Goal: Task Accomplishment & Management: Manage account settings

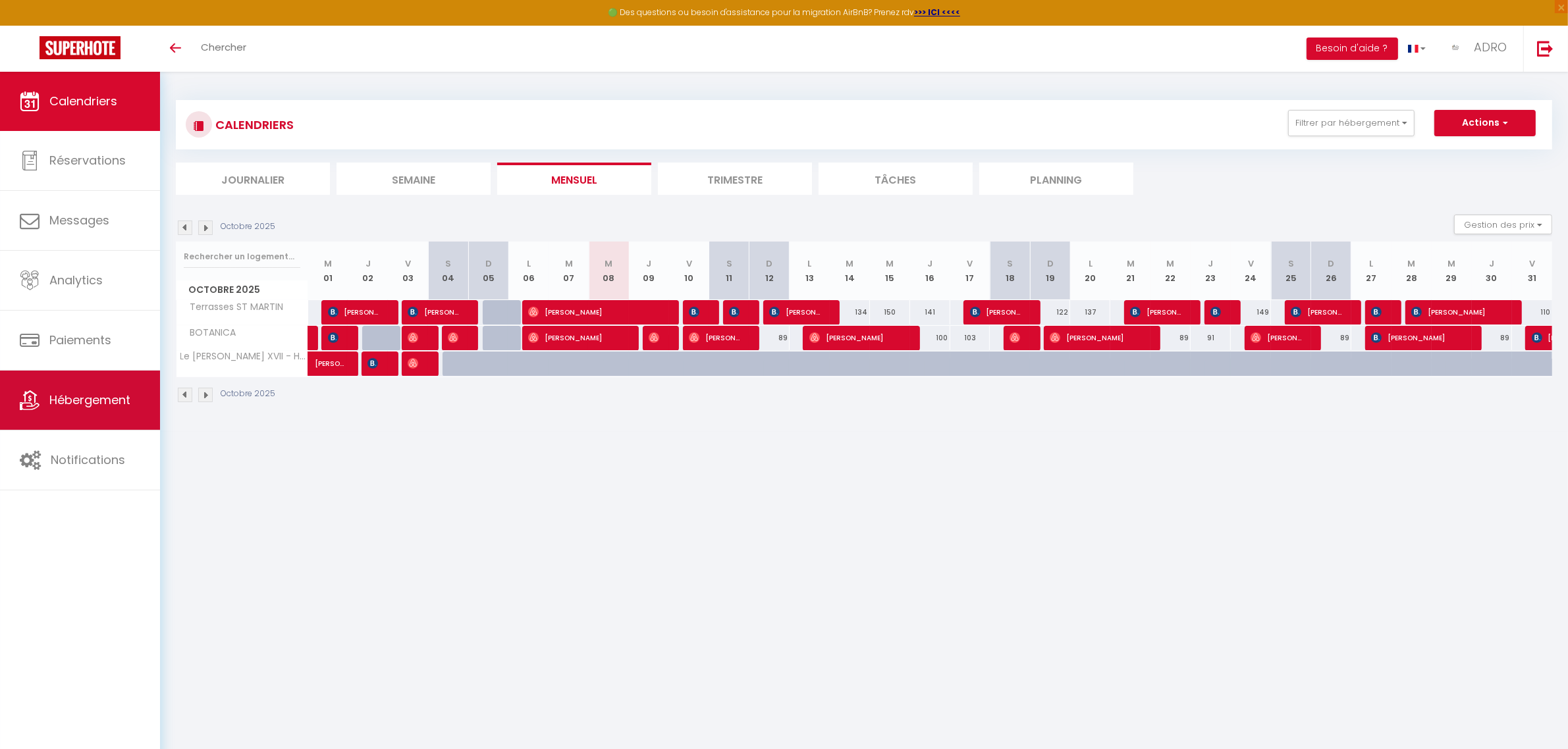
click at [97, 405] on span "Hébergement" at bounding box center [90, 400] width 81 height 16
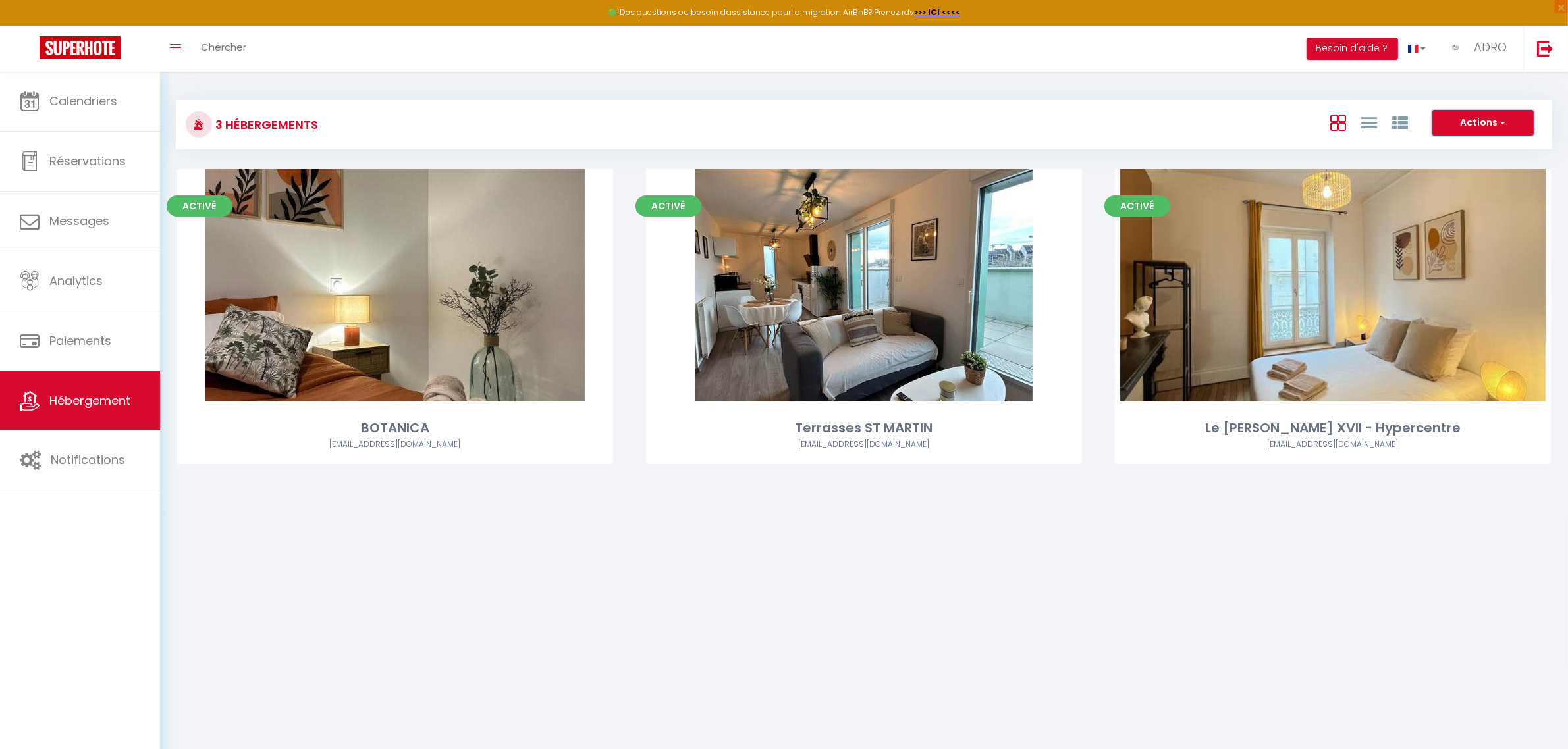
click at [1474, 126] on button "Actions" at bounding box center [1482, 122] width 101 height 26
click at [1477, 122] on button "Actions" at bounding box center [1482, 122] width 101 height 26
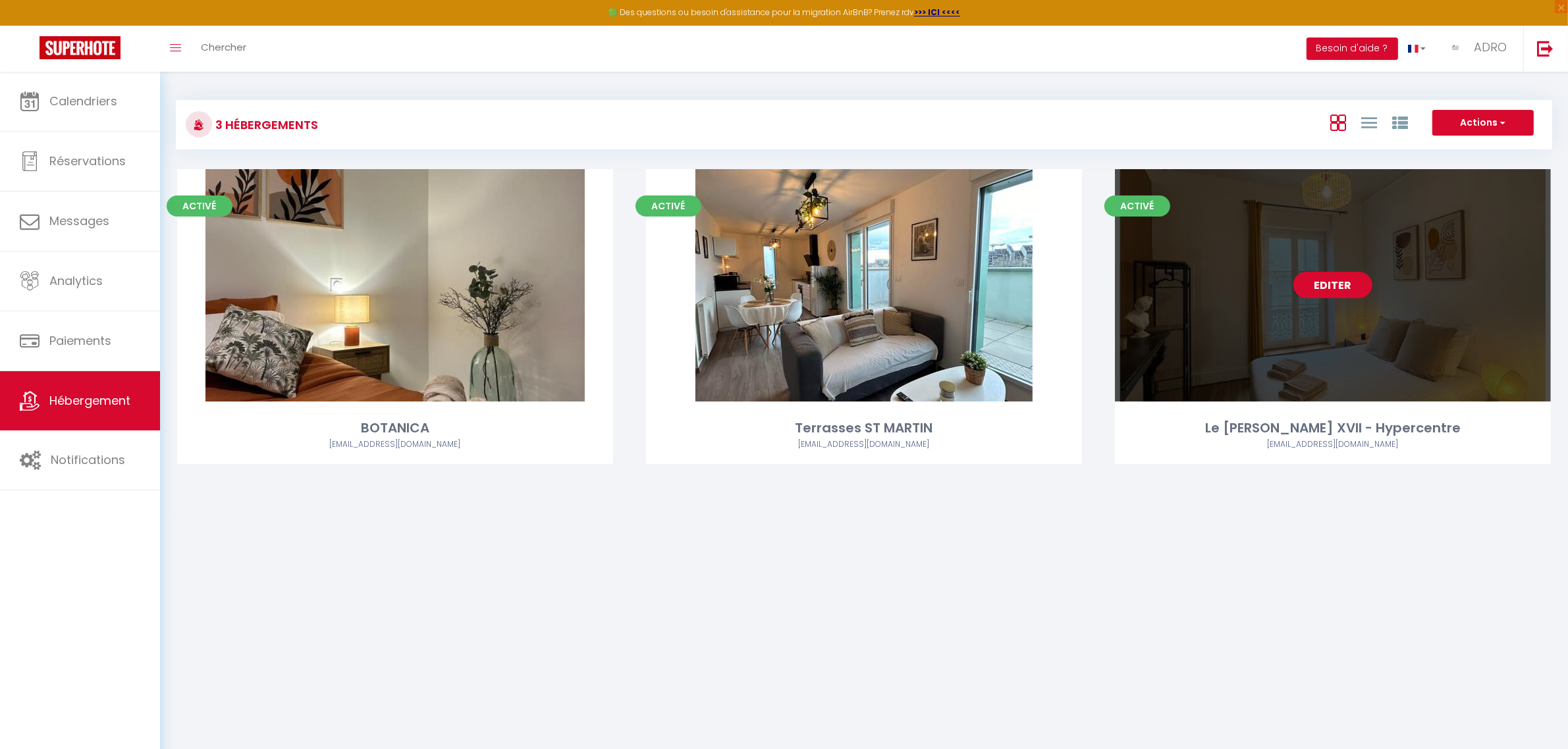
click at [1341, 290] on link "Editer" at bounding box center [1332, 285] width 79 height 26
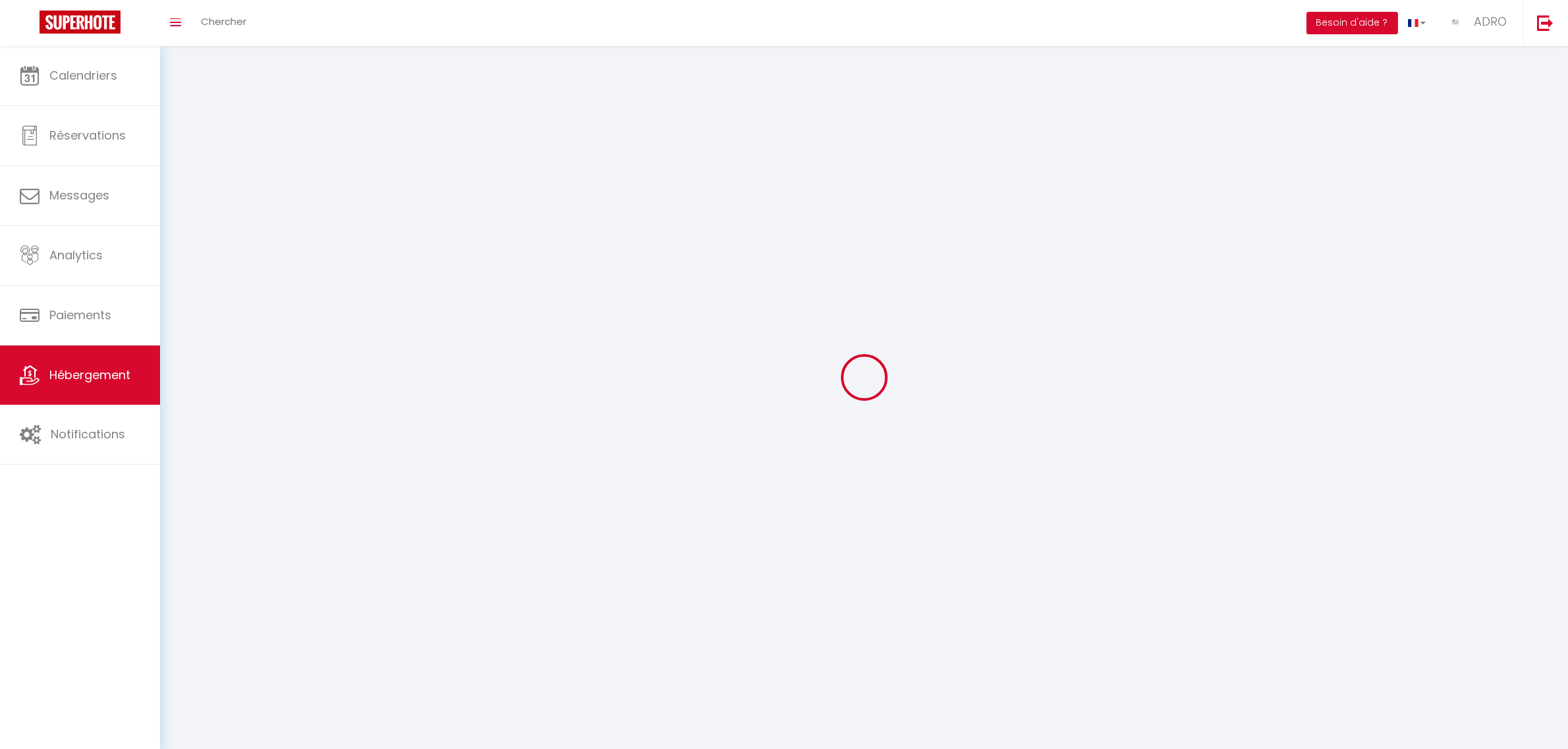
select select "1"
select select
select select "28"
select select
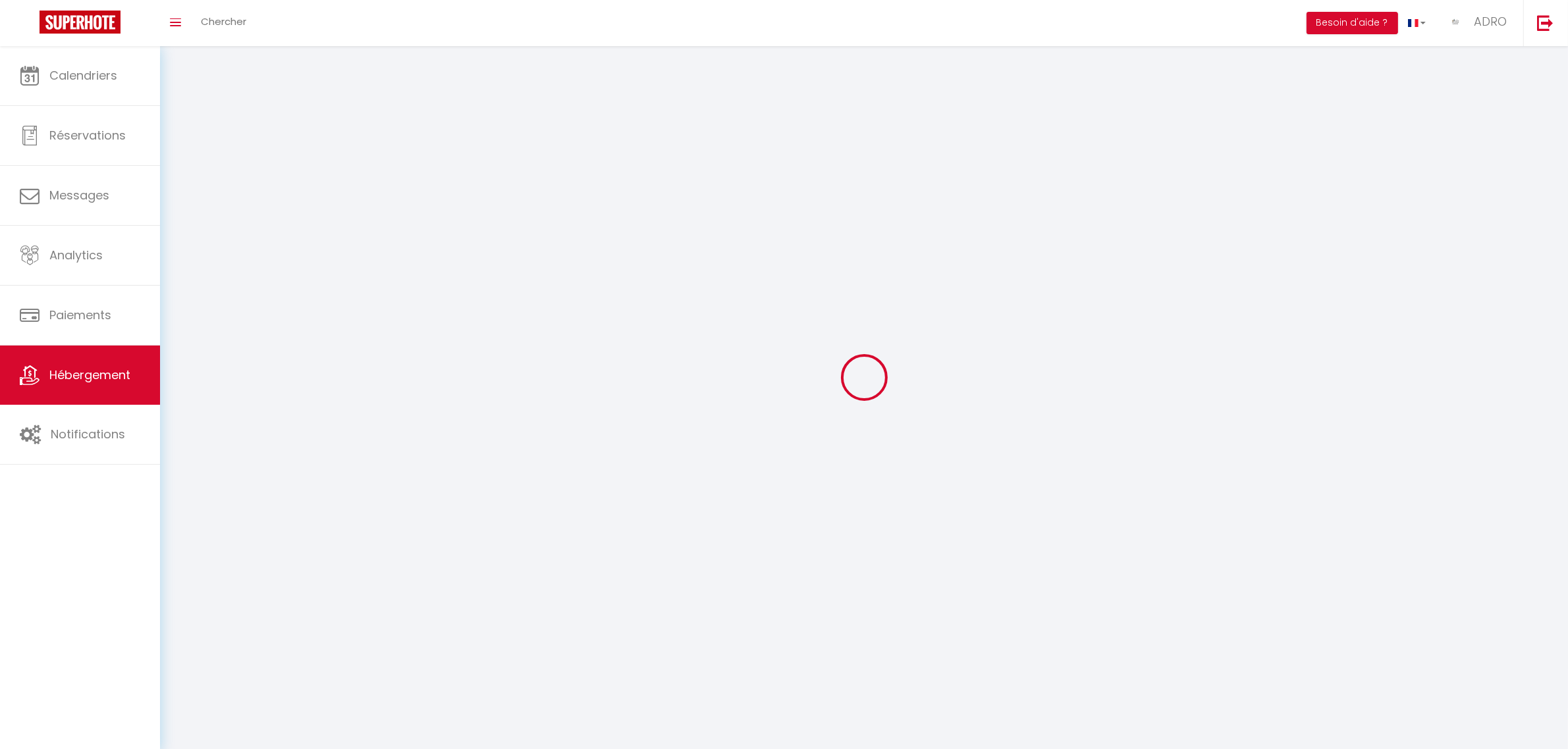
select select
checkbox input "false"
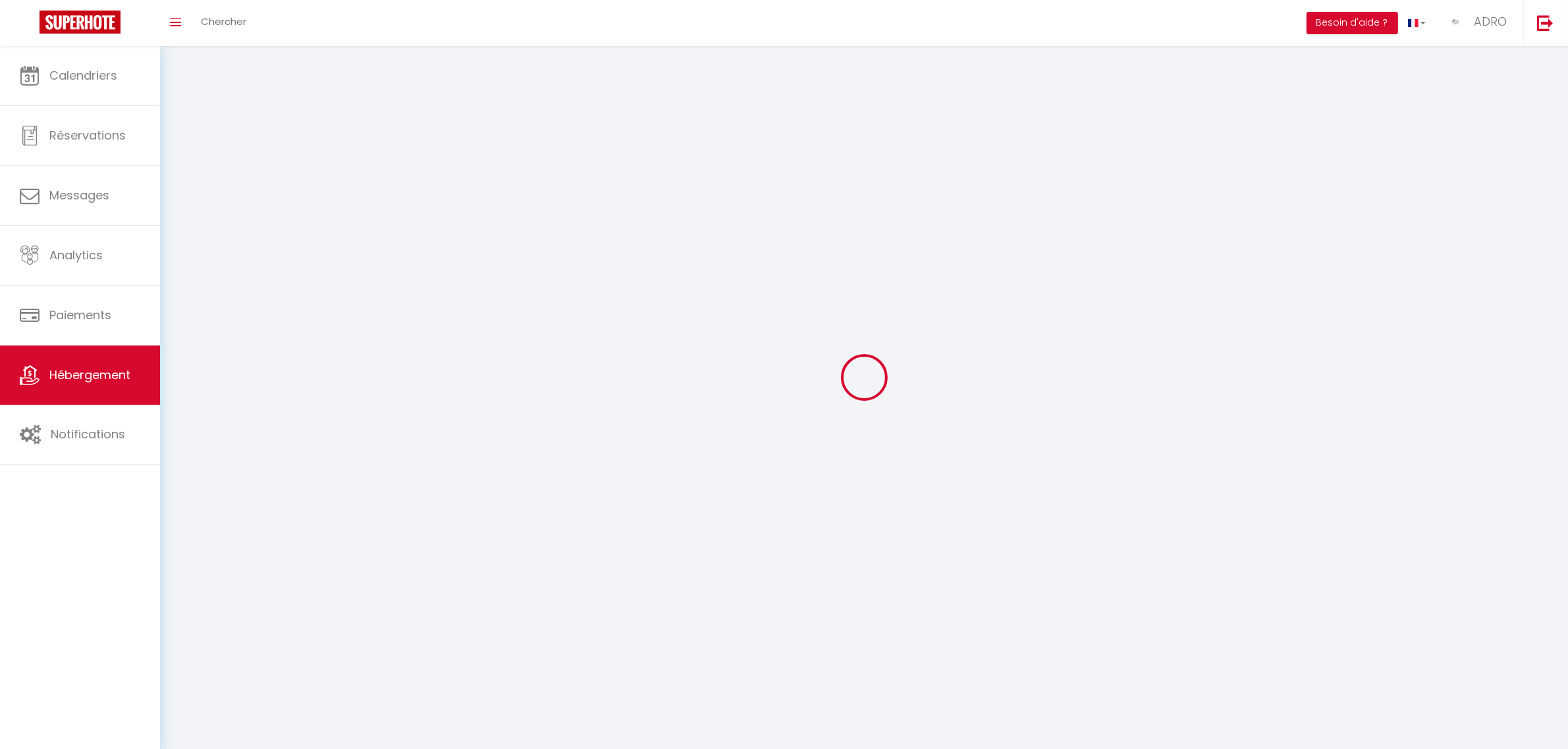
checkbox input "false"
select select
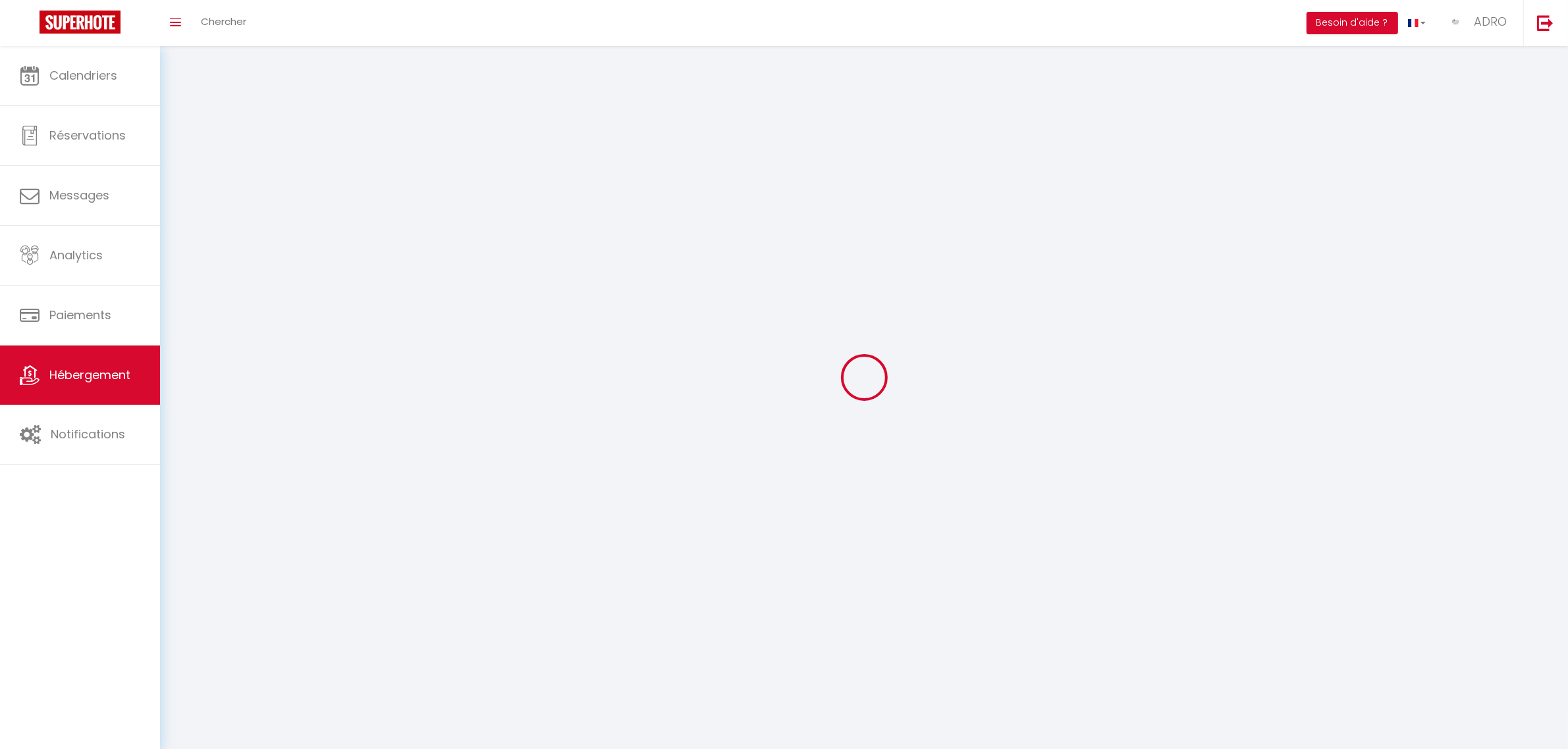
select select
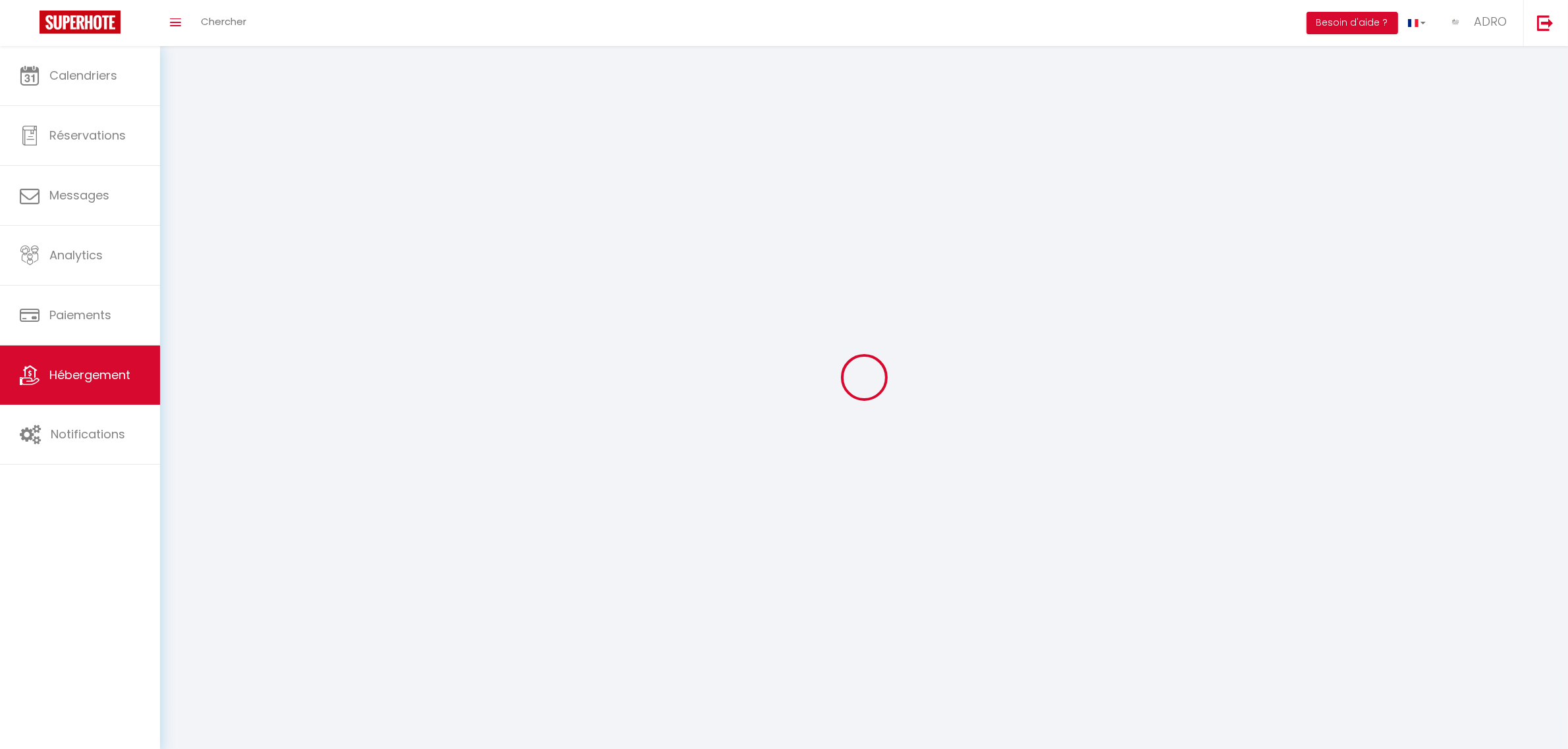
select select
checkbox input "false"
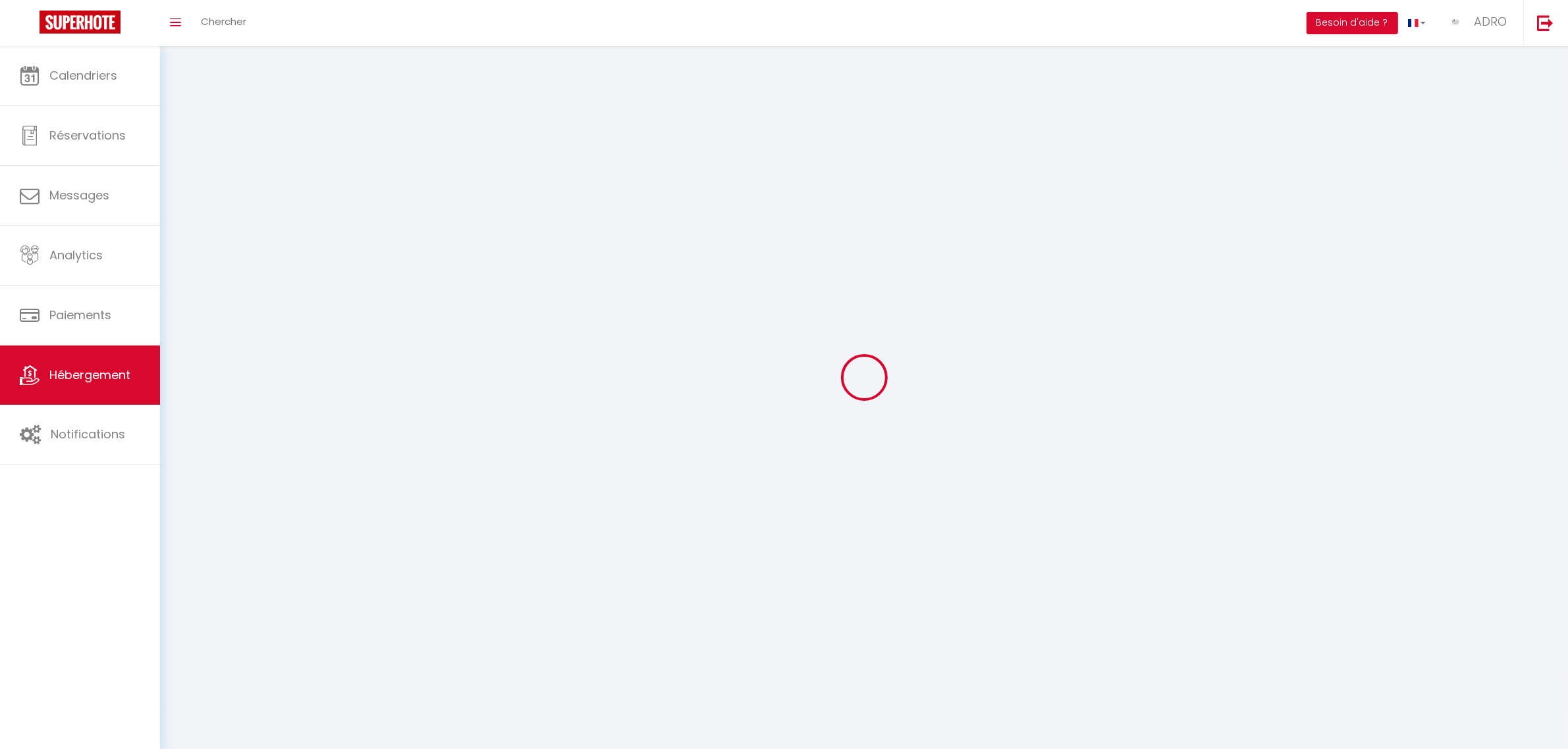
select select
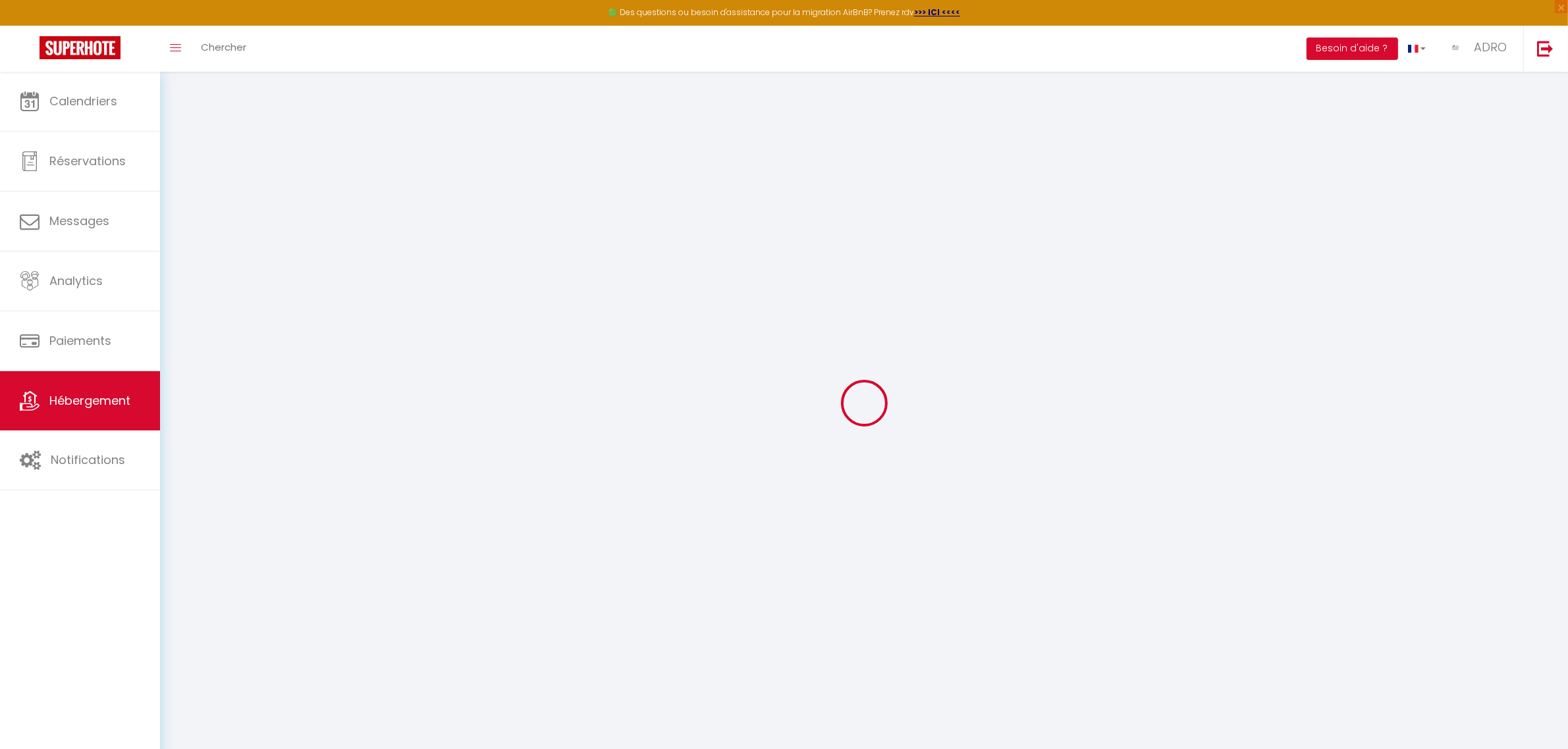
select select
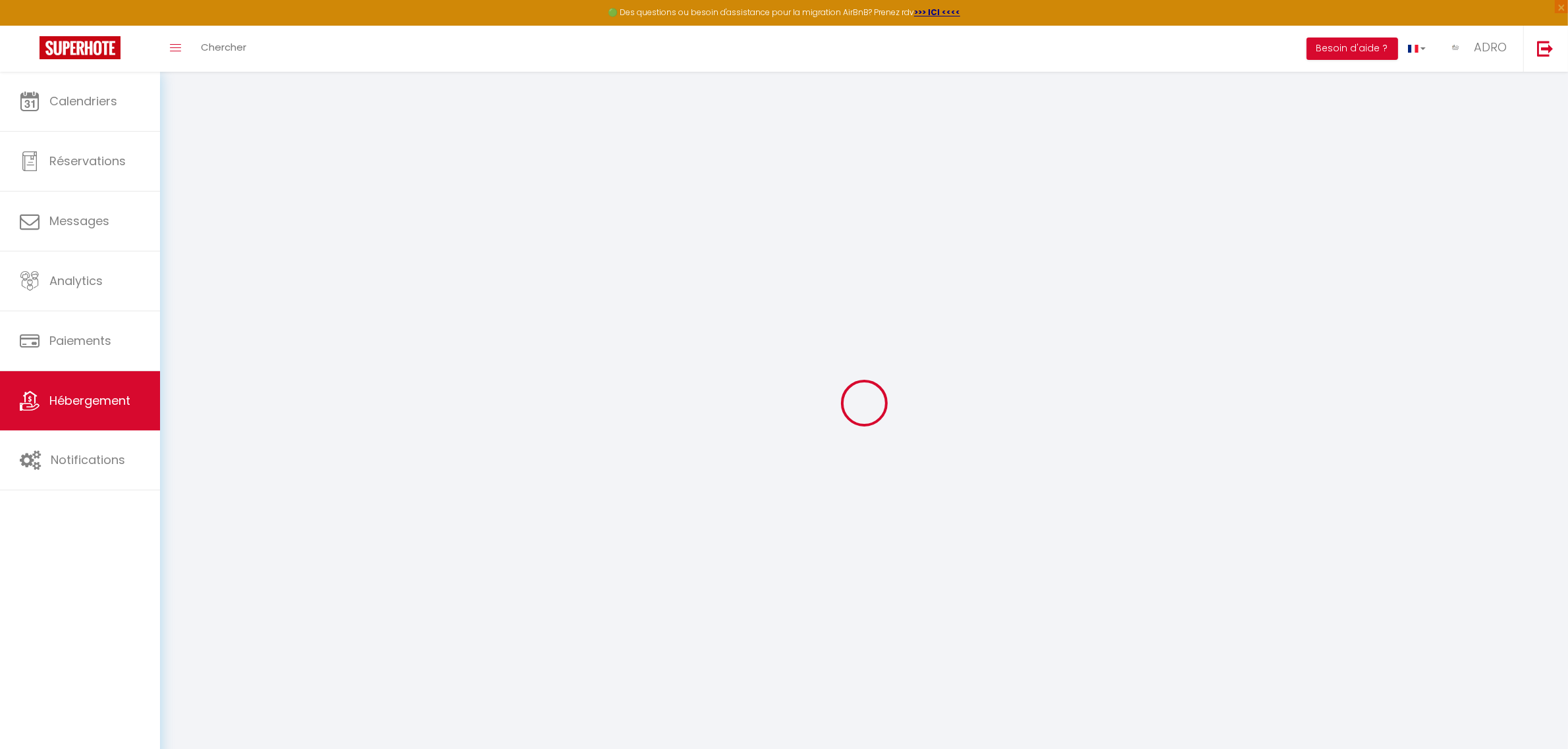
select select
checkbox input "false"
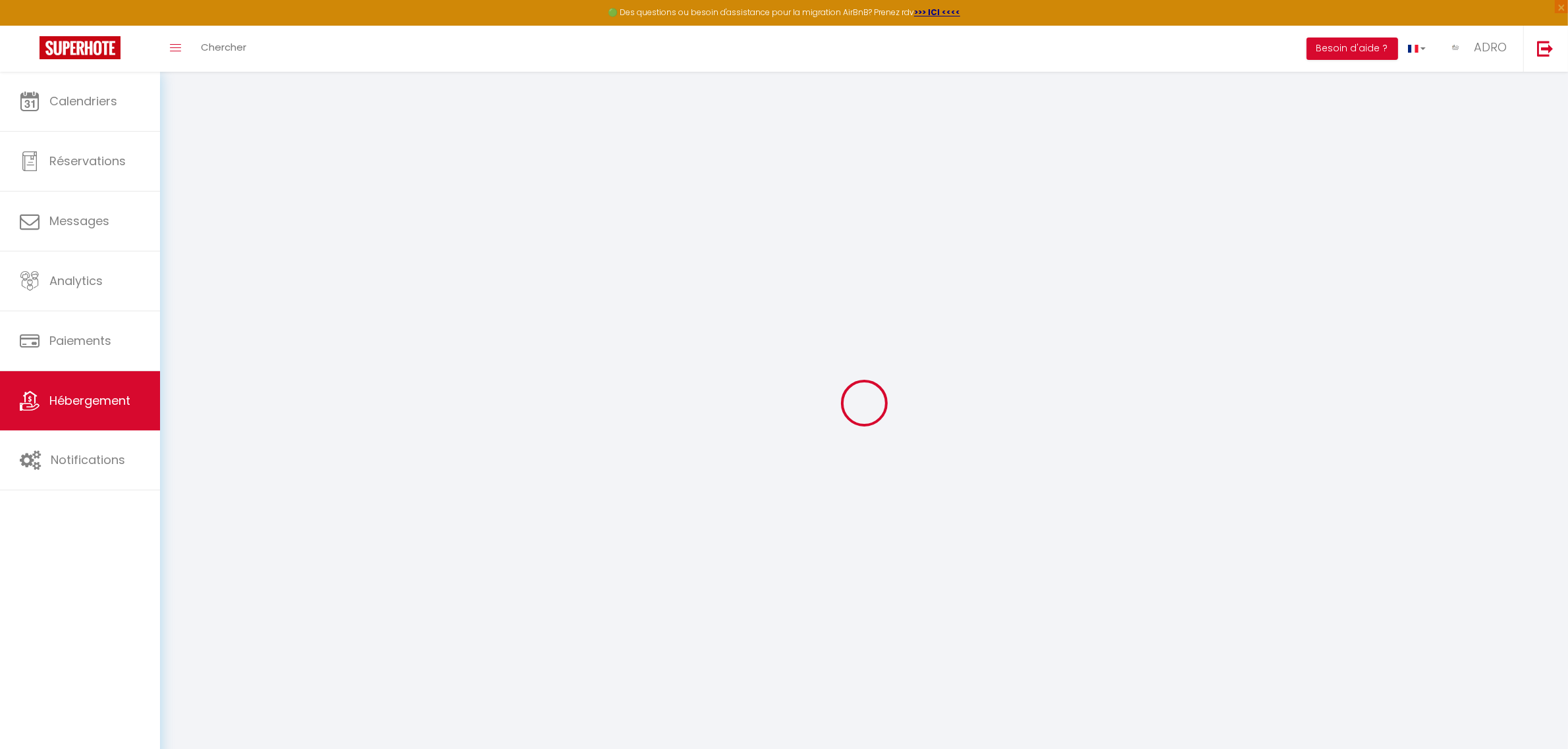
select select
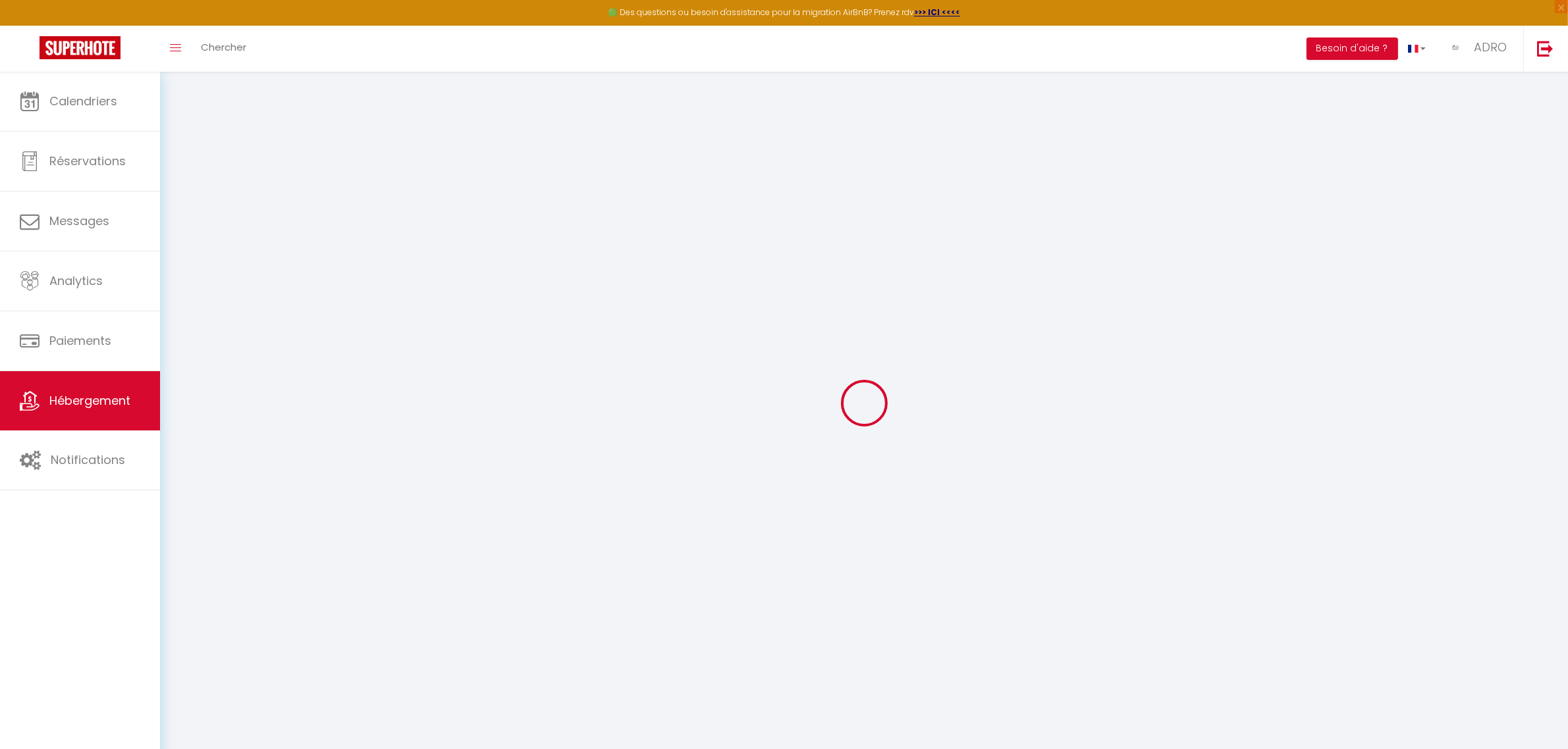
select select
checkbox input "false"
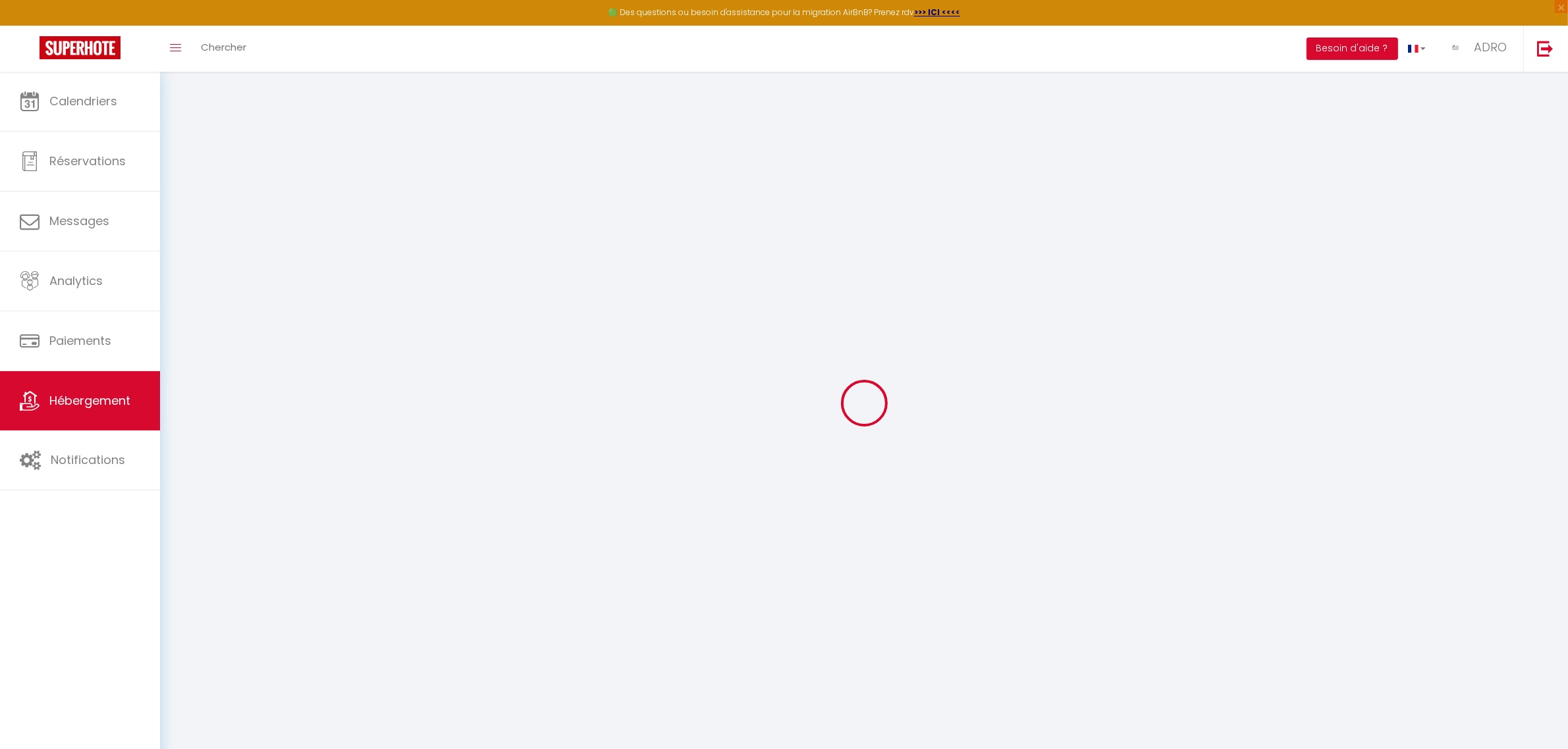
checkbox input "false"
select select
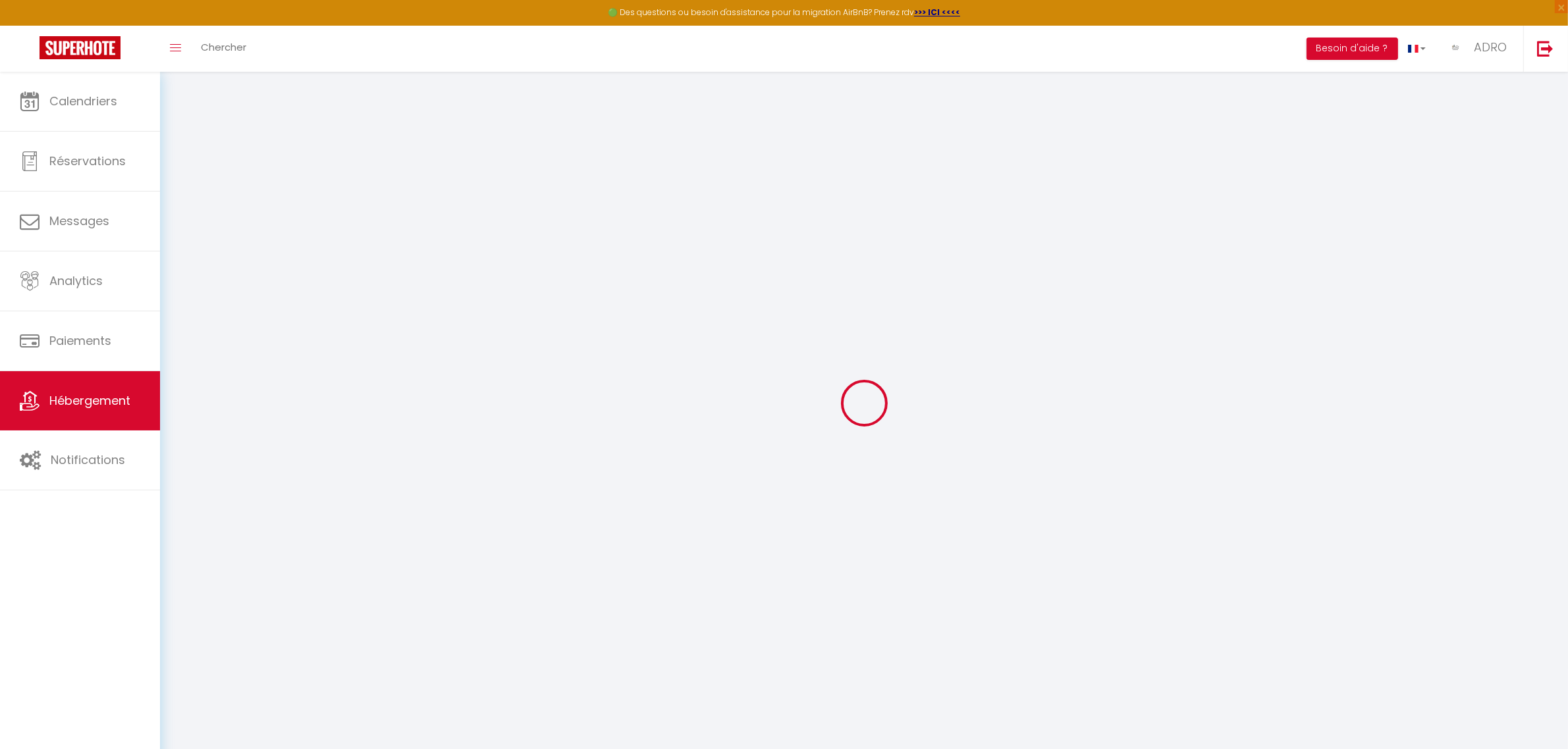
select select
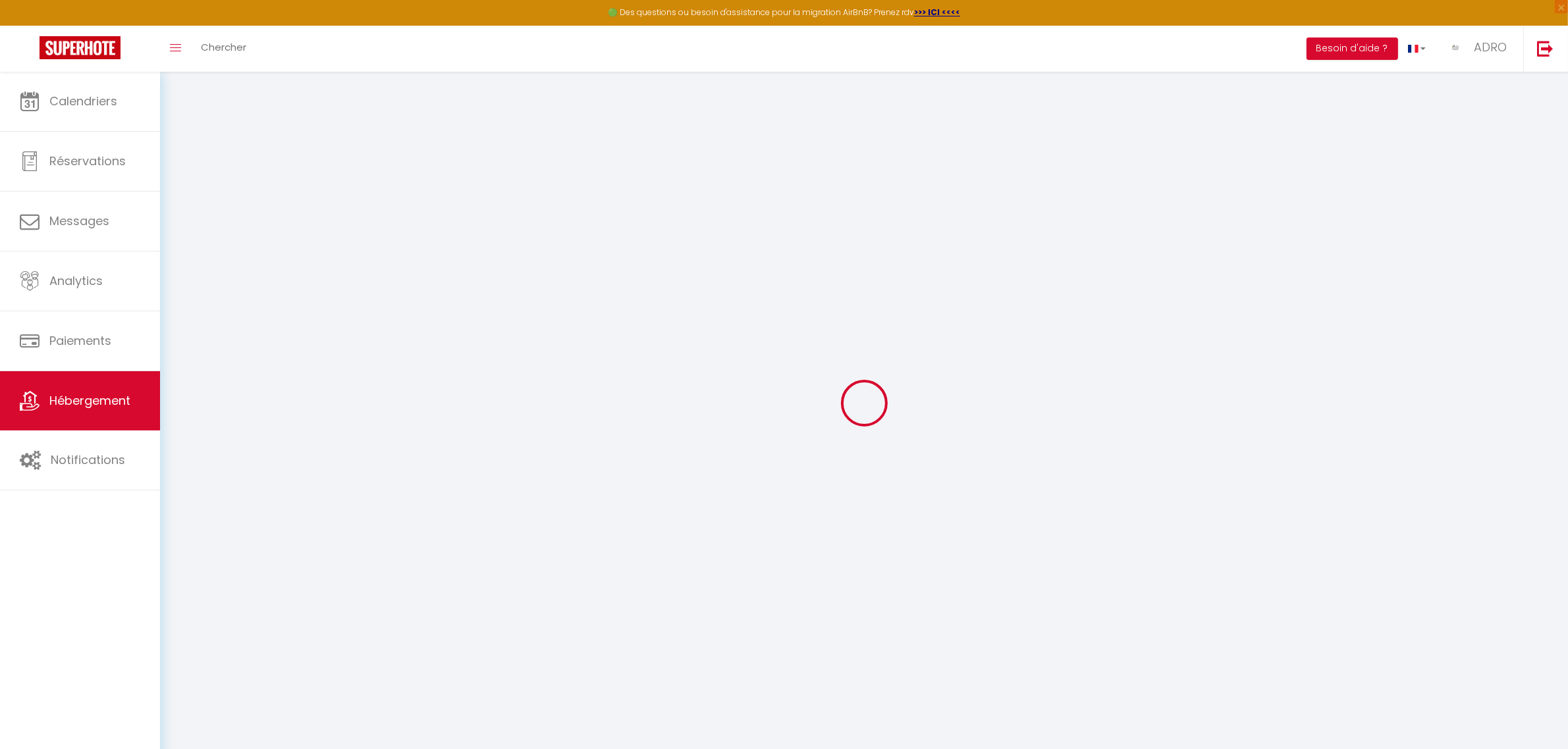
checkbox input "false"
select select
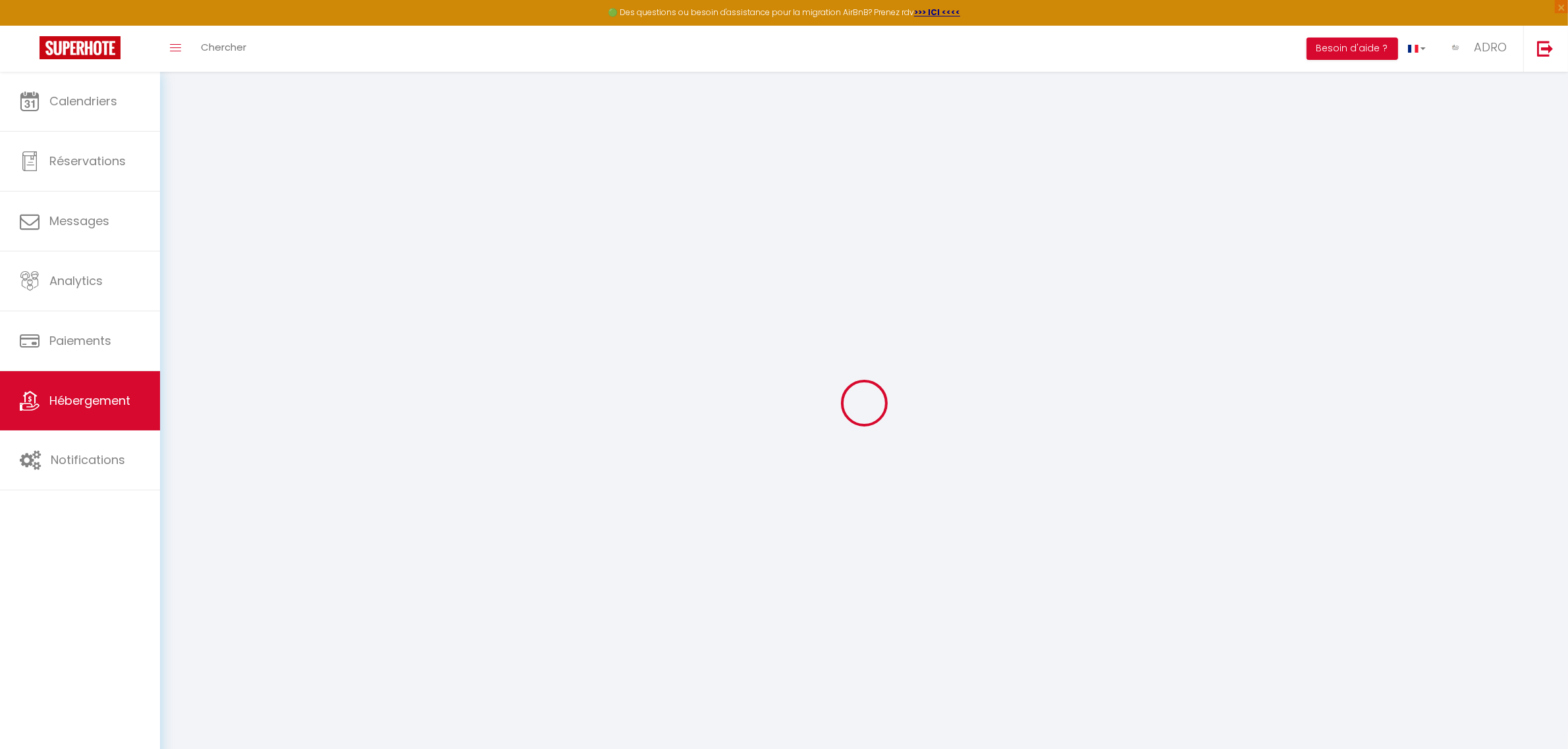
select select
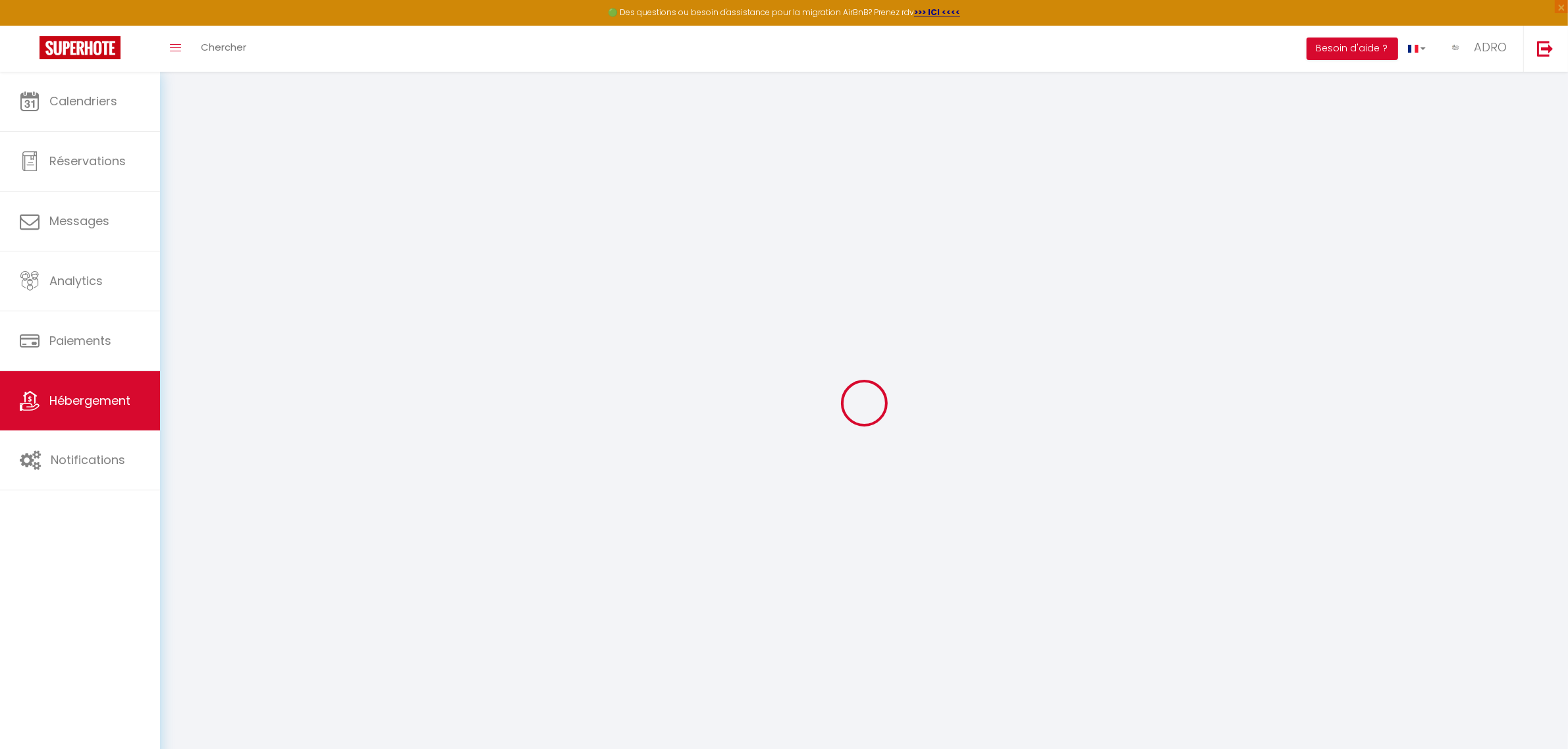
select select
checkbox input "false"
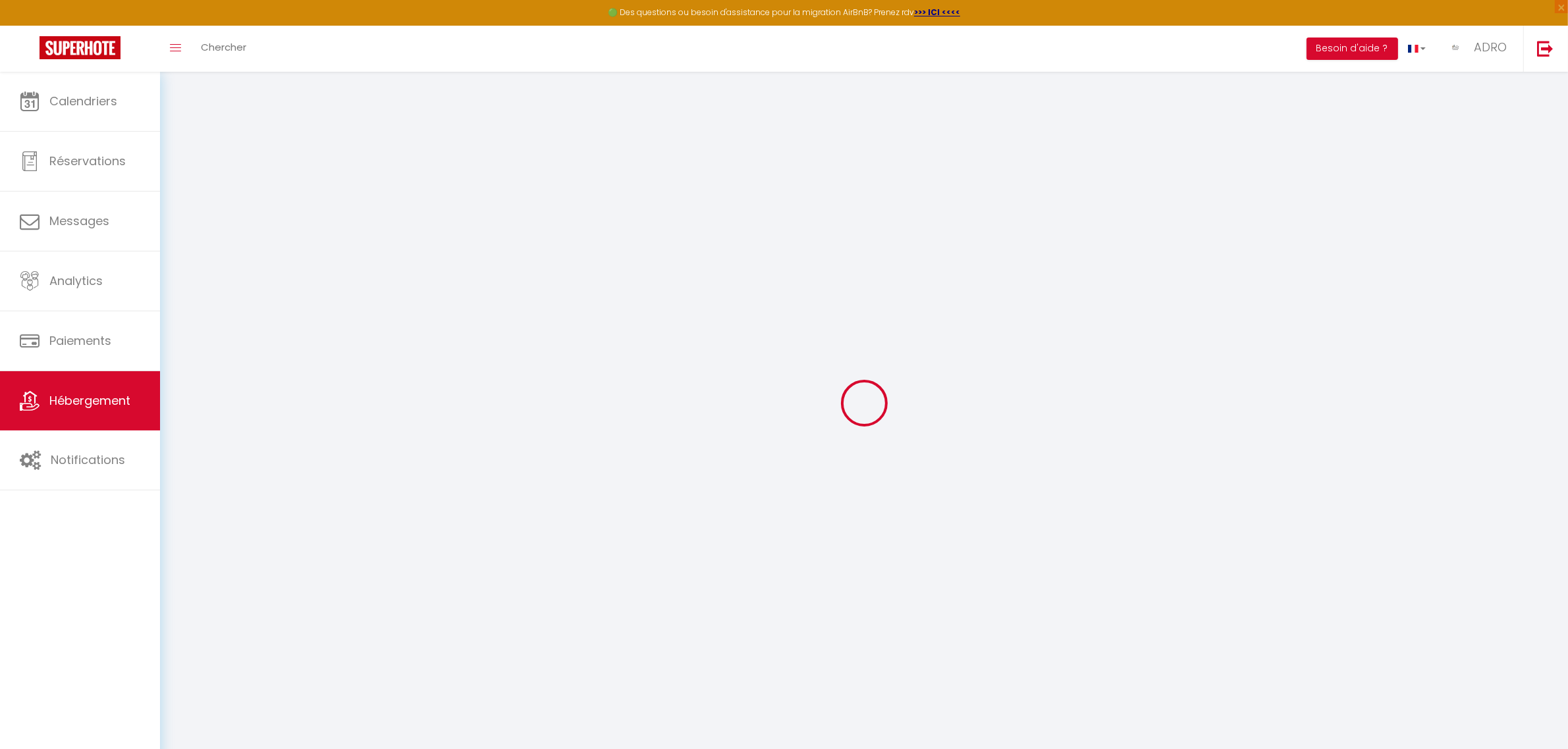
checkbox input "false"
select select
type input "Le César XVII - Hypercentre"
type input "ADRO"
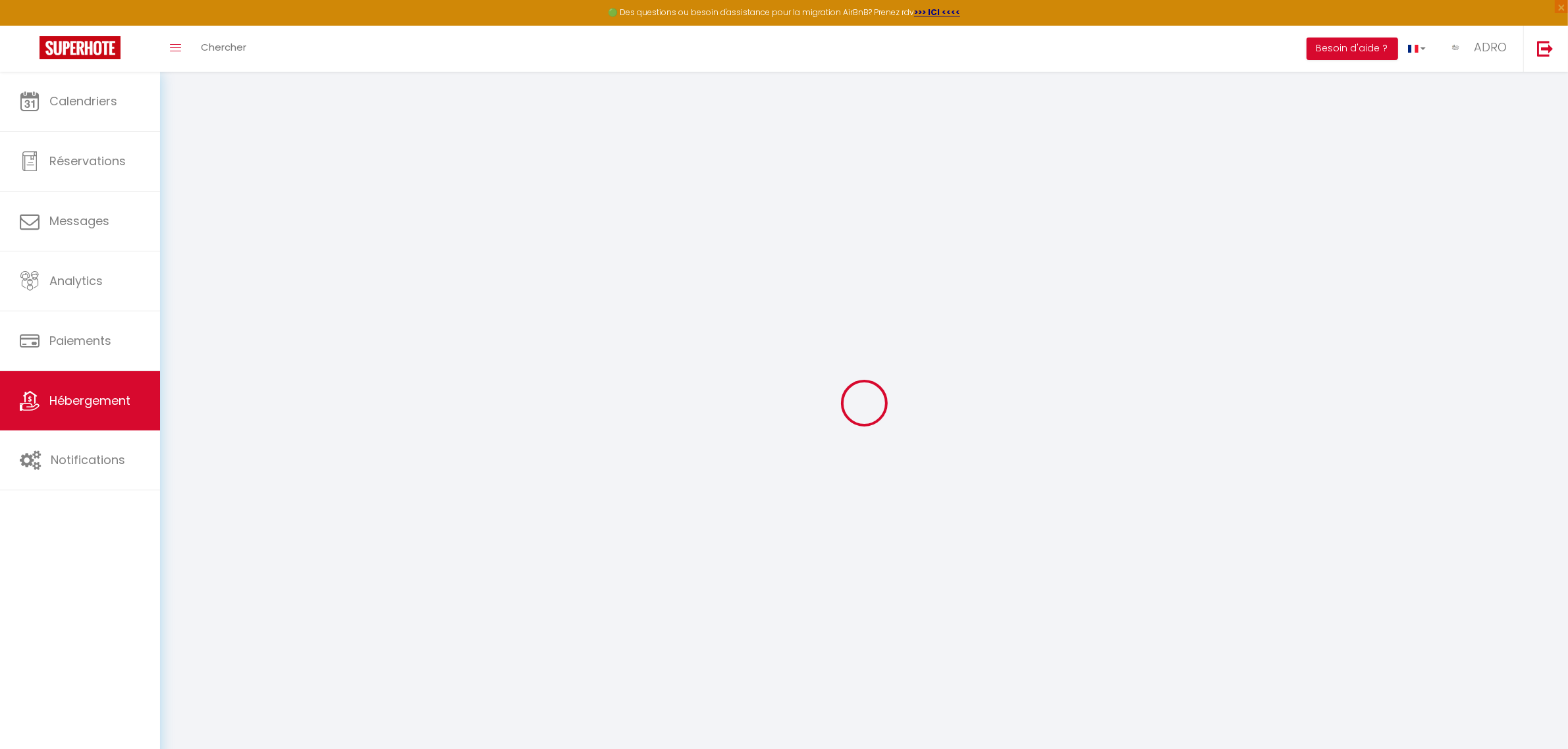
type input "21 Boulevard des Tribunes"
type input "44300"
type input "NANTES"
select select "6"
select select "3"
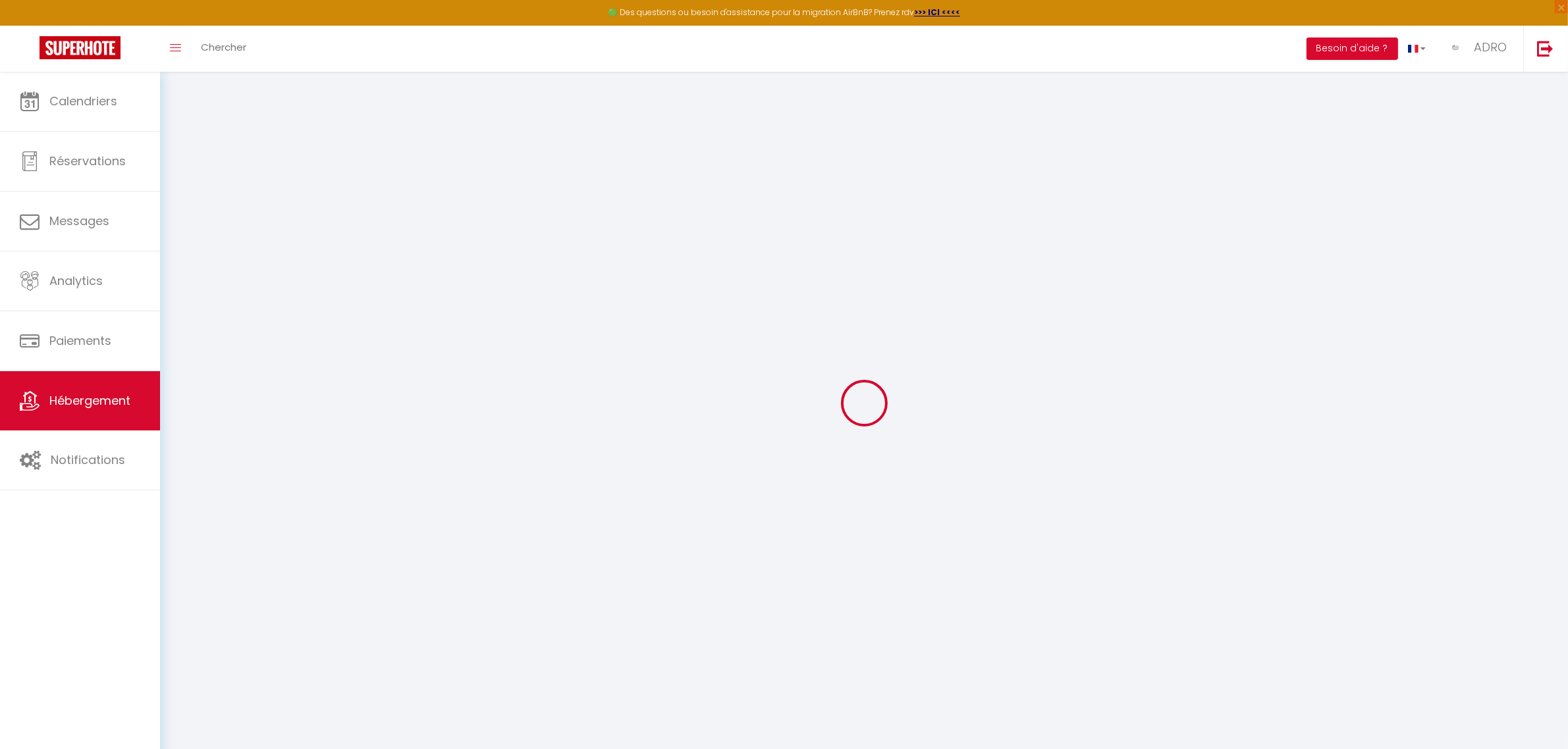
type input "129"
type input "45"
select select
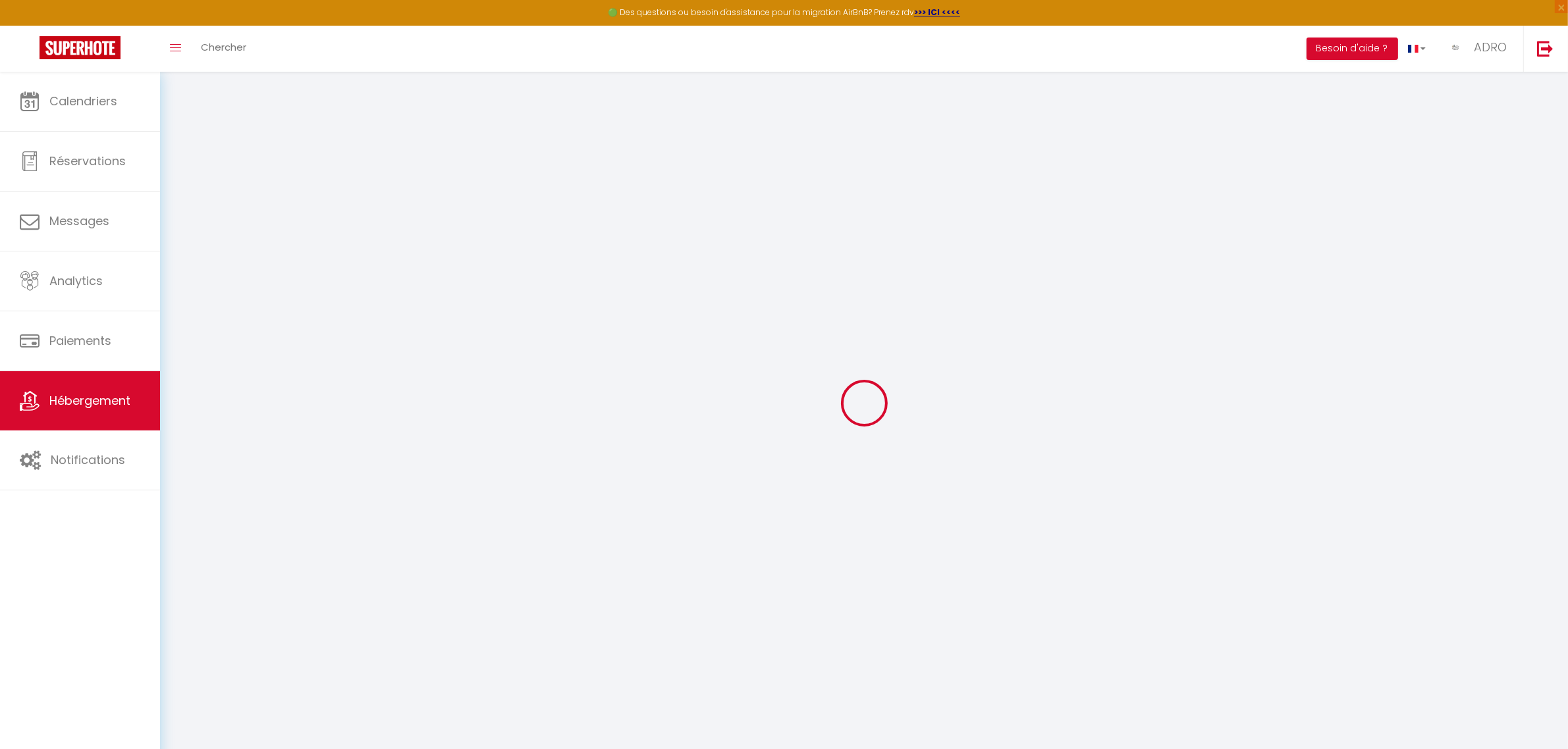
select select
type input "17 Rue des Poeliers"
type input "49100"
type input "Angers"
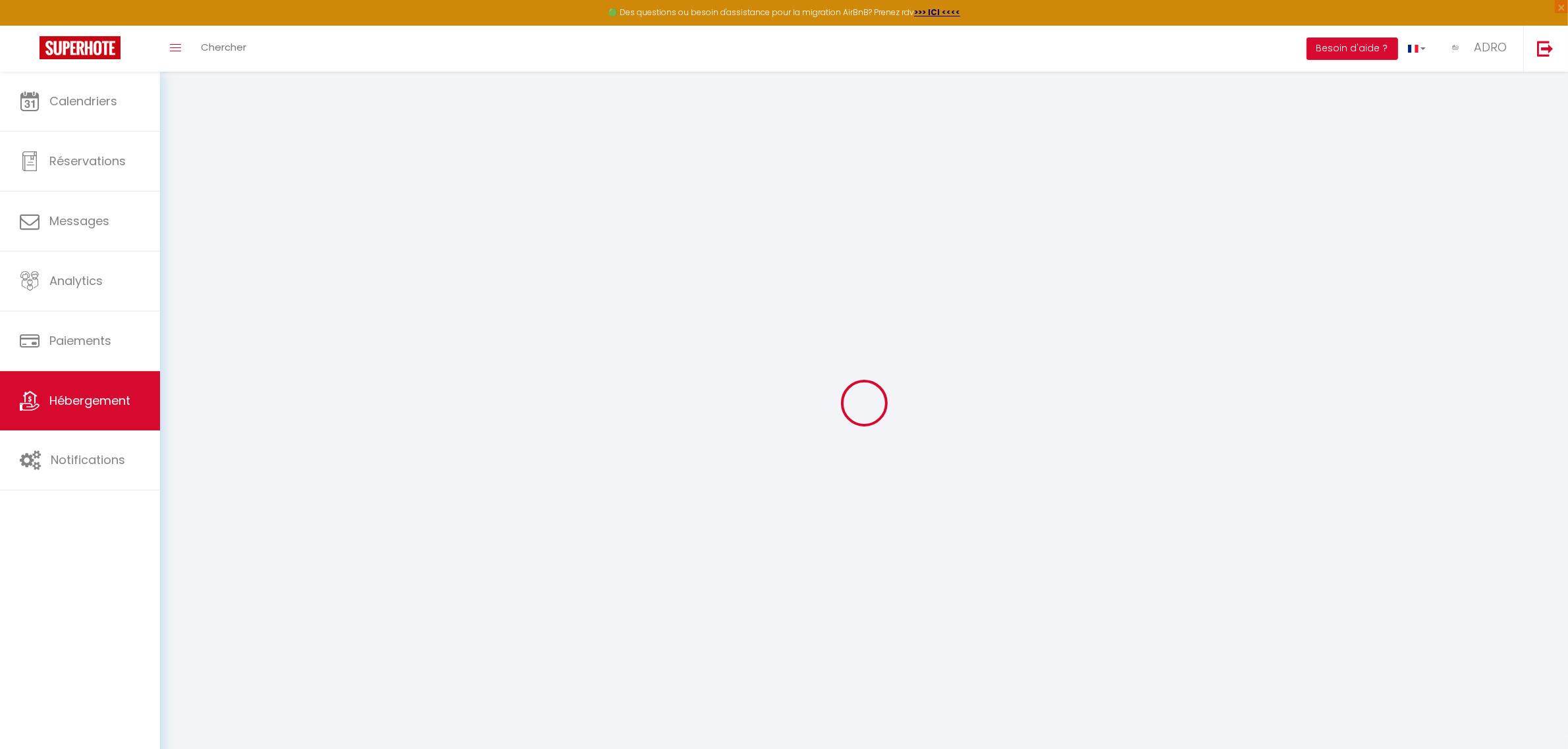
type input "[EMAIL_ADDRESS][DOMAIN_NAME]"
select select
checkbox input "true"
checkbox input "false"
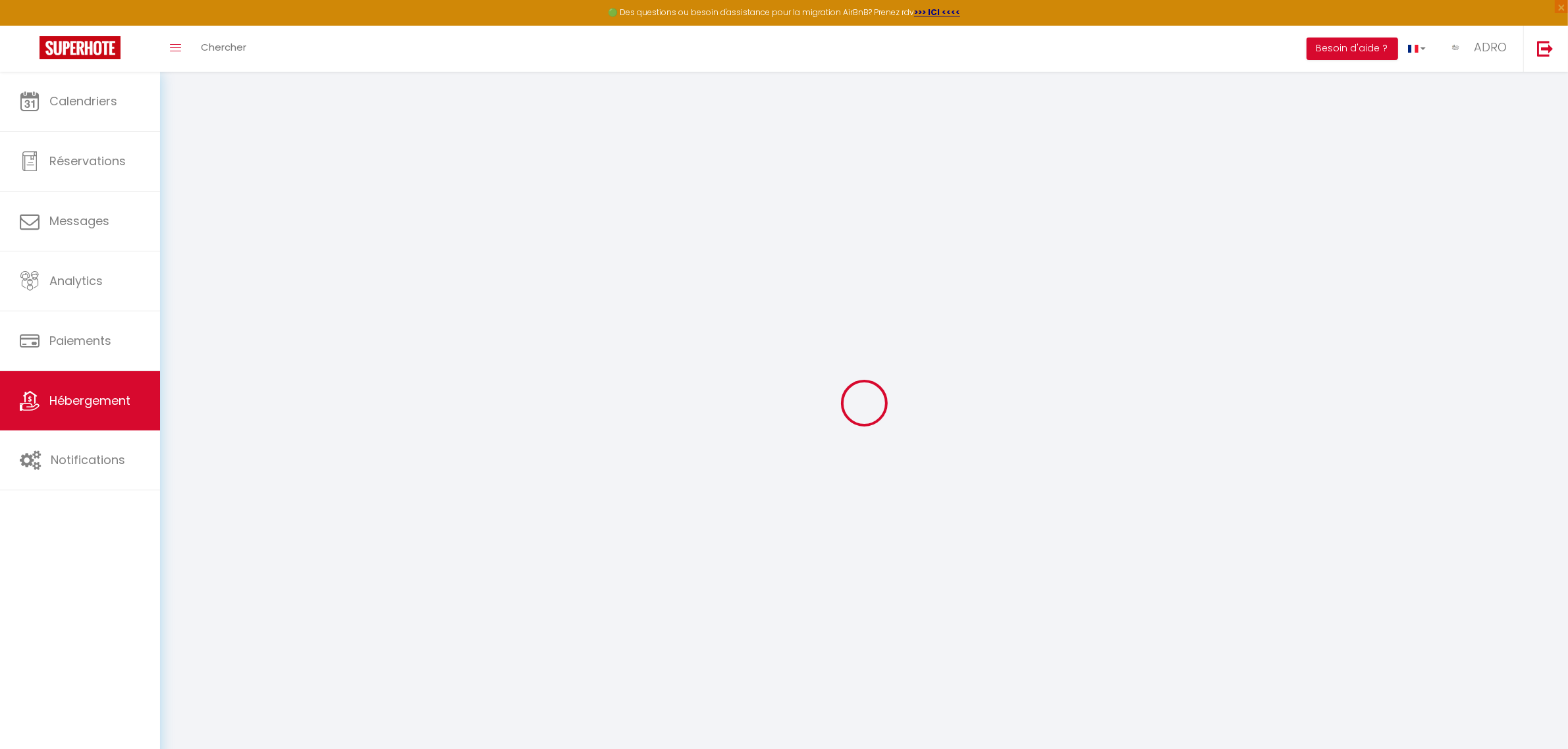
checkbox input "false"
type input "0"
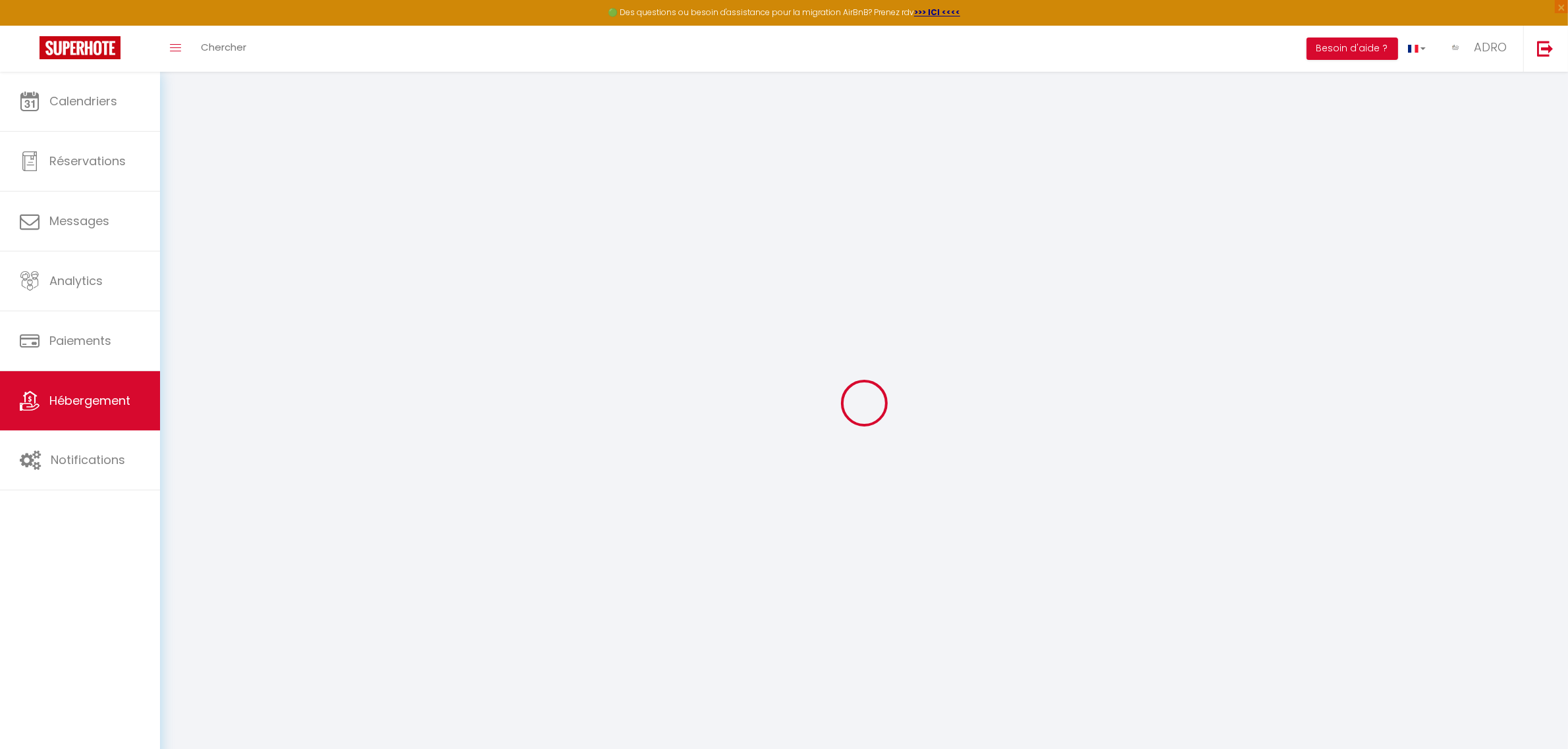
select select
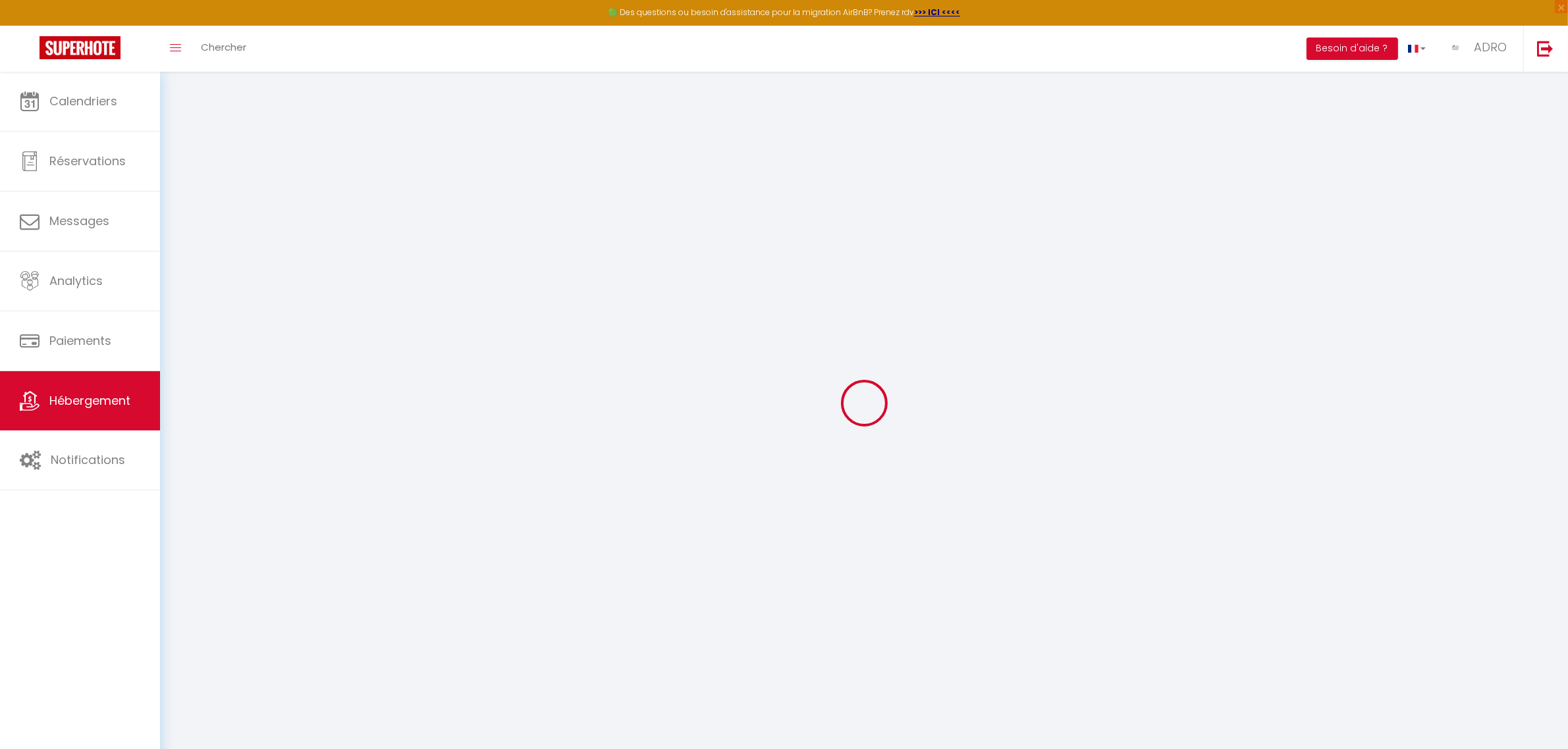
select select
checkbox input "true"
checkbox input "false"
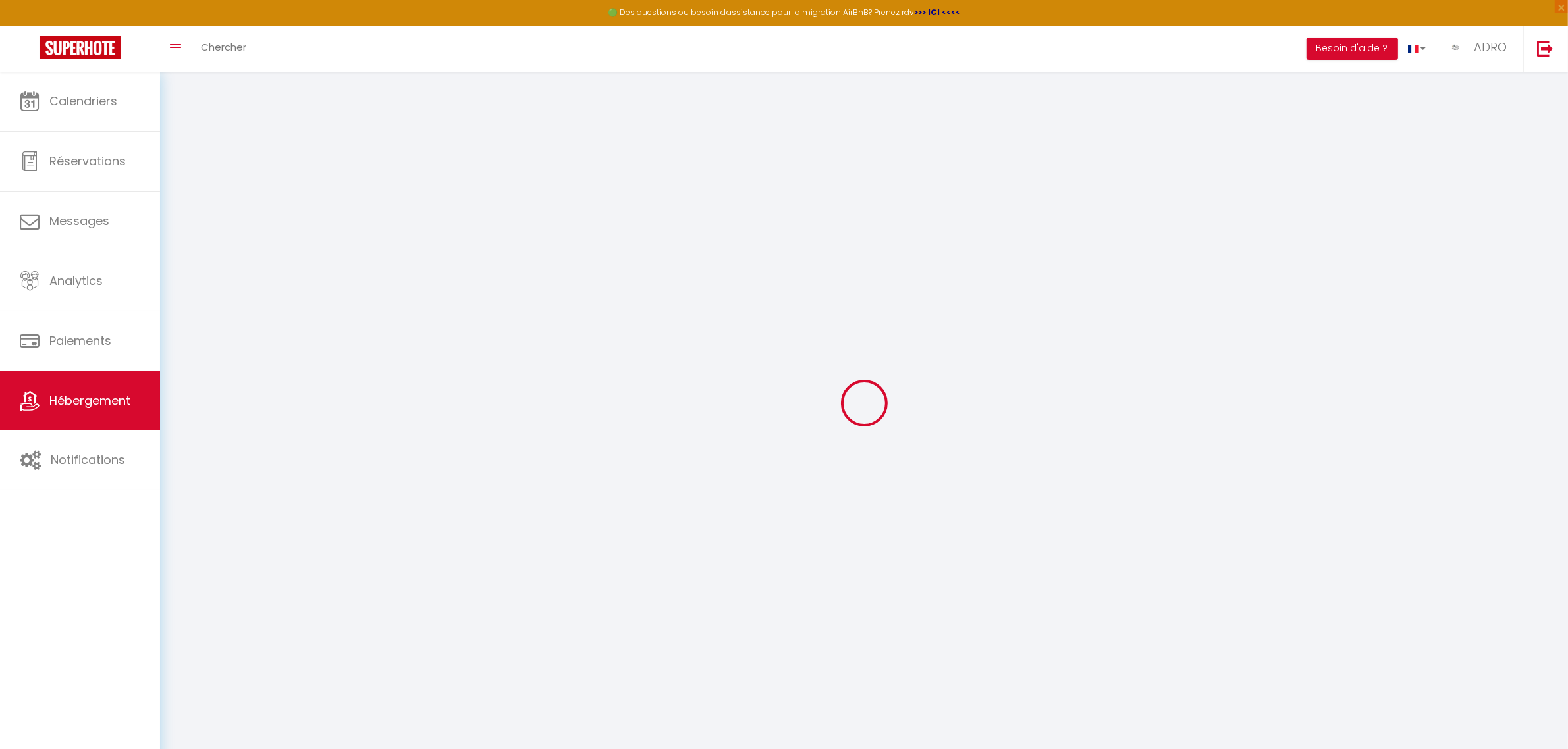
select select
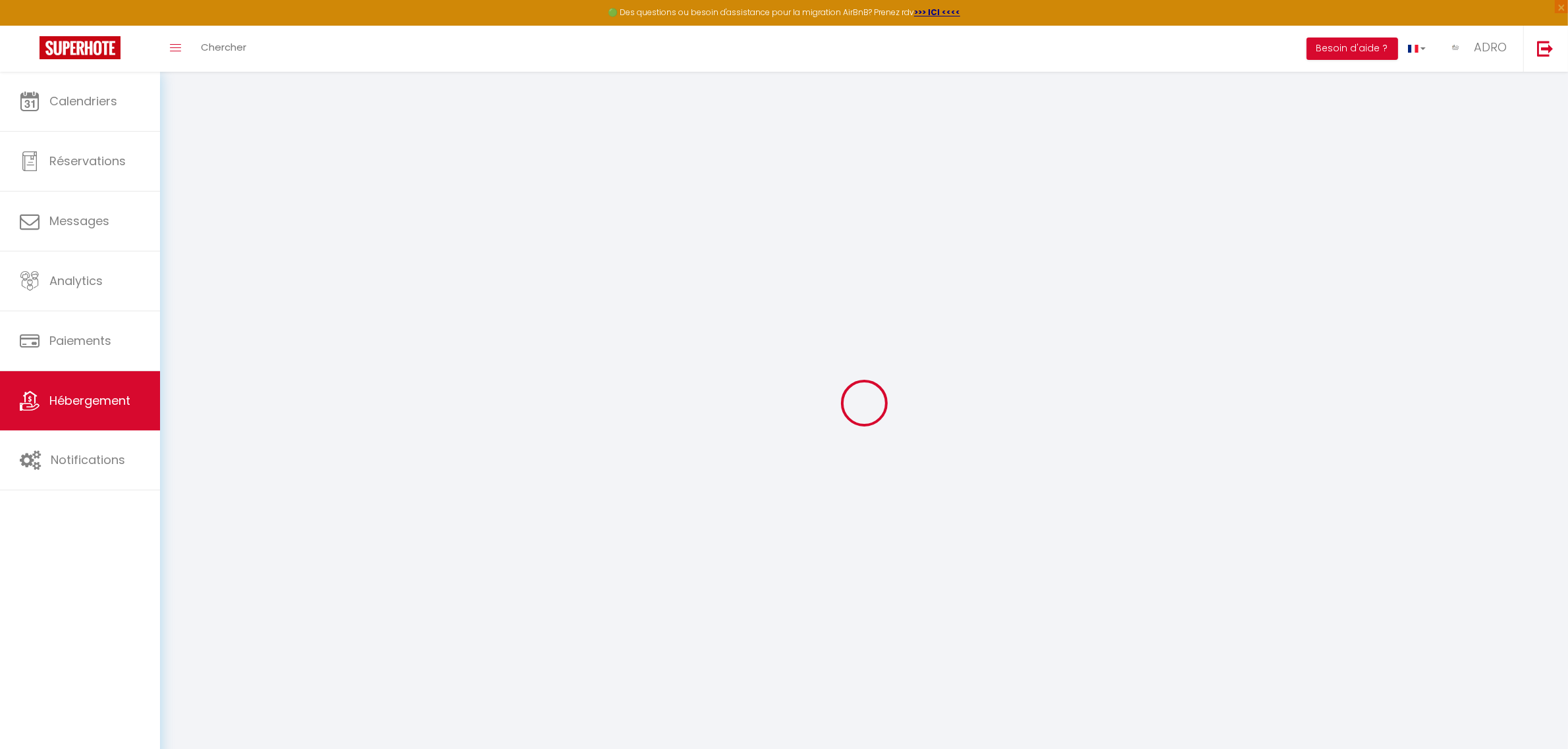
select select
checkbox input "true"
checkbox input "false"
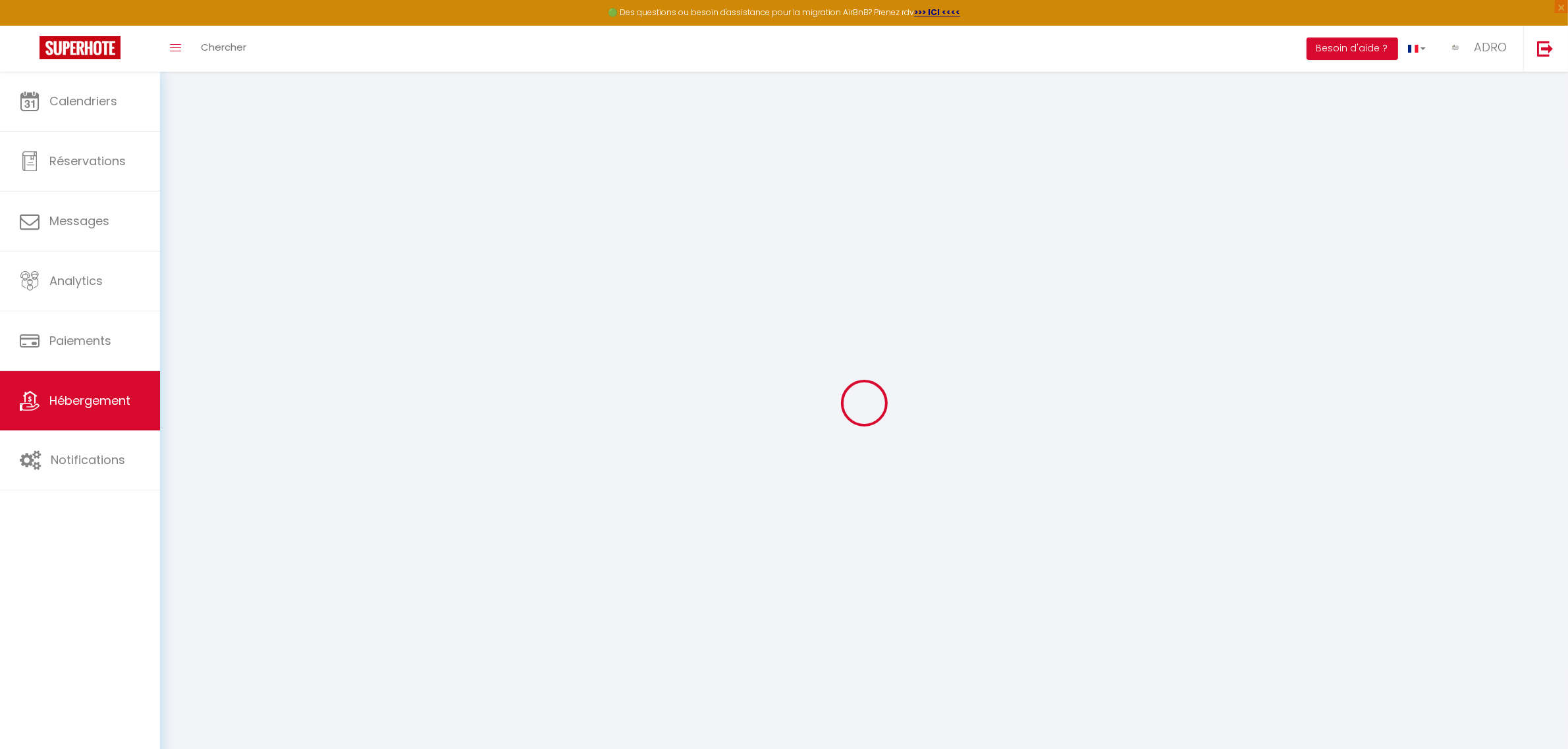
select select
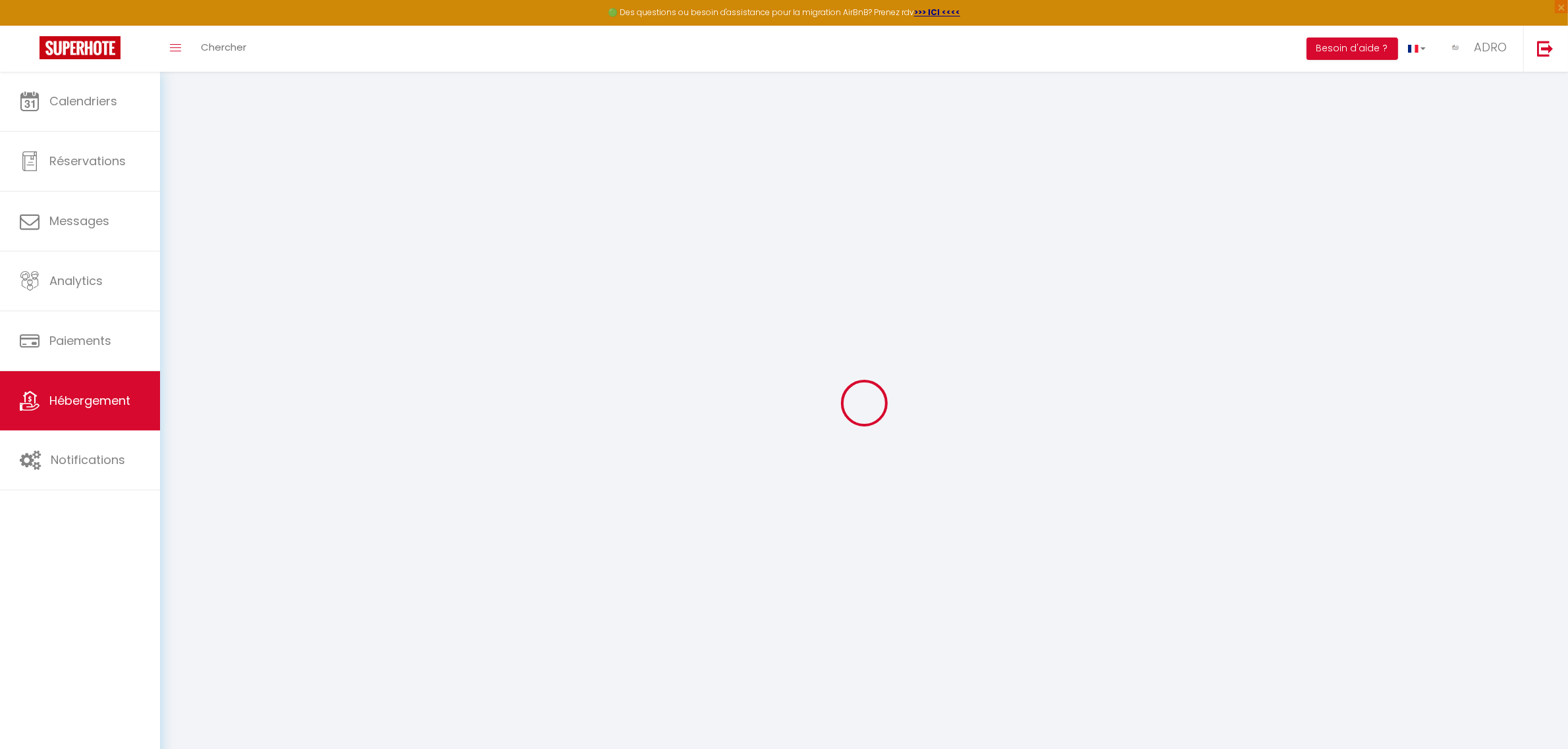
select select
checkbox input "true"
checkbox input "false"
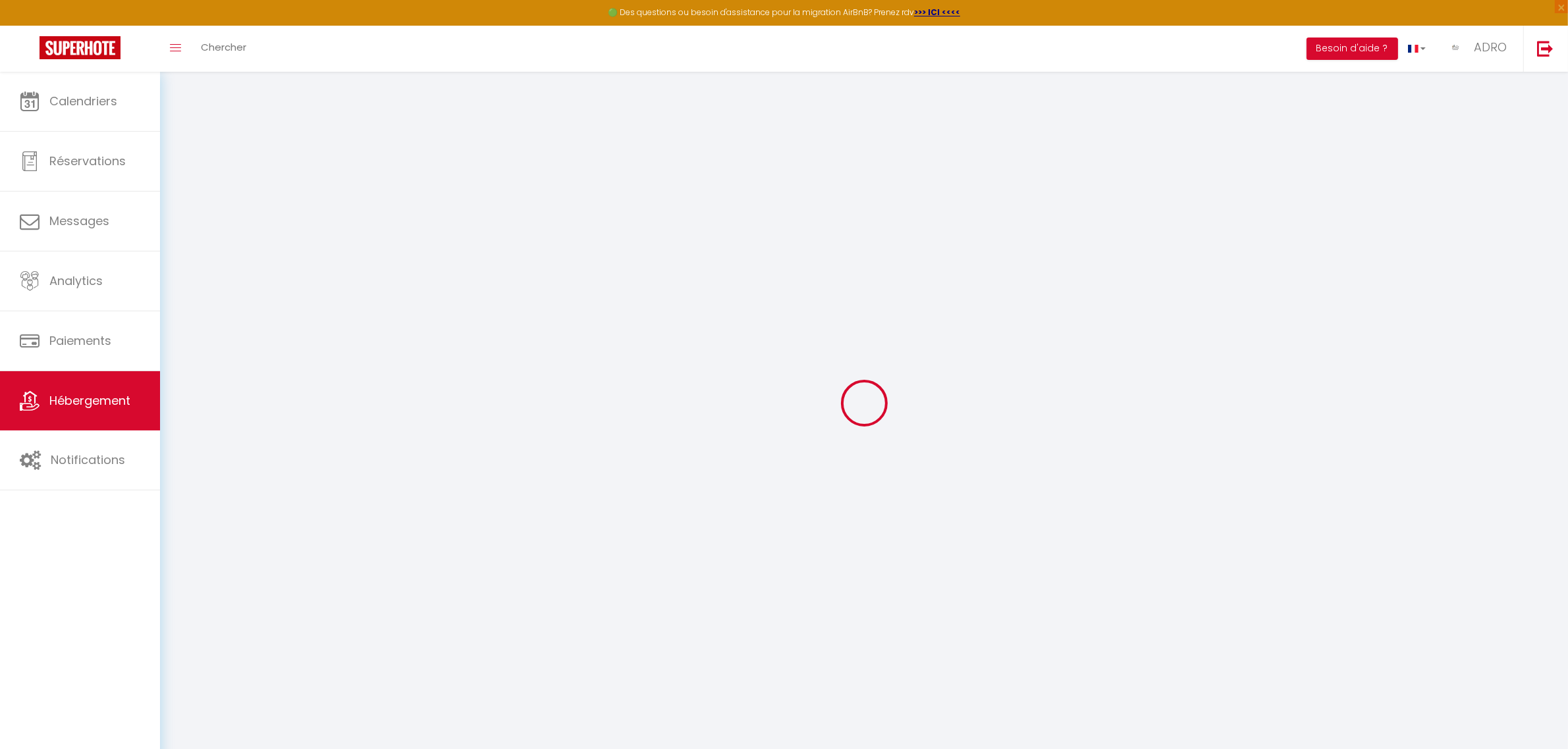
select select
checkbox input "true"
checkbox input "false"
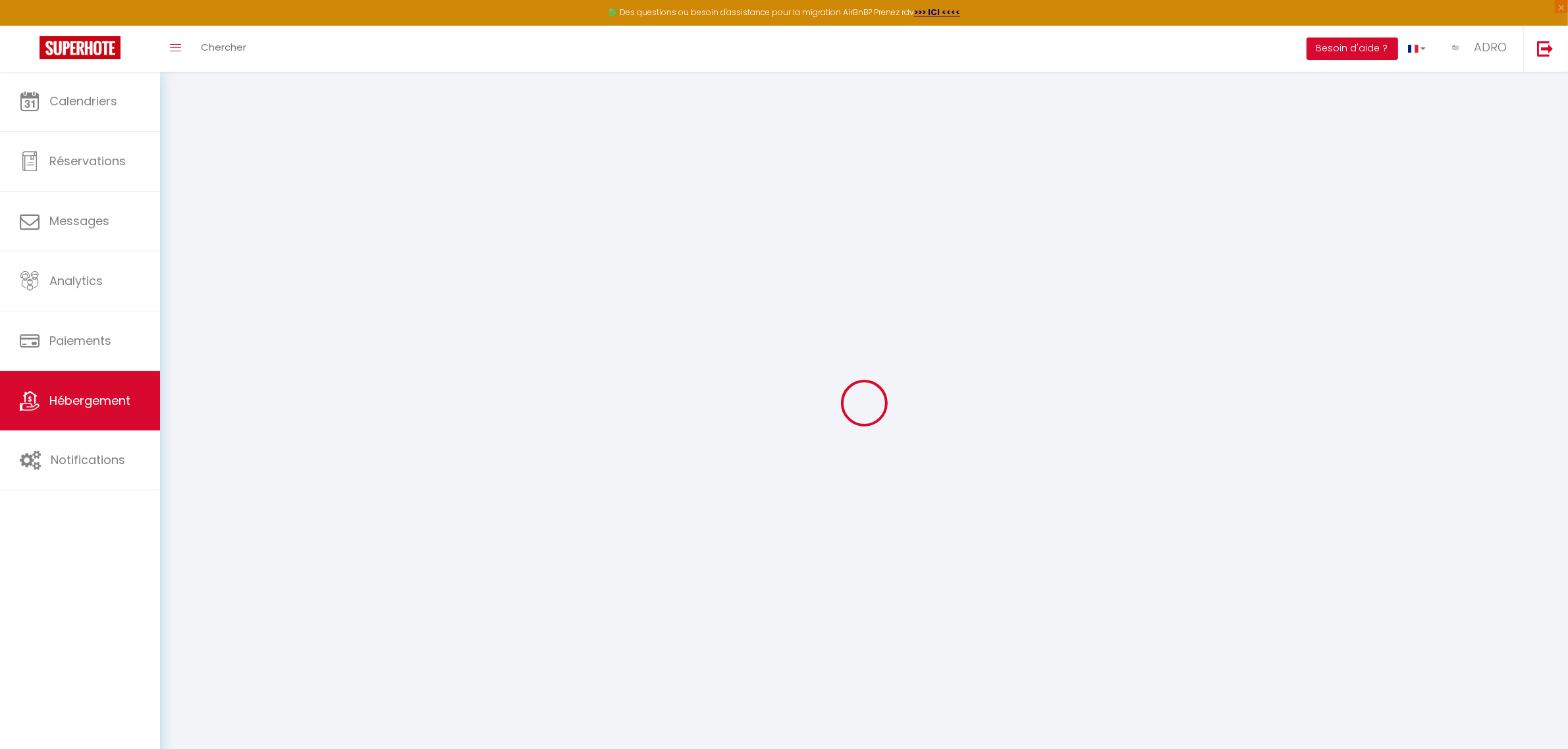
select select "17:00"
select select
select select "12:00"
select select "30"
select select "120"
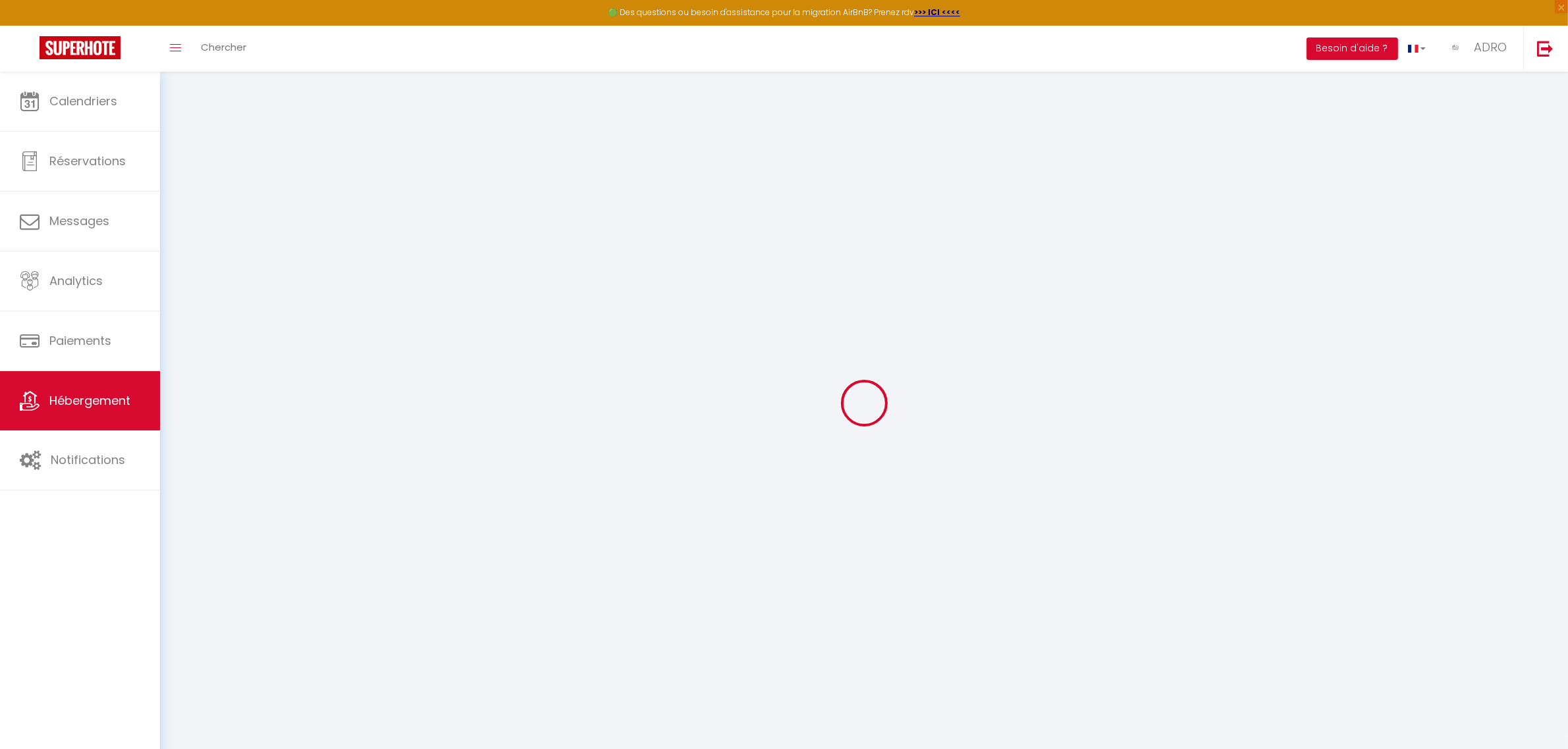
select select
checkbox input "true"
checkbox input "false"
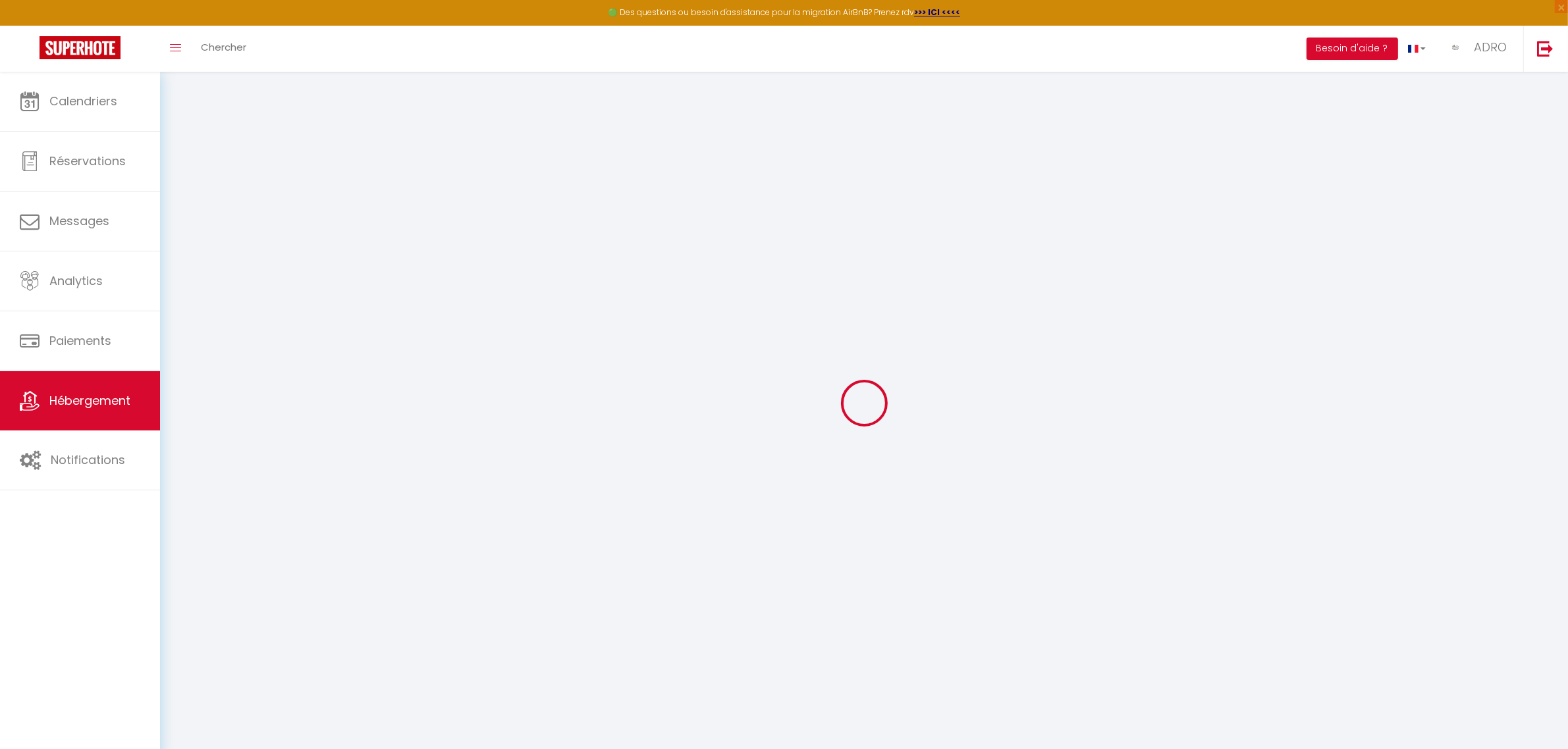
checkbox input "false"
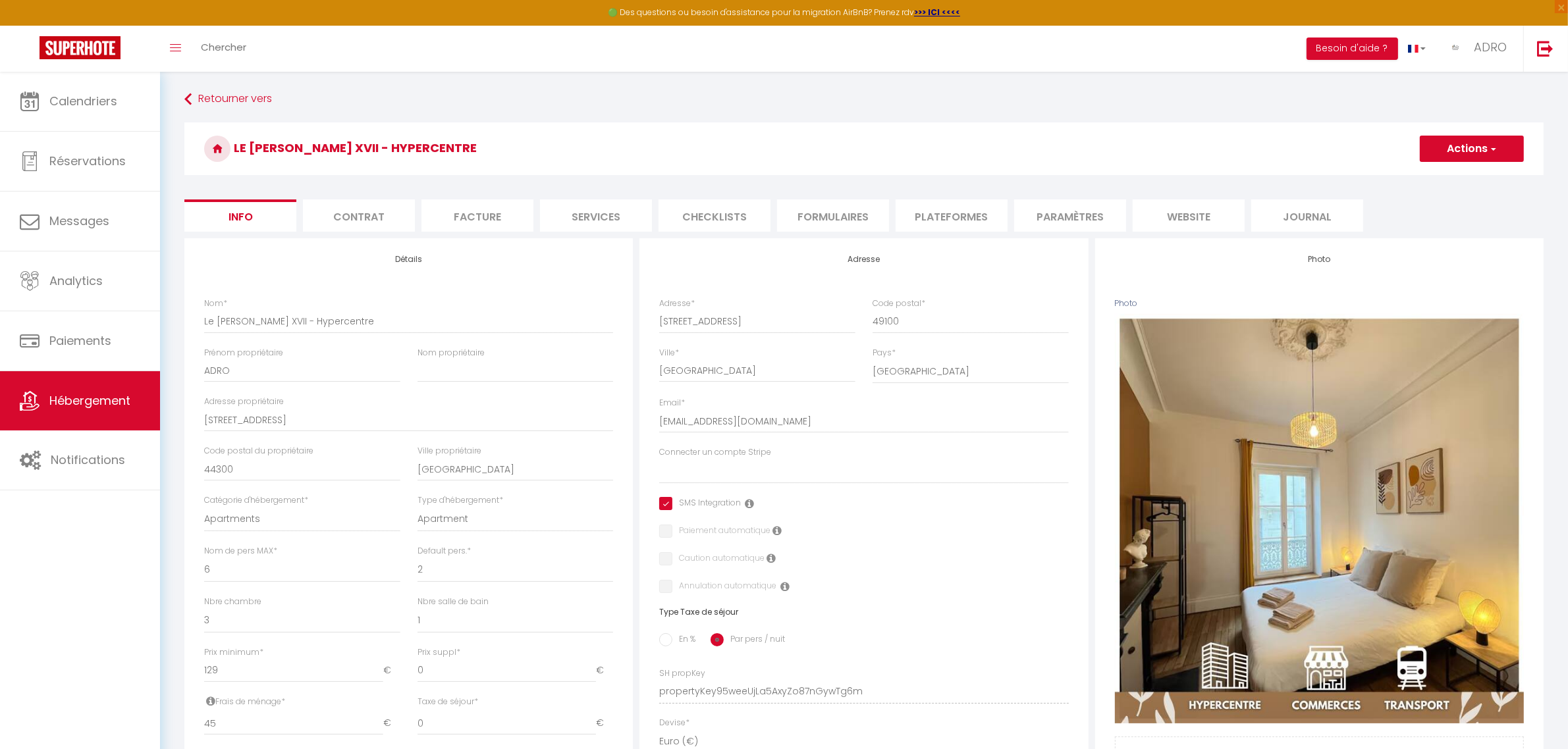
click at [1496, 148] on span "button" at bounding box center [1492, 149] width 8 height 13
click at [1437, 212] on link "Supprimer" at bounding box center [1453, 212] width 141 height 17
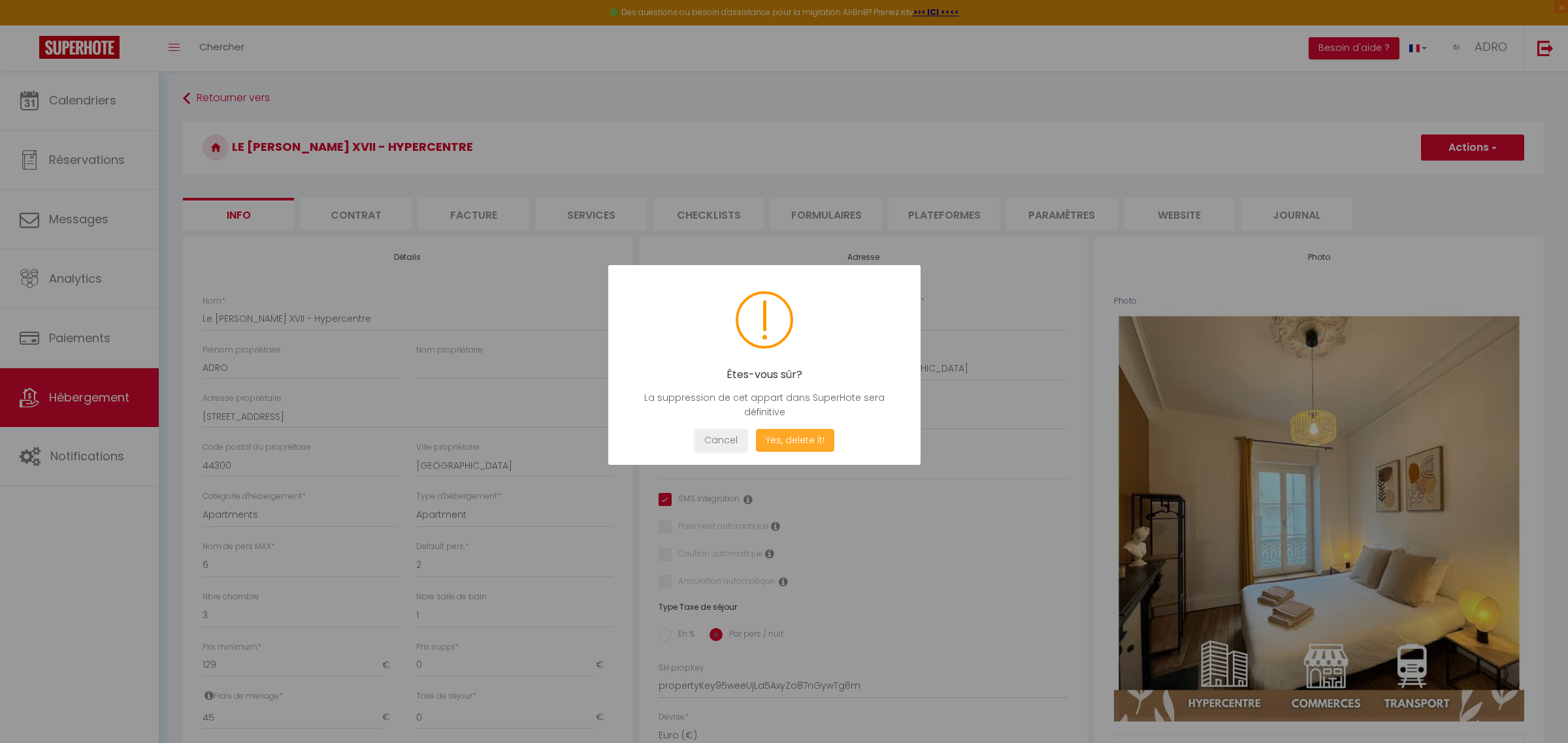
click at [820, 436] on button "Yes, delete it!" at bounding box center [795, 439] width 78 height 23
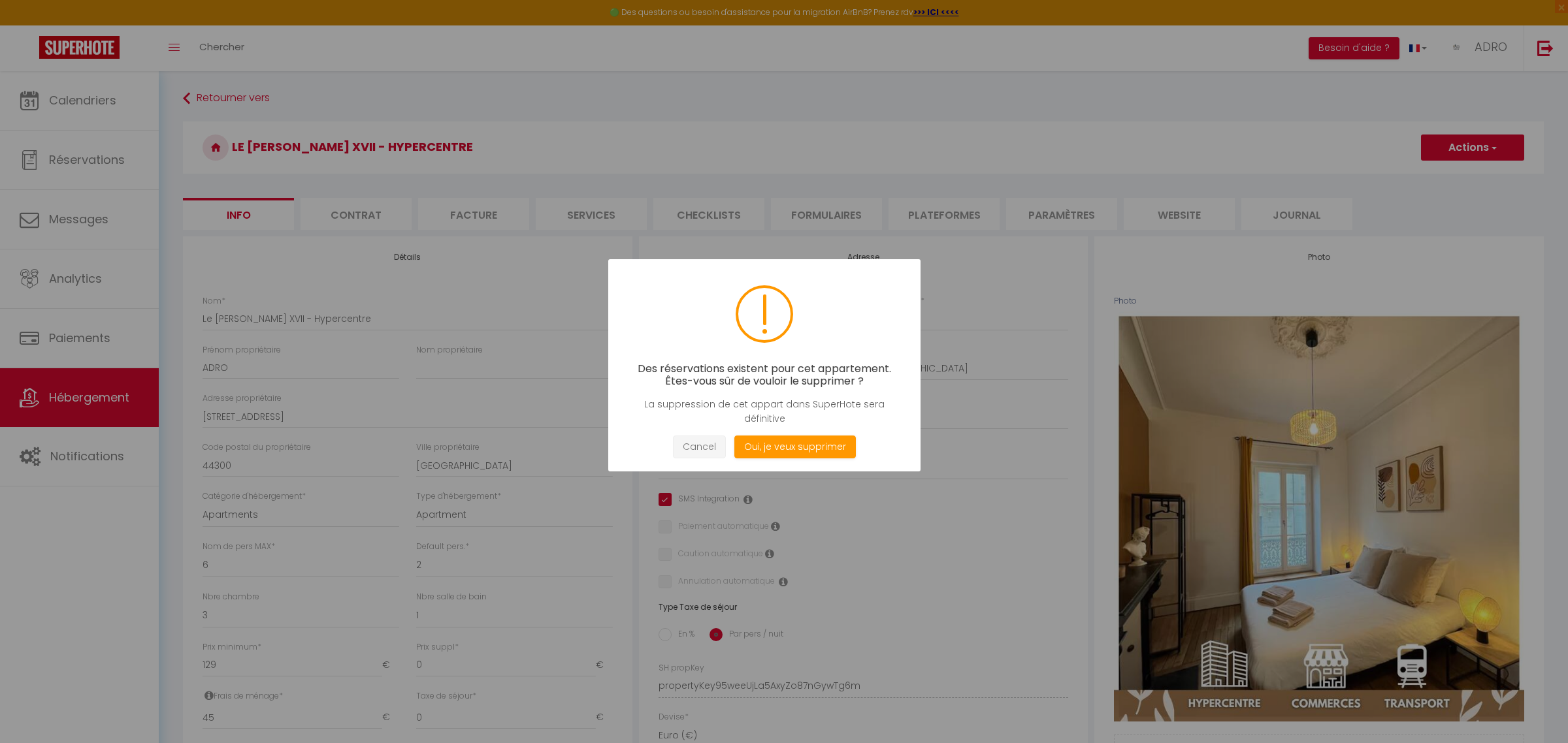
click at [702, 451] on button "Cancel" at bounding box center [699, 447] width 53 height 23
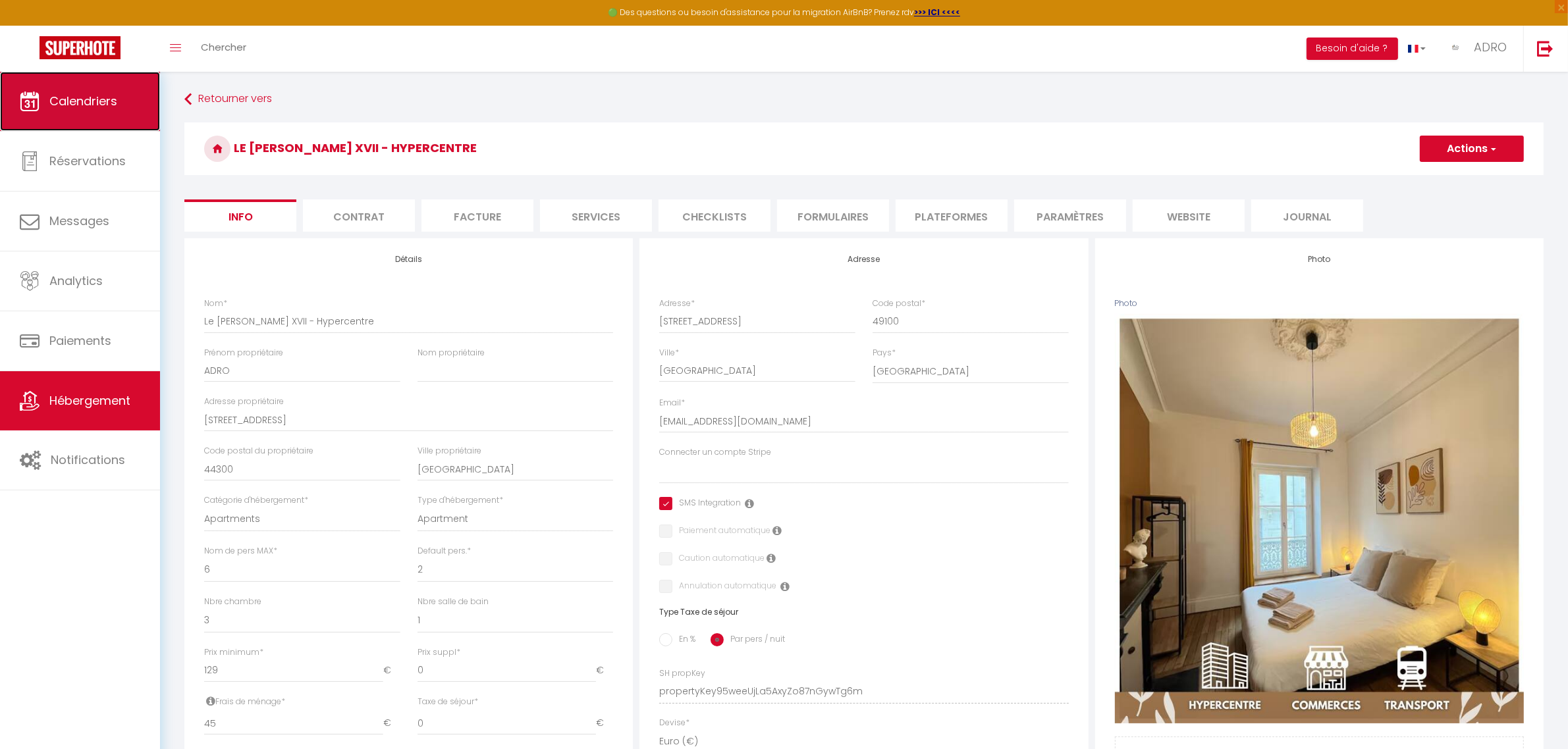
click at [97, 123] on link "Calendriers" at bounding box center [79, 101] width 160 height 59
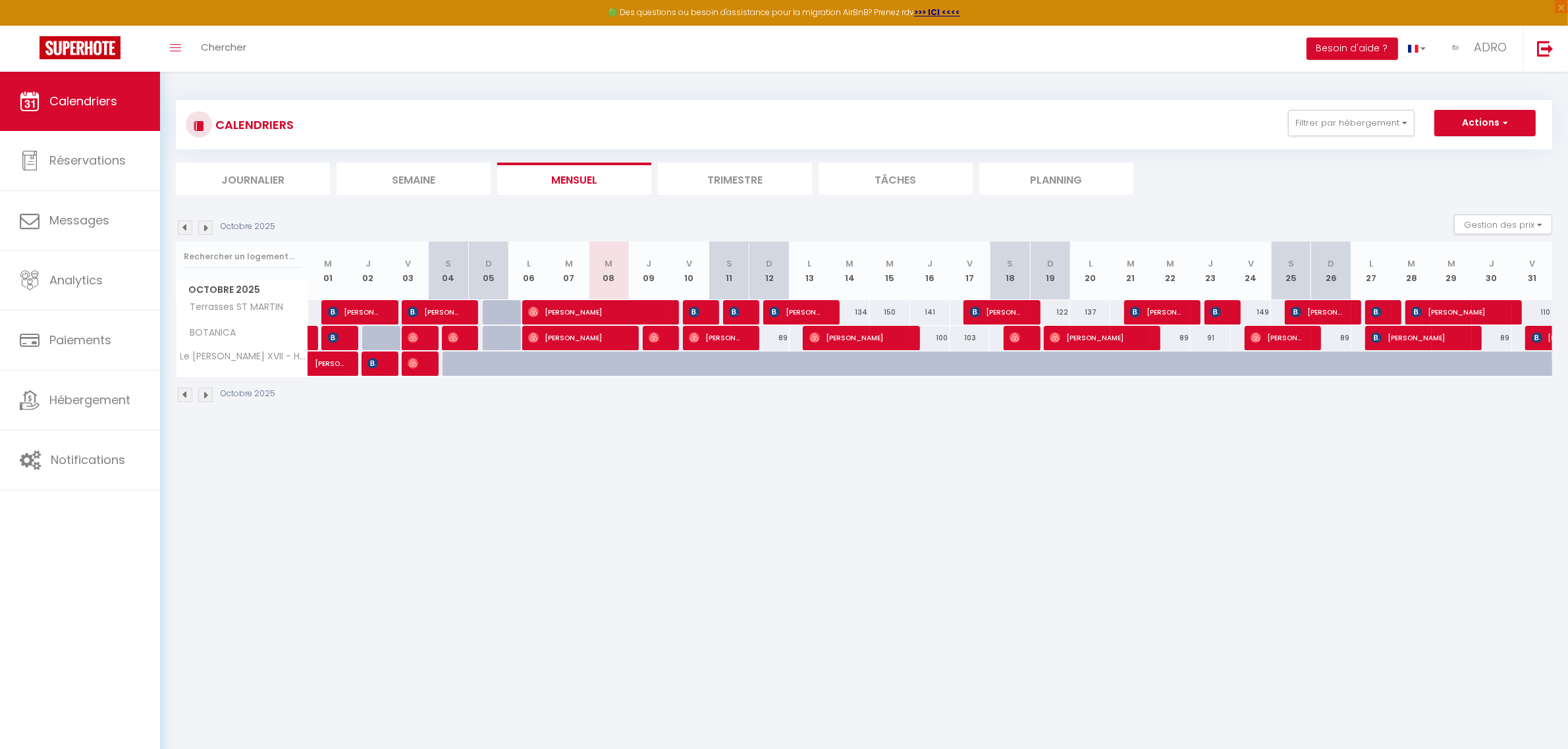
click at [202, 227] on img at bounding box center [206, 227] width 15 height 15
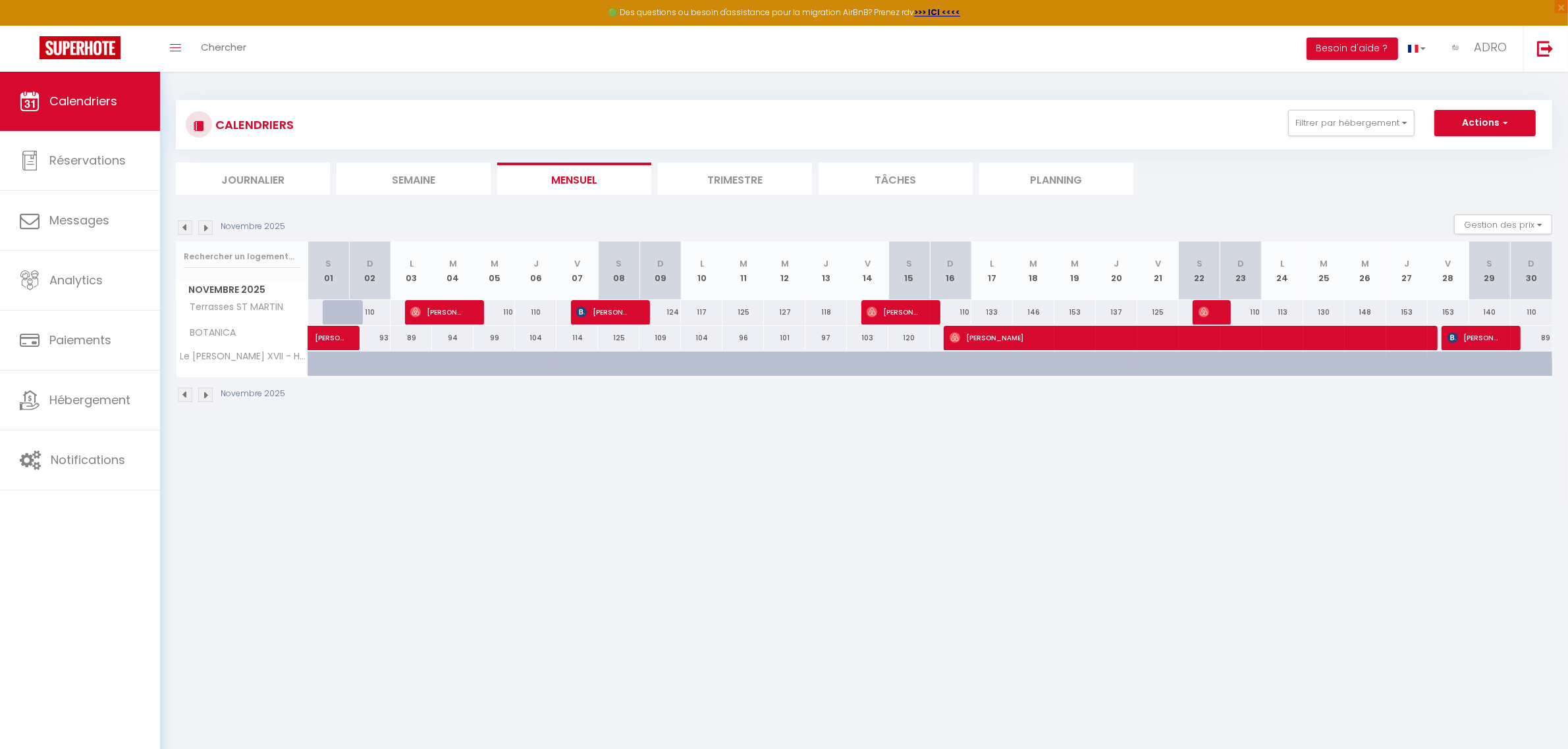
click at [202, 227] on img at bounding box center [206, 227] width 15 height 15
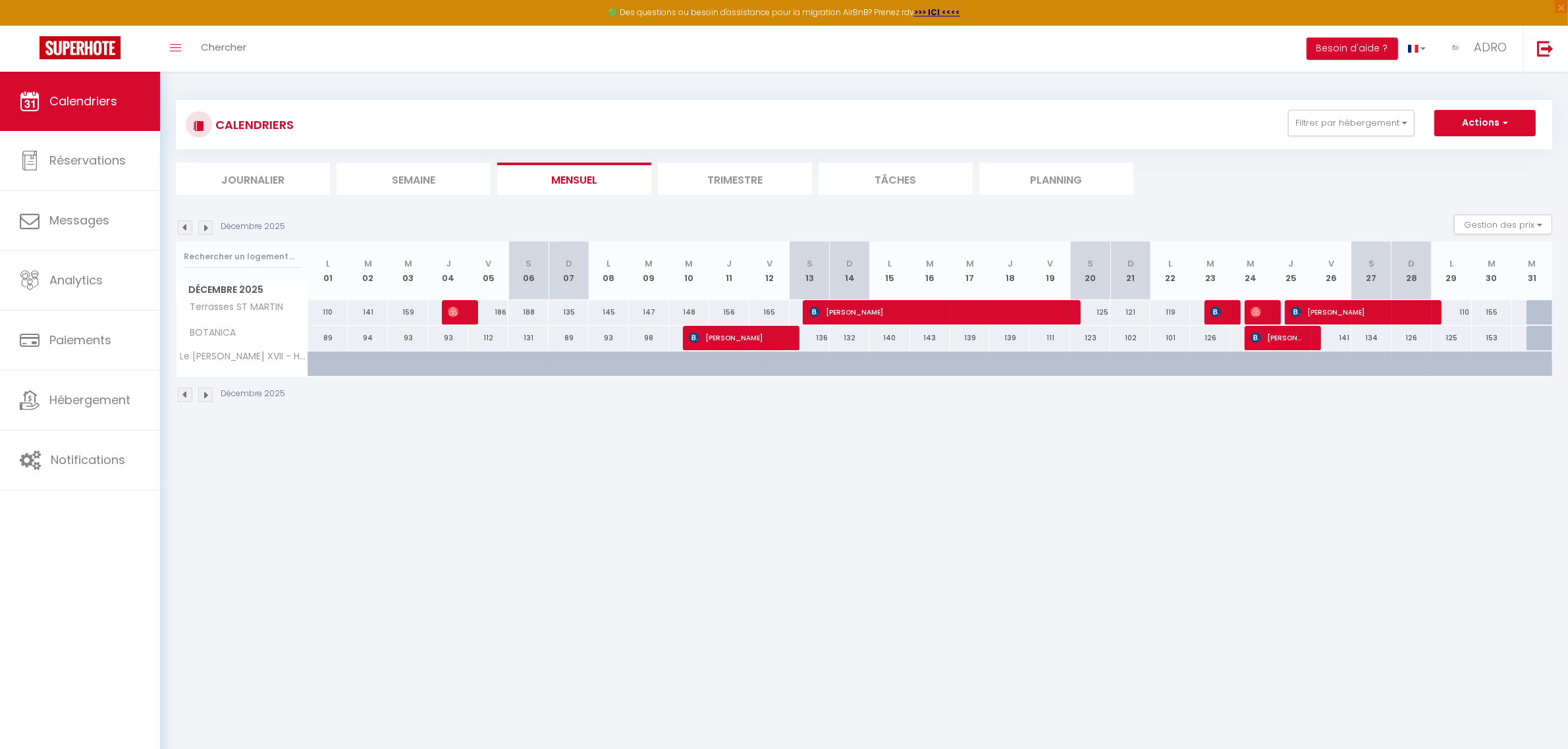
click at [211, 225] on img at bounding box center [206, 227] width 15 height 15
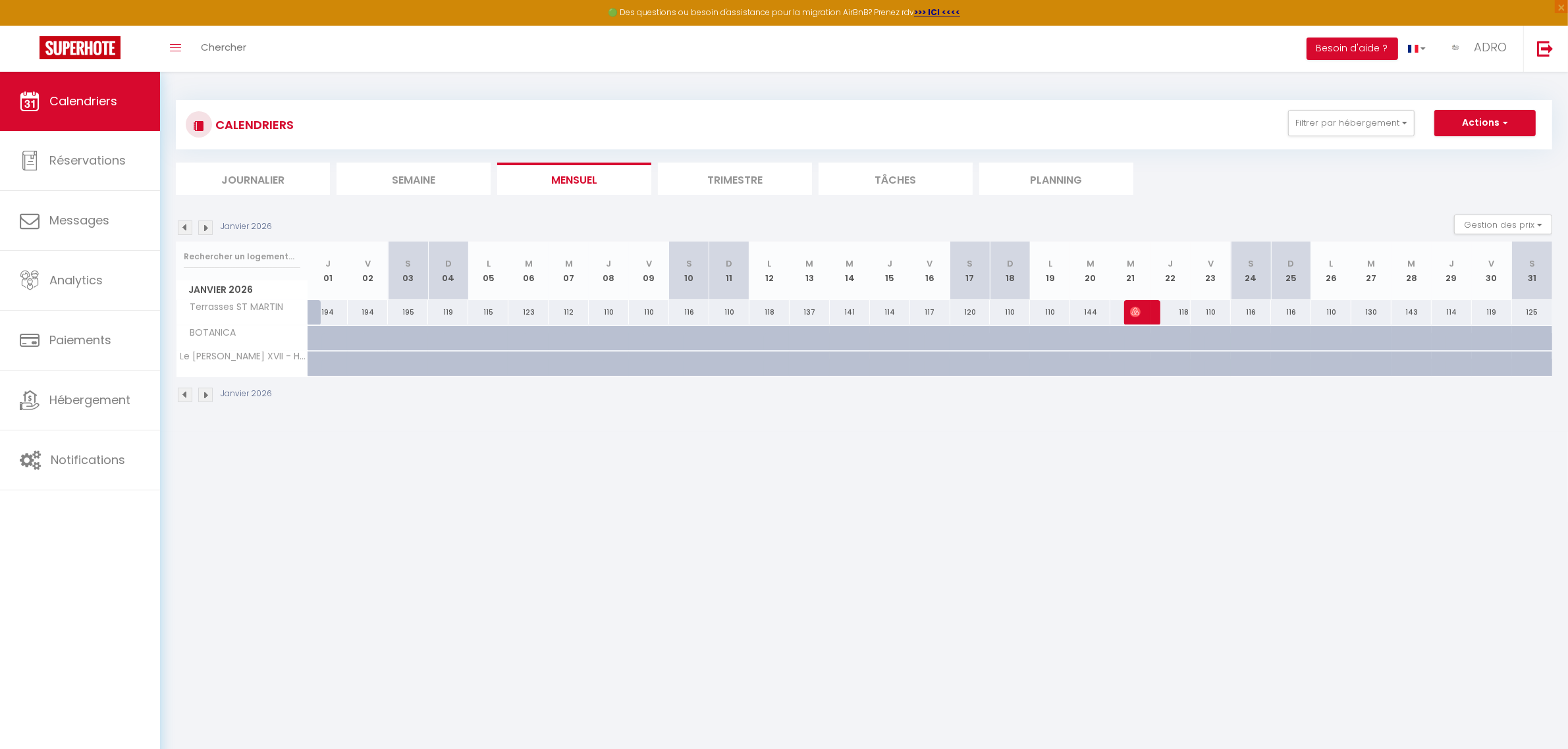
click at [211, 225] on img at bounding box center [206, 227] width 15 height 15
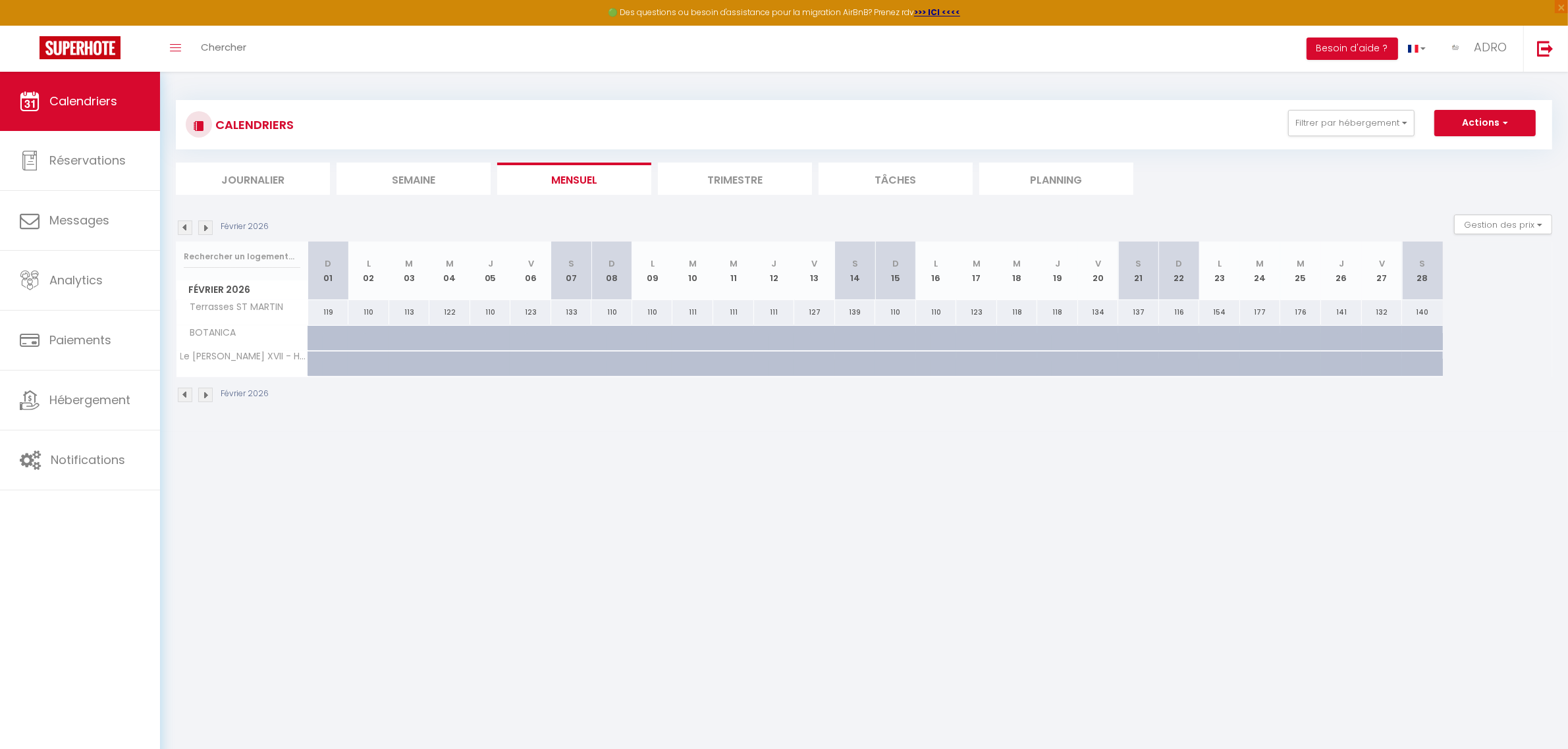
click at [211, 225] on img at bounding box center [206, 227] width 15 height 15
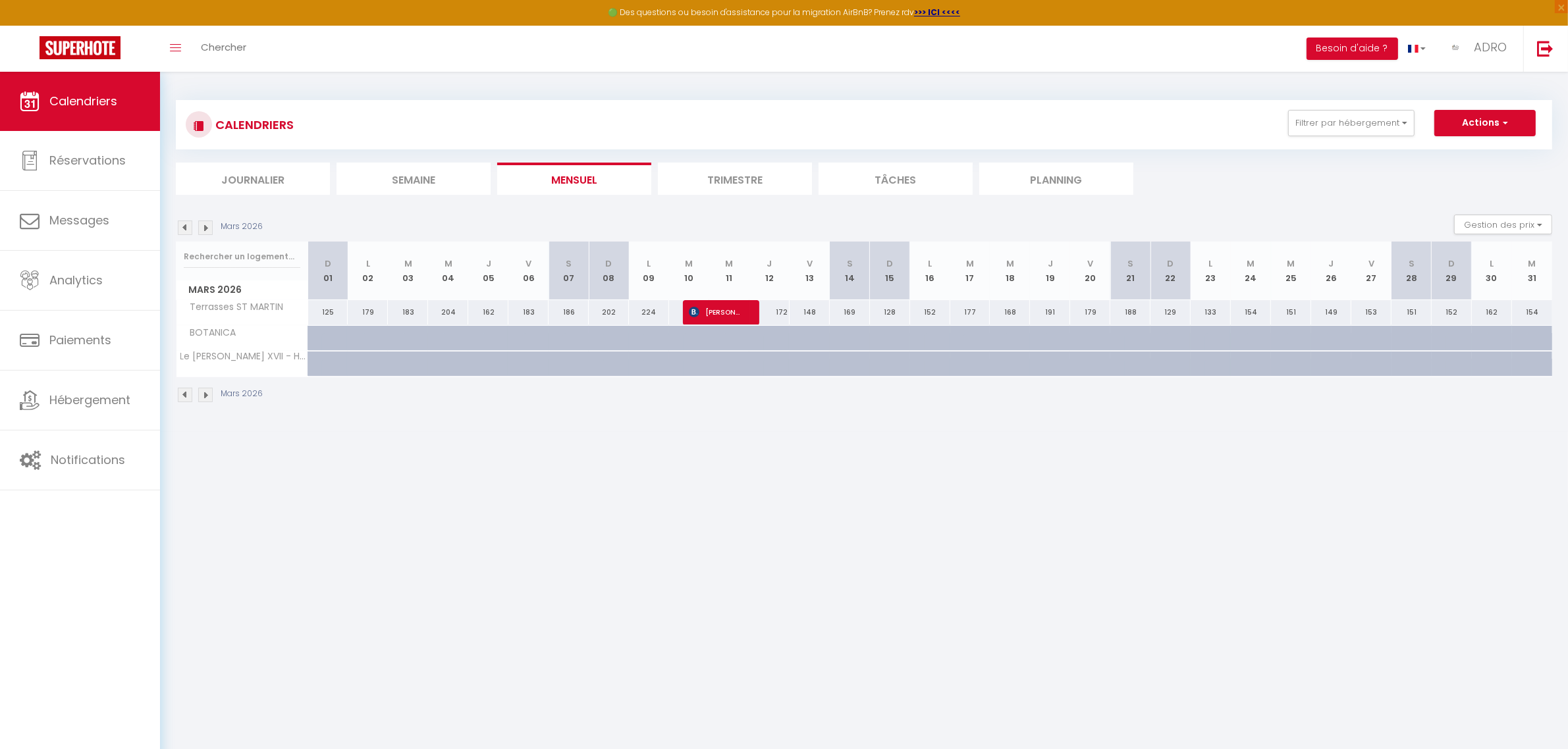
click at [188, 225] on img at bounding box center [185, 227] width 15 height 15
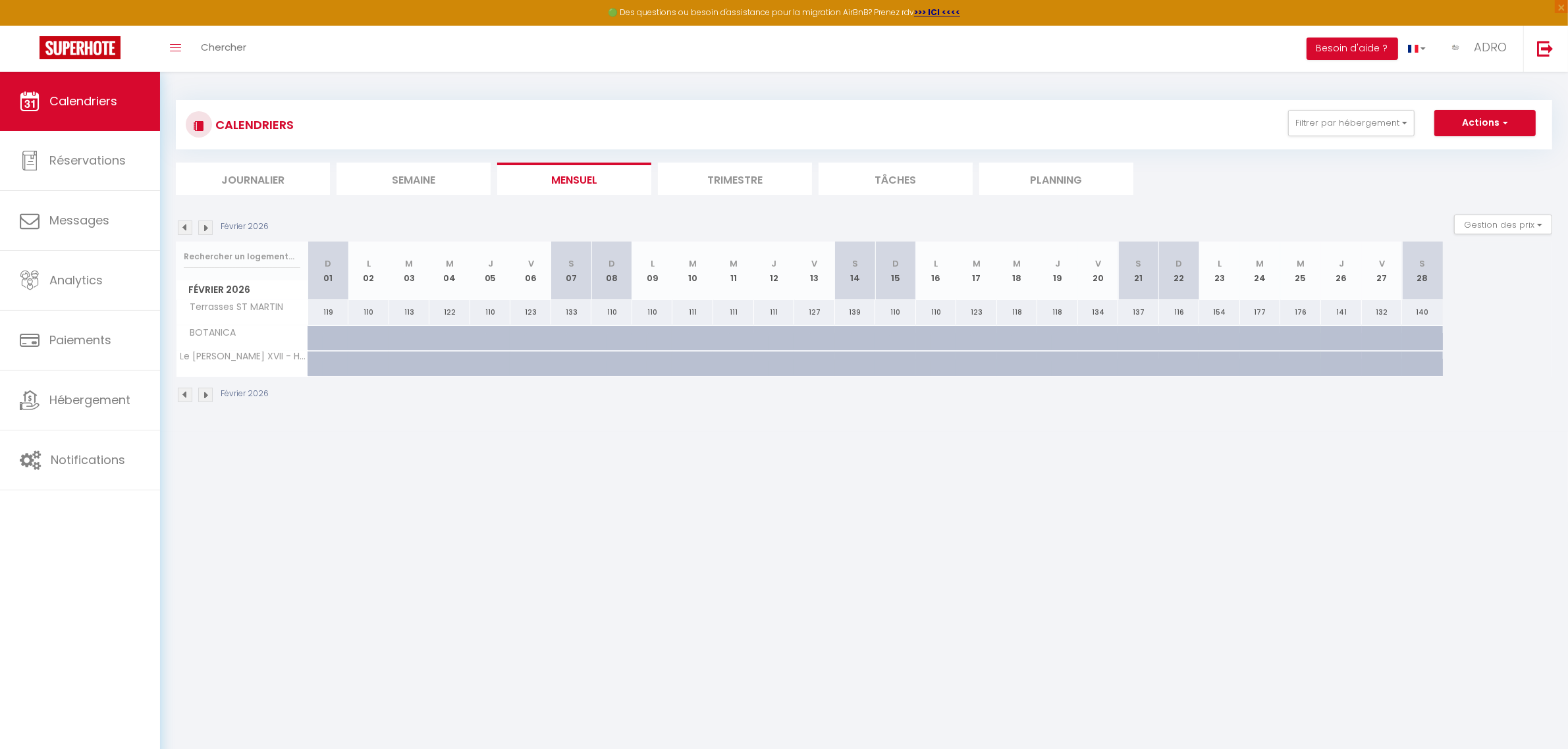
click at [188, 225] on img at bounding box center [185, 227] width 15 height 15
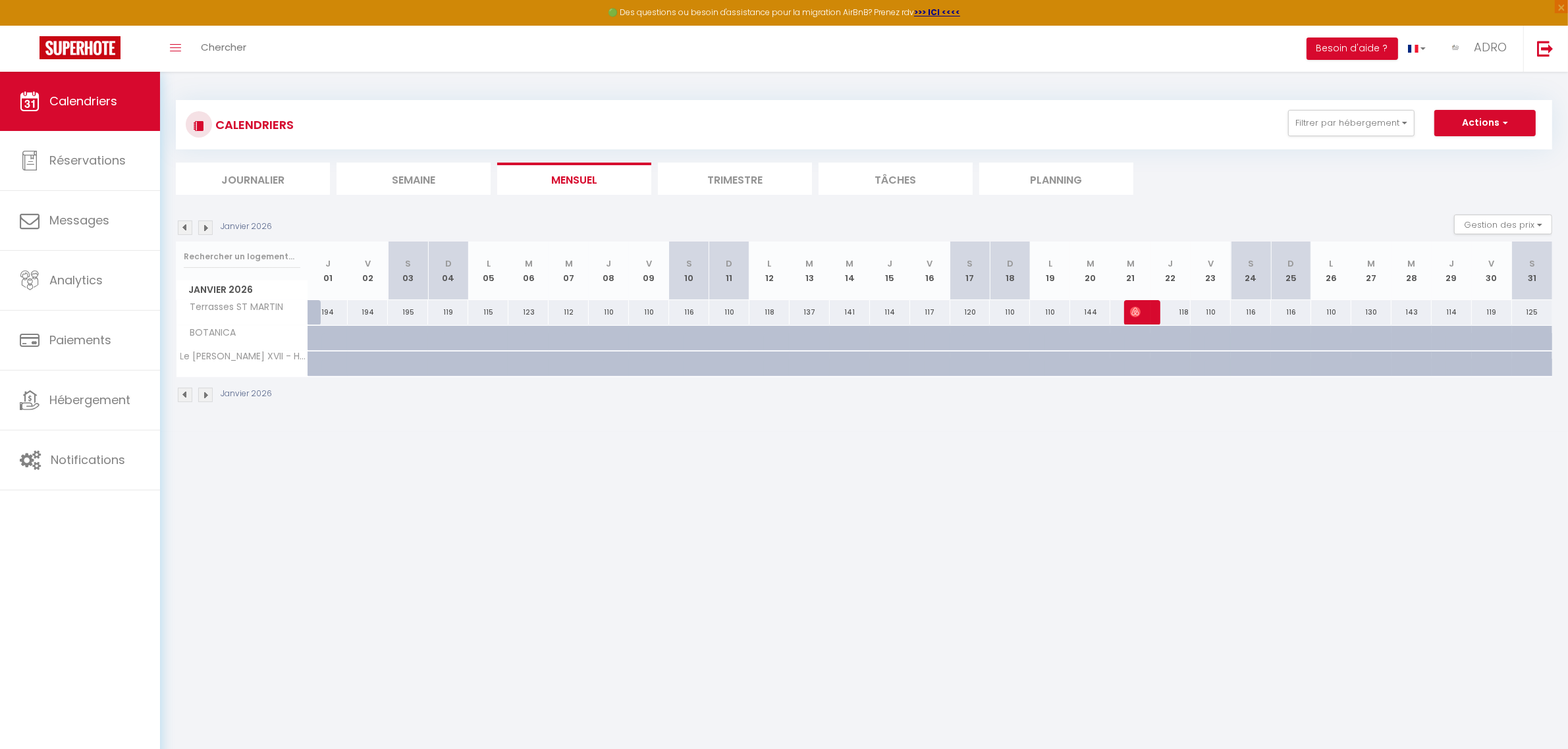
click at [188, 225] on img at bounding box center [185, 227] width 15 height 15
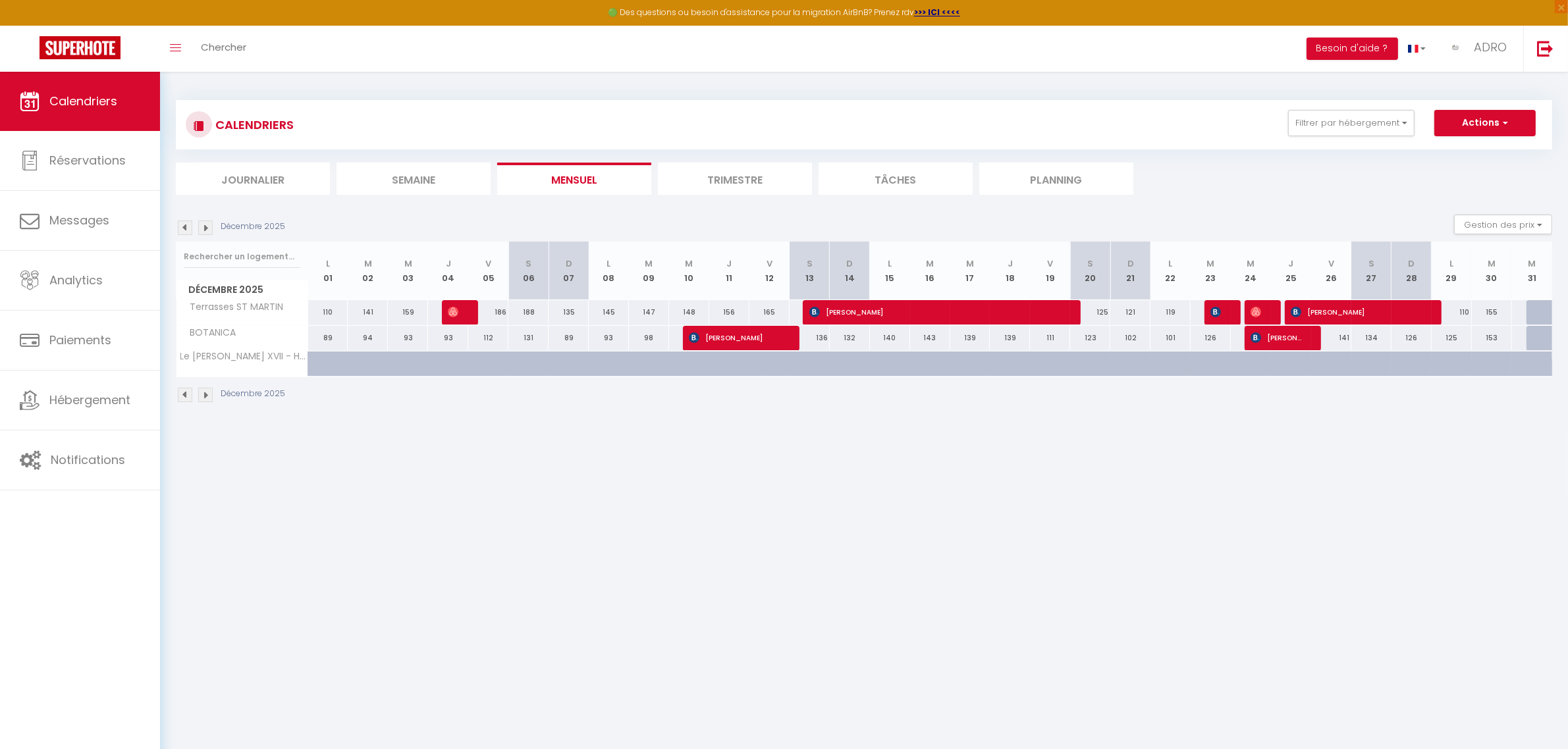
click at [207, 227] on img at bounding box center [206, 227] width 15 height 15
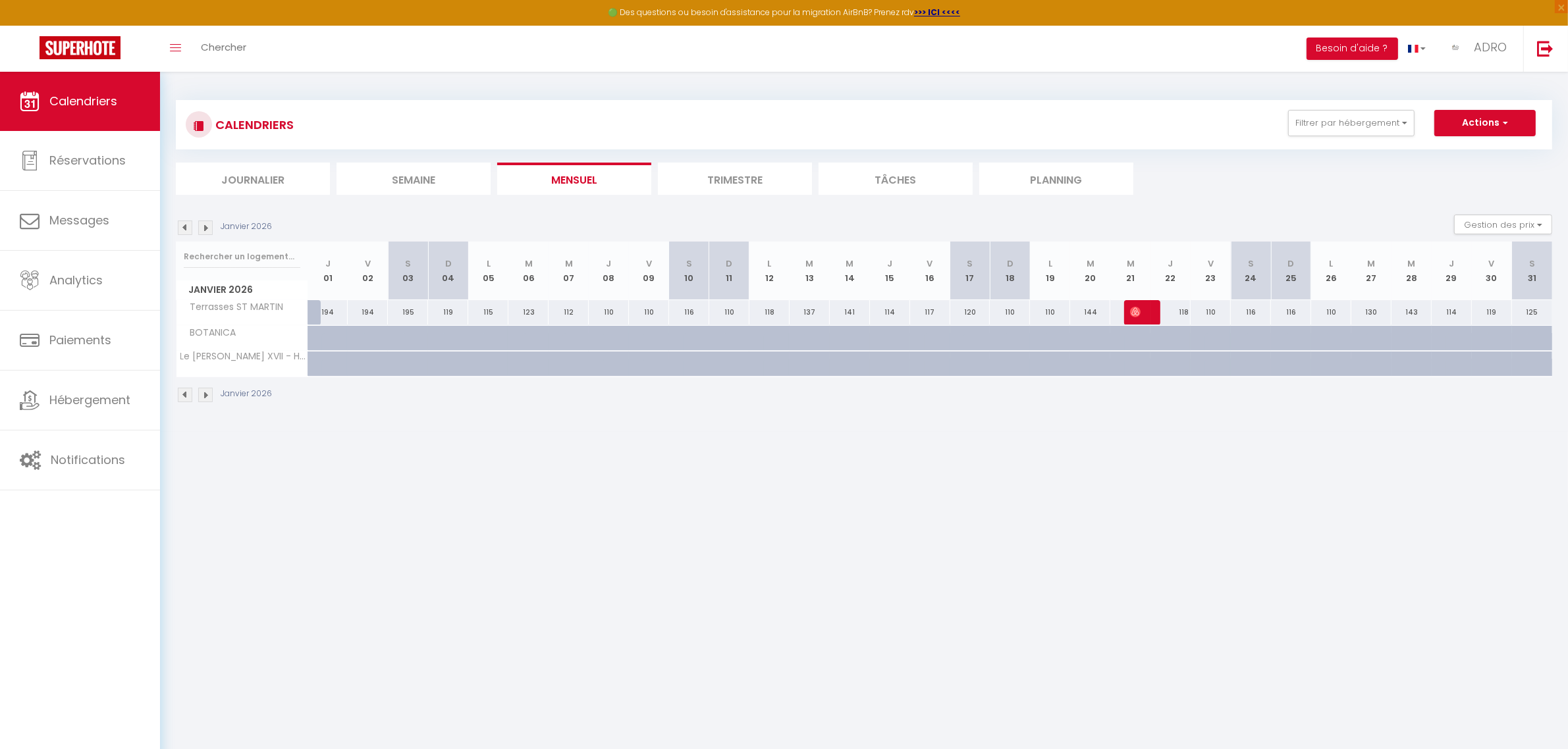
click at [186, 225] on img at bounding box center [185, 227] width 15 height 15
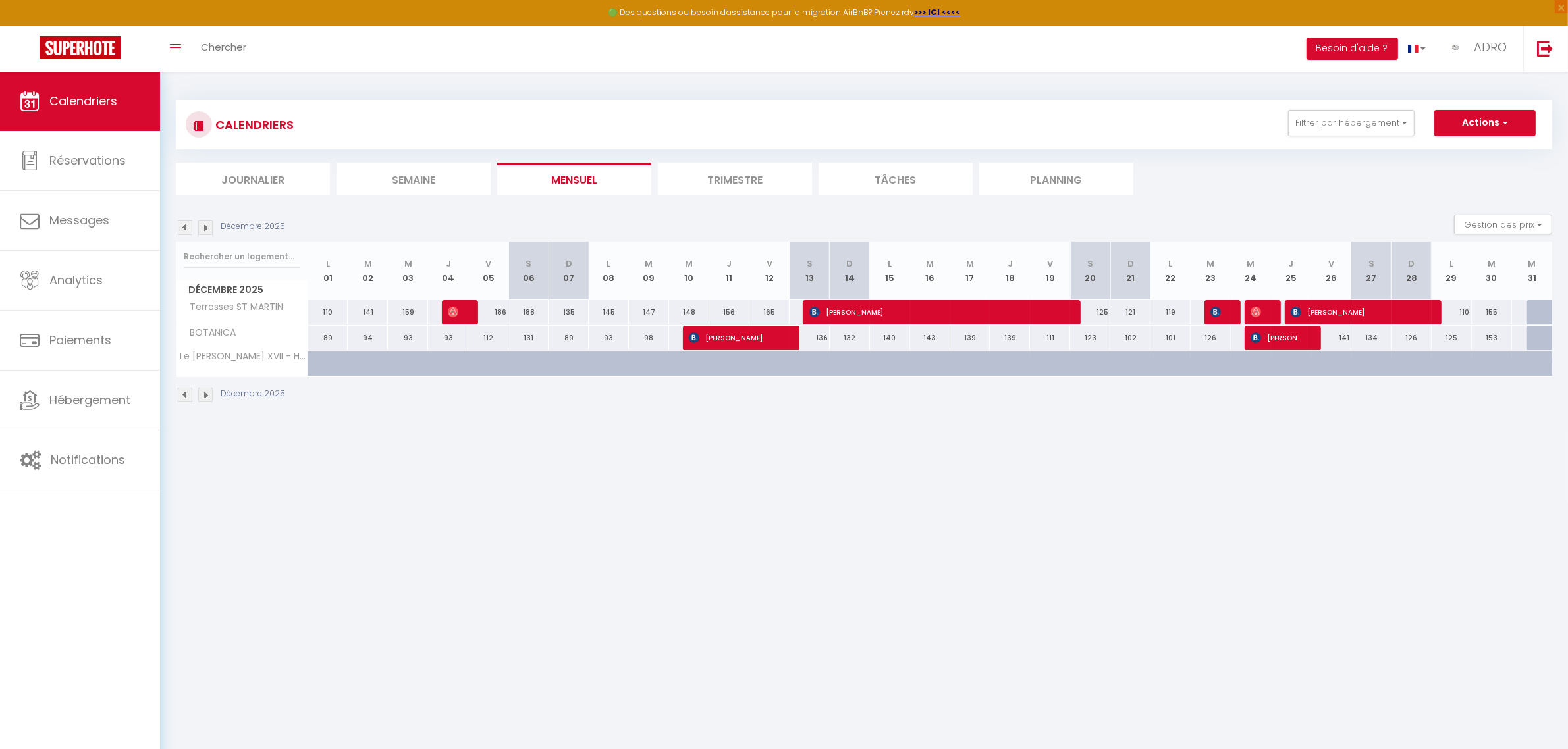
click at [202, 228] on img at bounding box center [206, 227] width 15 height 15
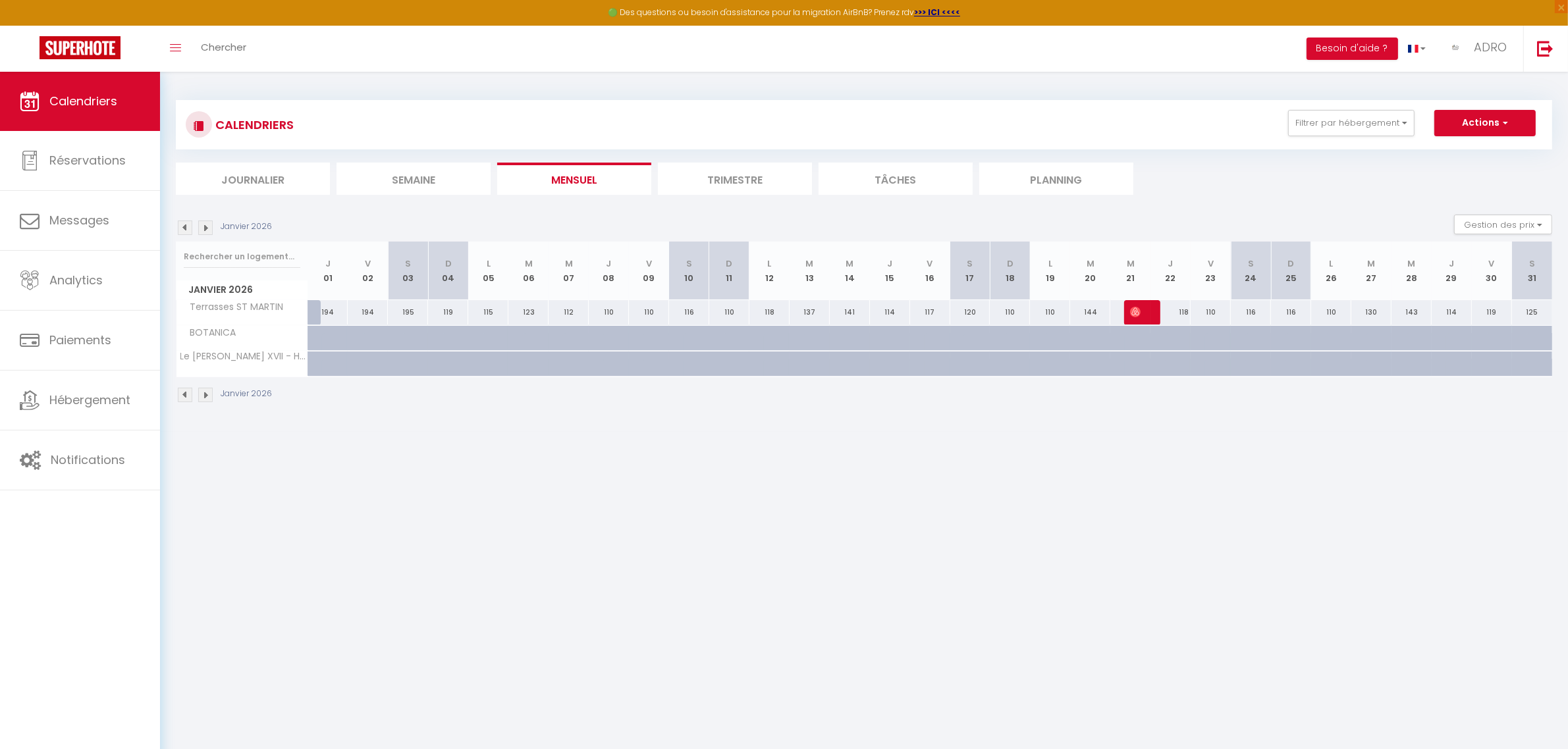
click at [202, 228] on img at bounding box center [206, 227] width 15 height 15
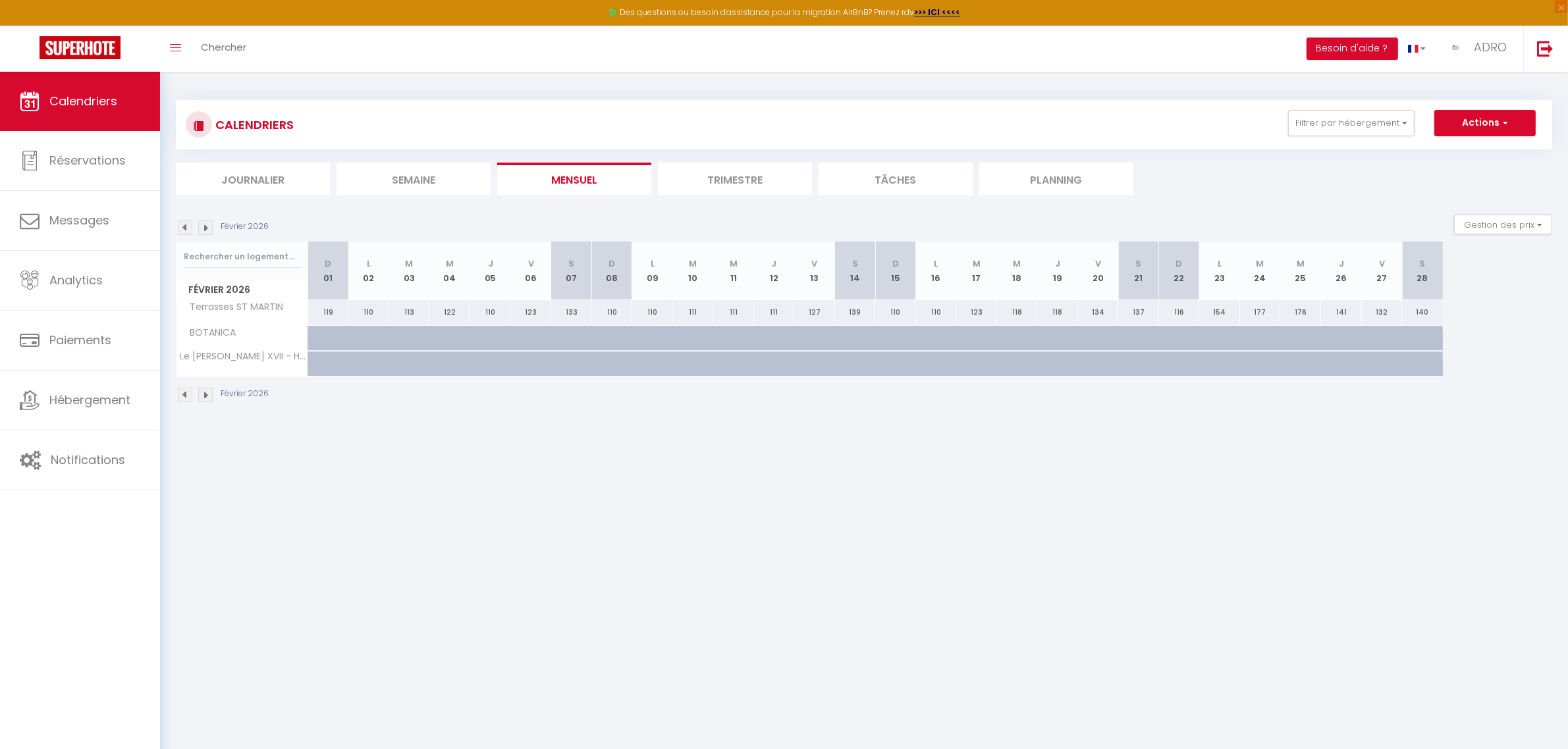
click at [202, 228] on img at bounding box center [206, 227] width 15 height 15
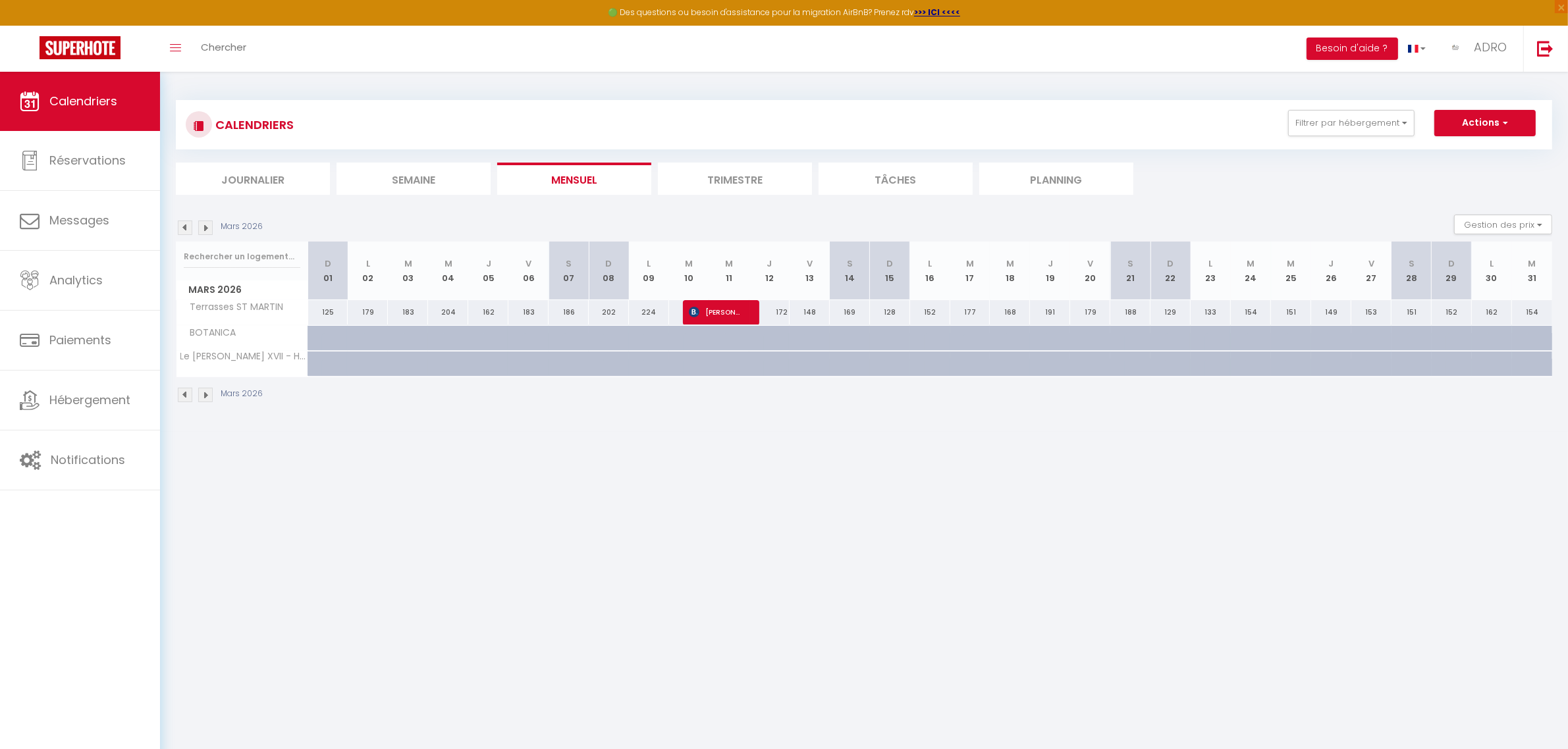
click at [202, 228] on img at bounding box center [206, 227] width 15 height 15
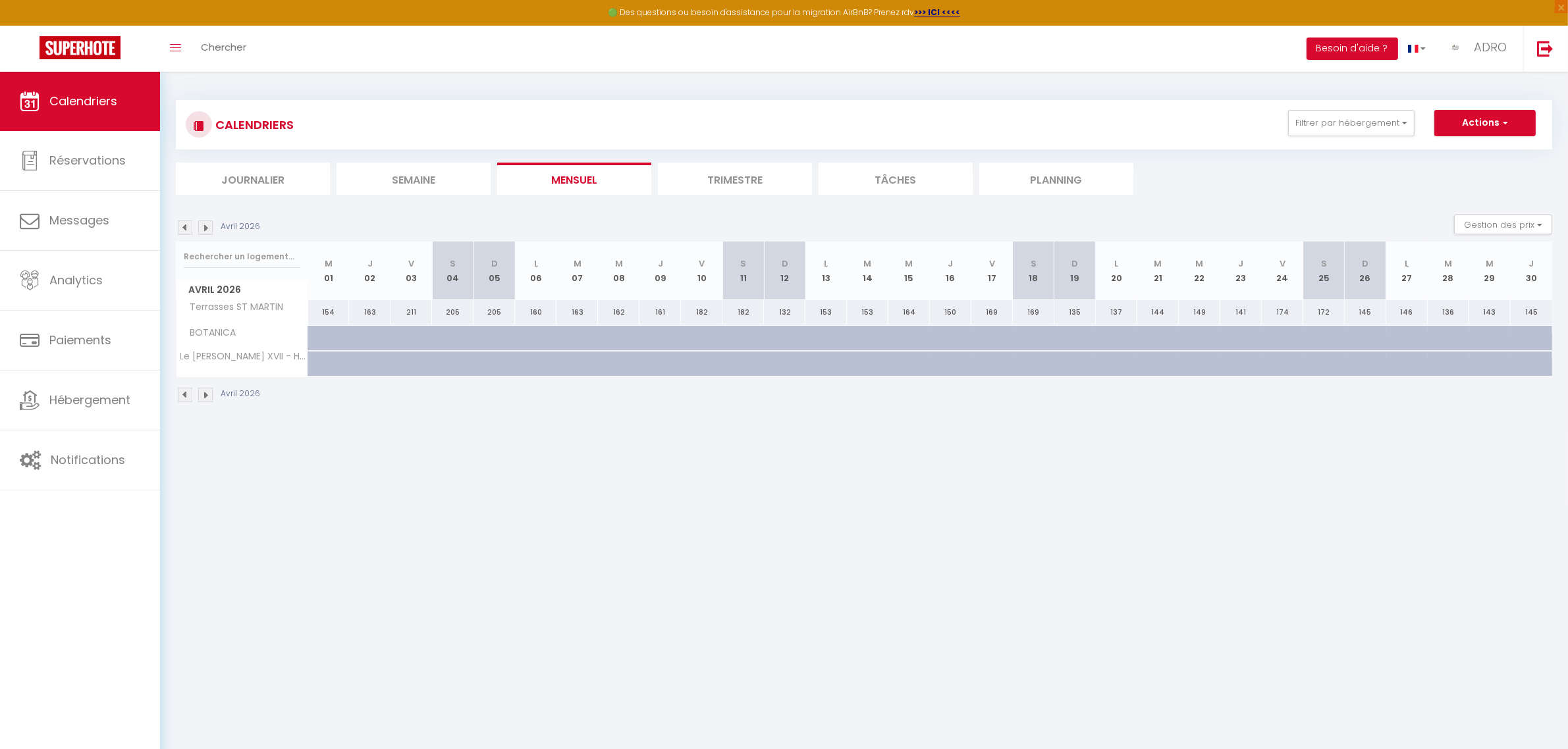
click at [202, 228] on img at bounding box center [206, 227] width 15 height 15
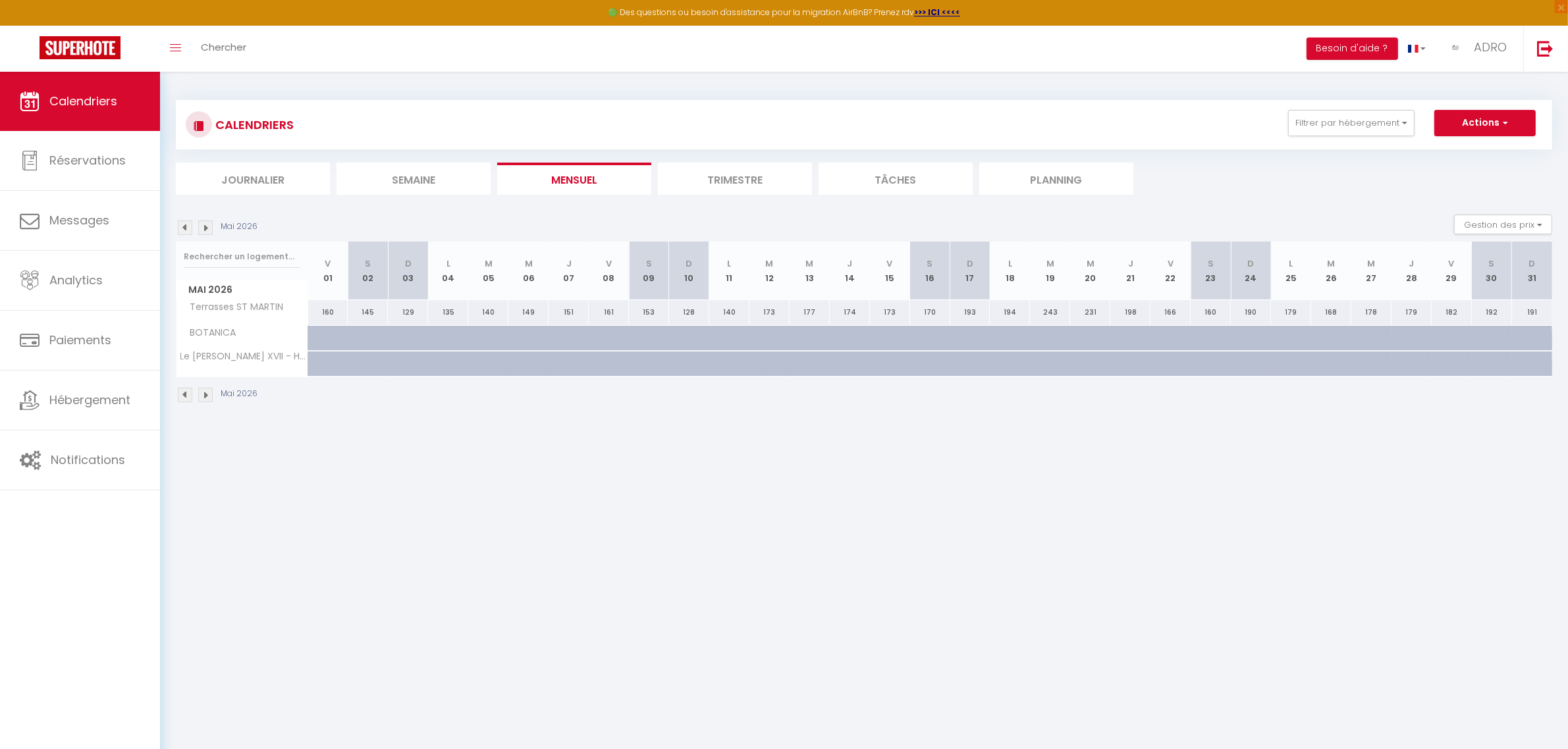
click at [202, 228] on img at bounding box center [206, 227] width 15 height 15
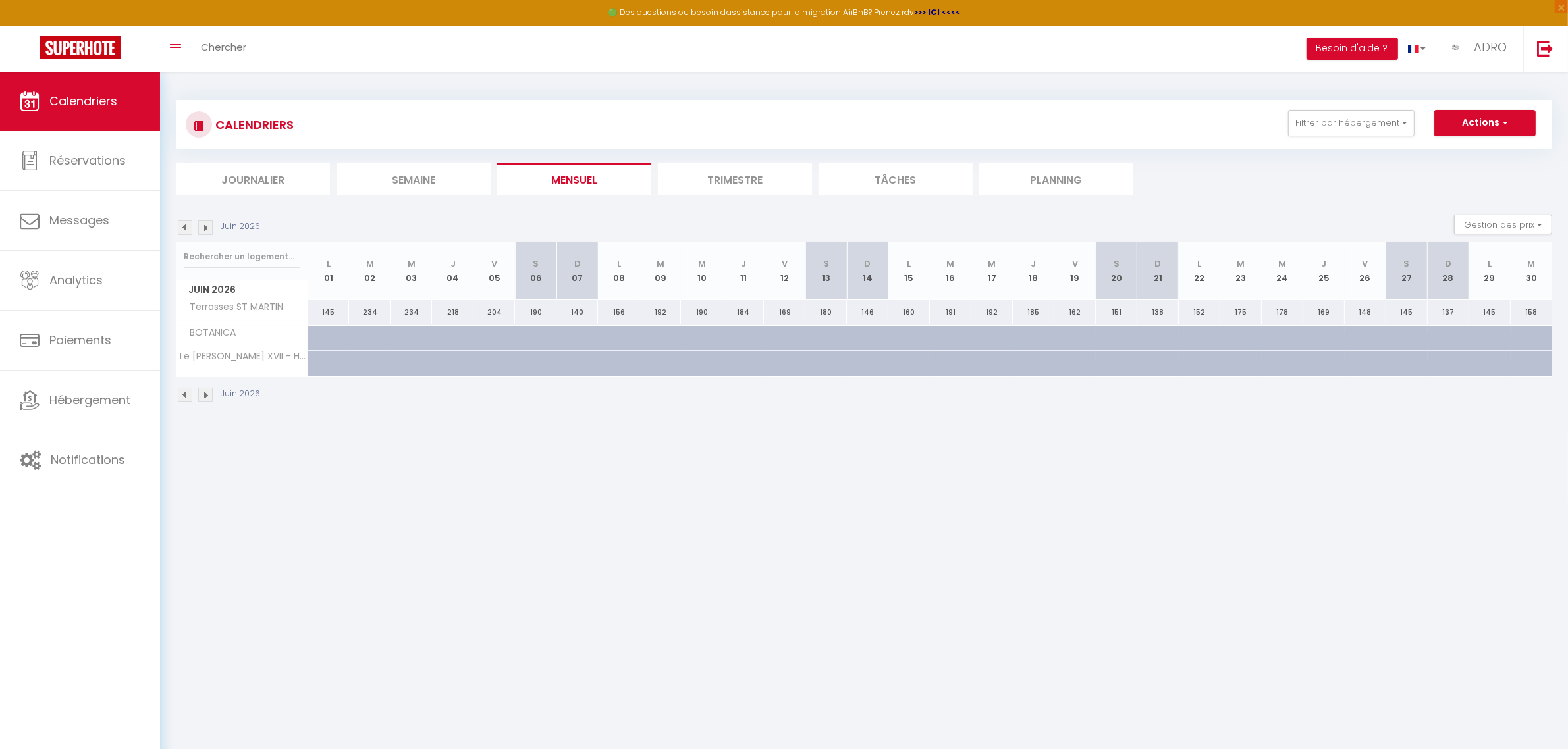
click at [202, 228] on img at bounding box center [206, 227] width 15 height 15
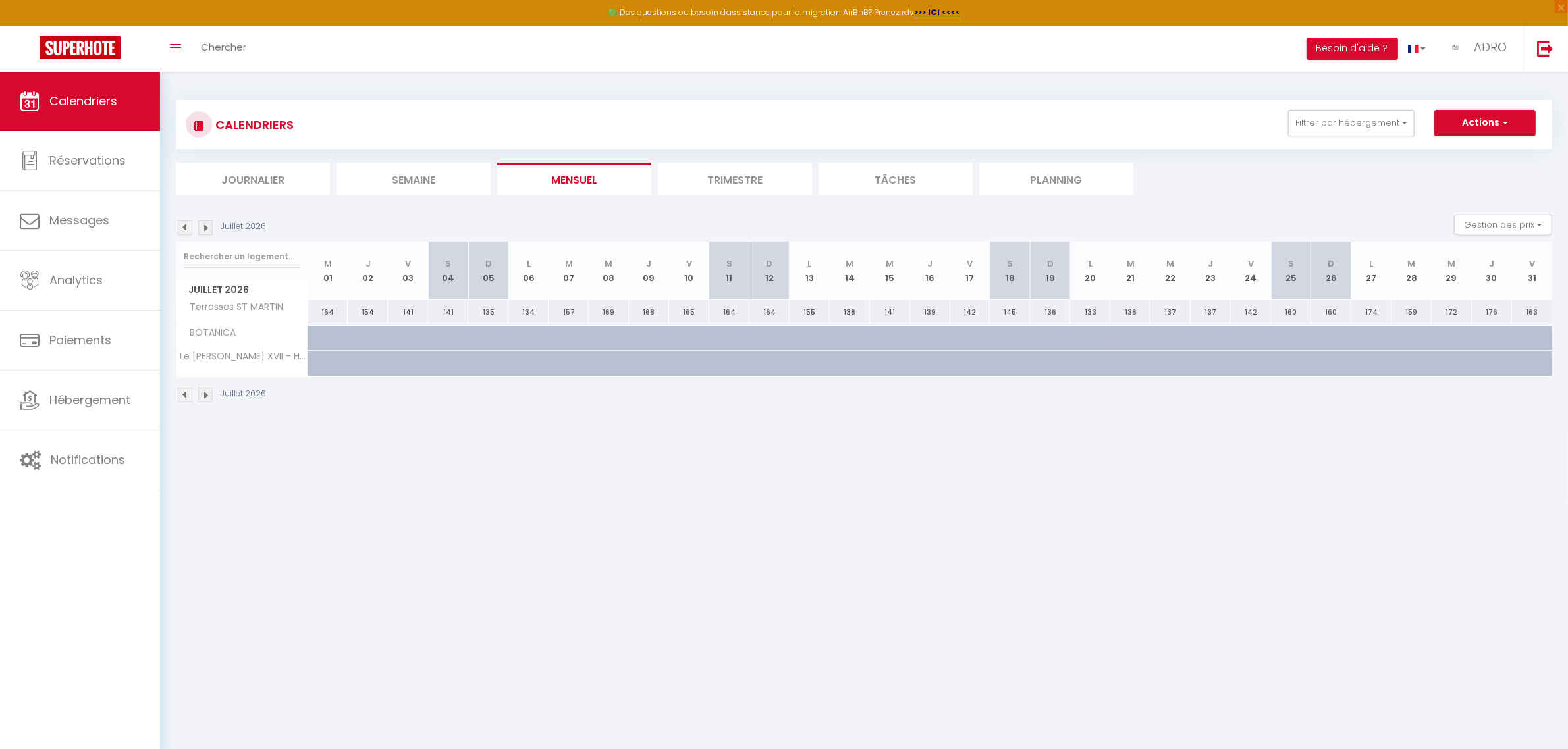
click at [202, 228] on img at bounding box center [206, 227] width 15 height 15
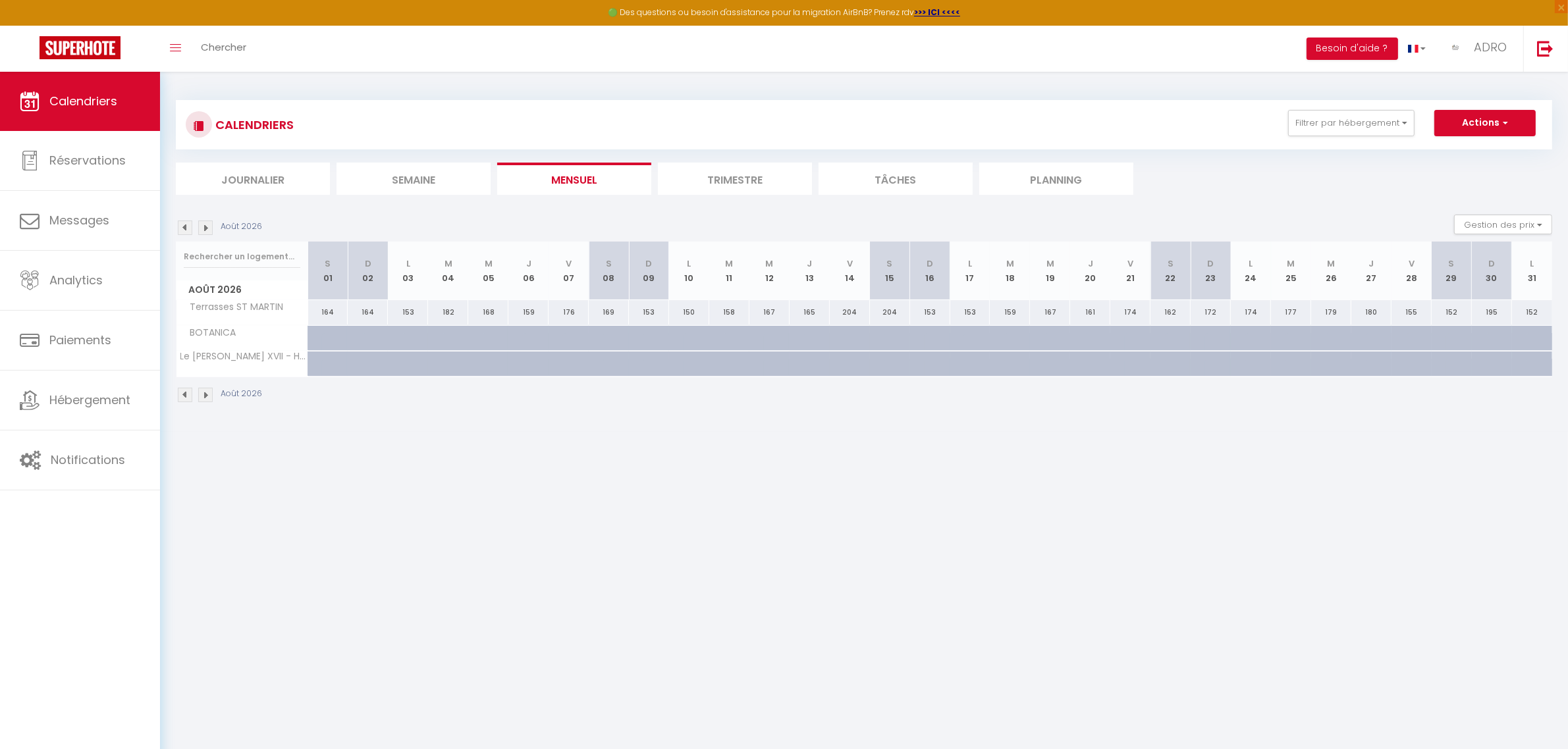
click at [202, 228] on img at bounding box center [206, 227] width 15 height 15
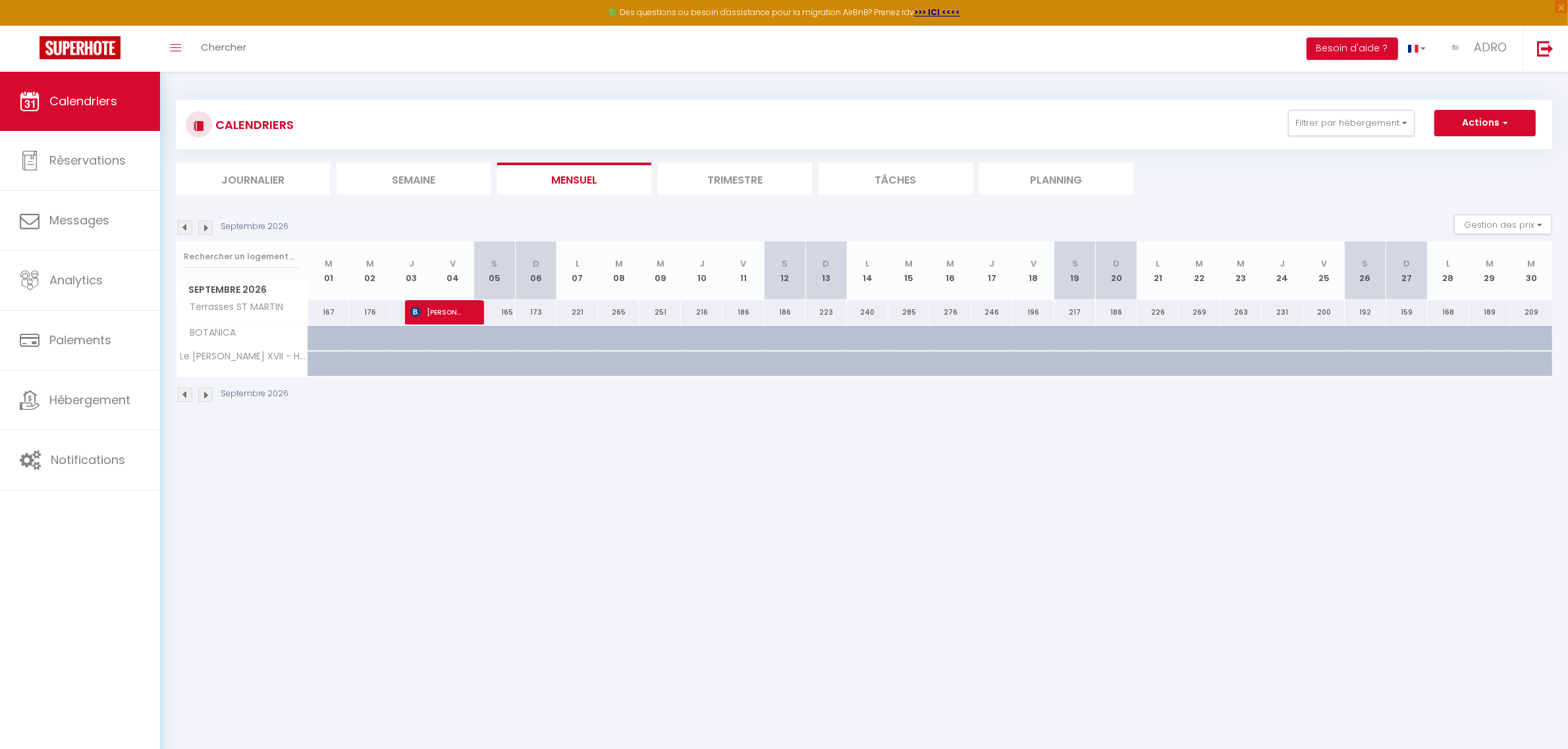
click at [202, 228] on img at bounding box center [206, 227] width 15 height 15
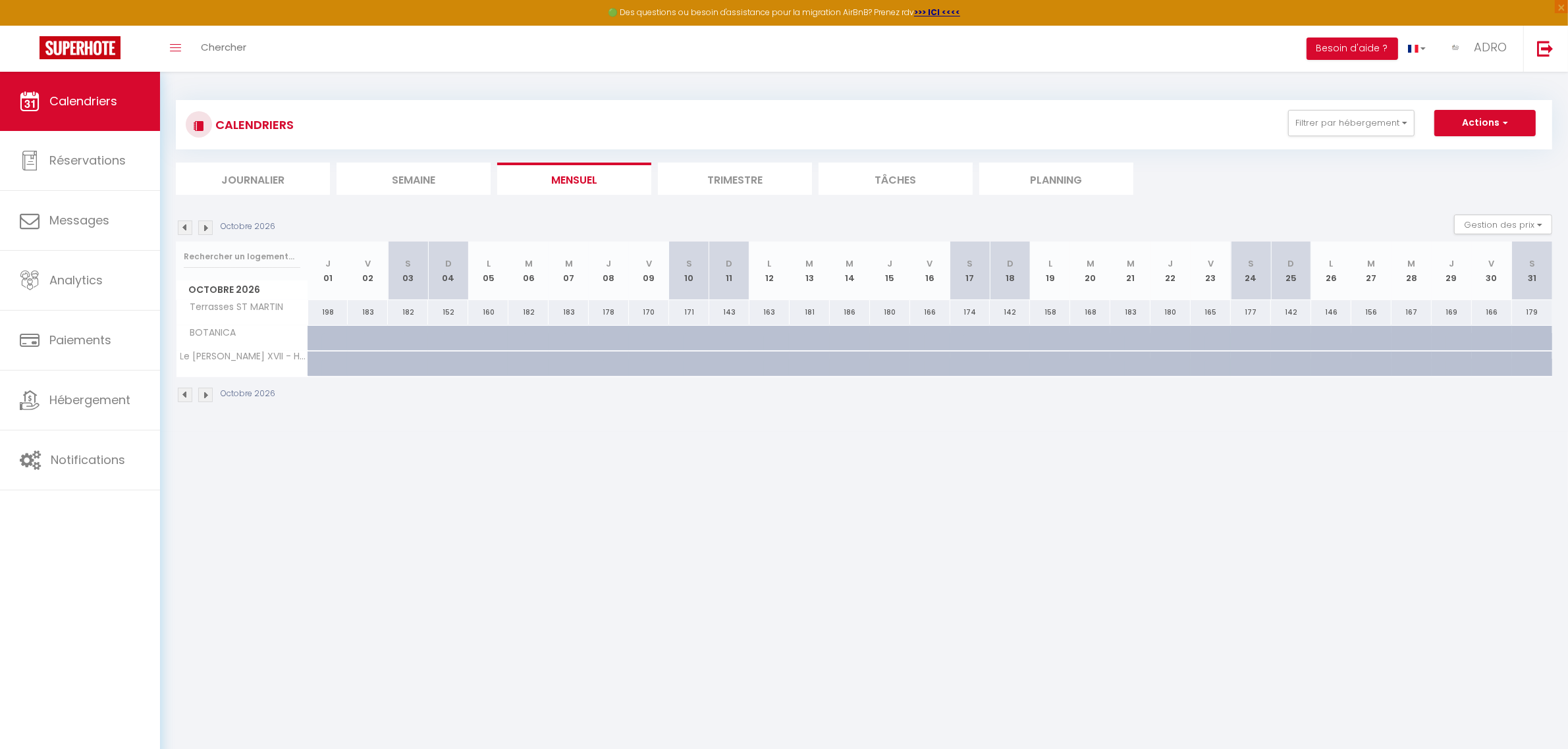
click at [202, 228] on img at bounding box center [206, 227] width 15 height 15
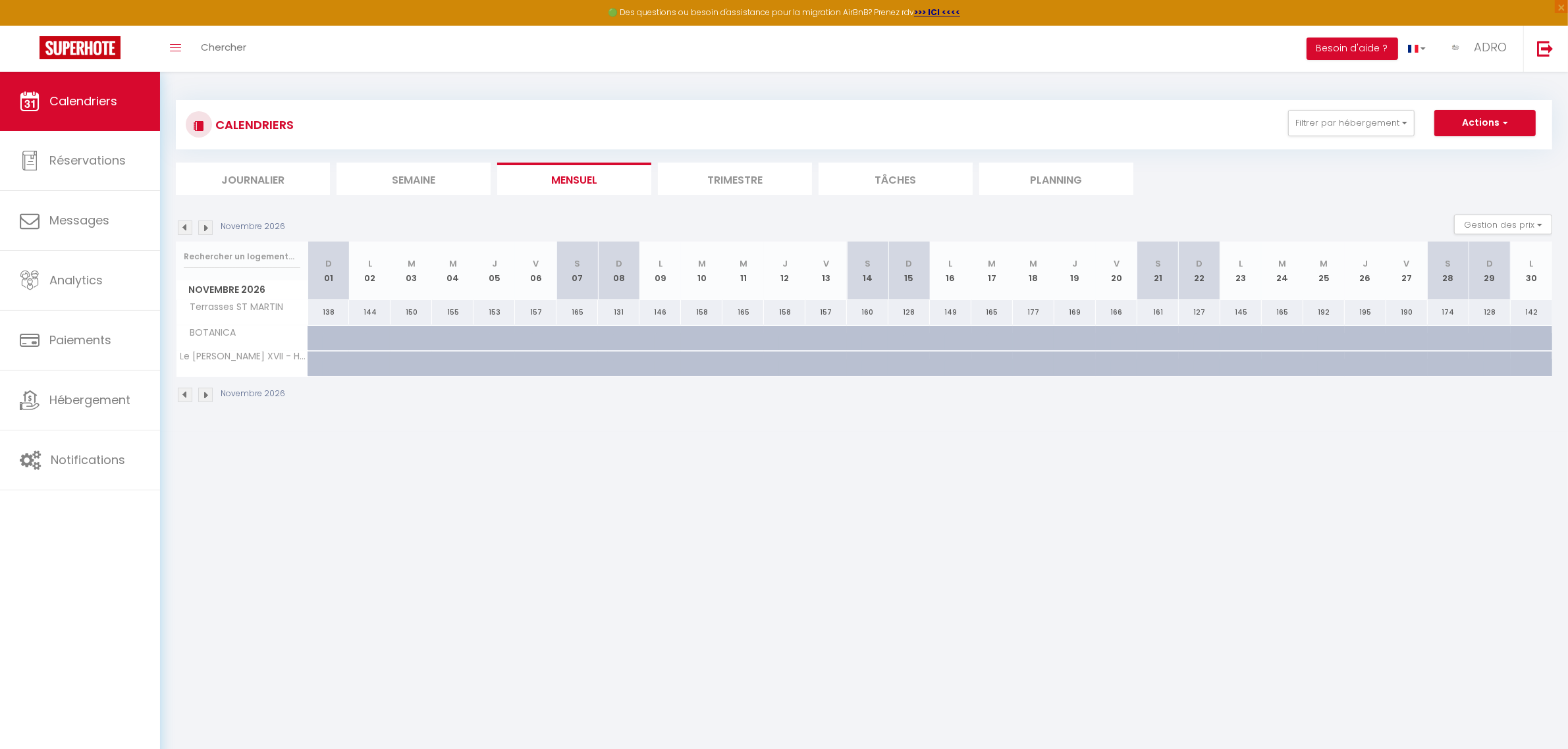
click at [202, 228] on img at bounding box center [206, 227] width 15 height 15
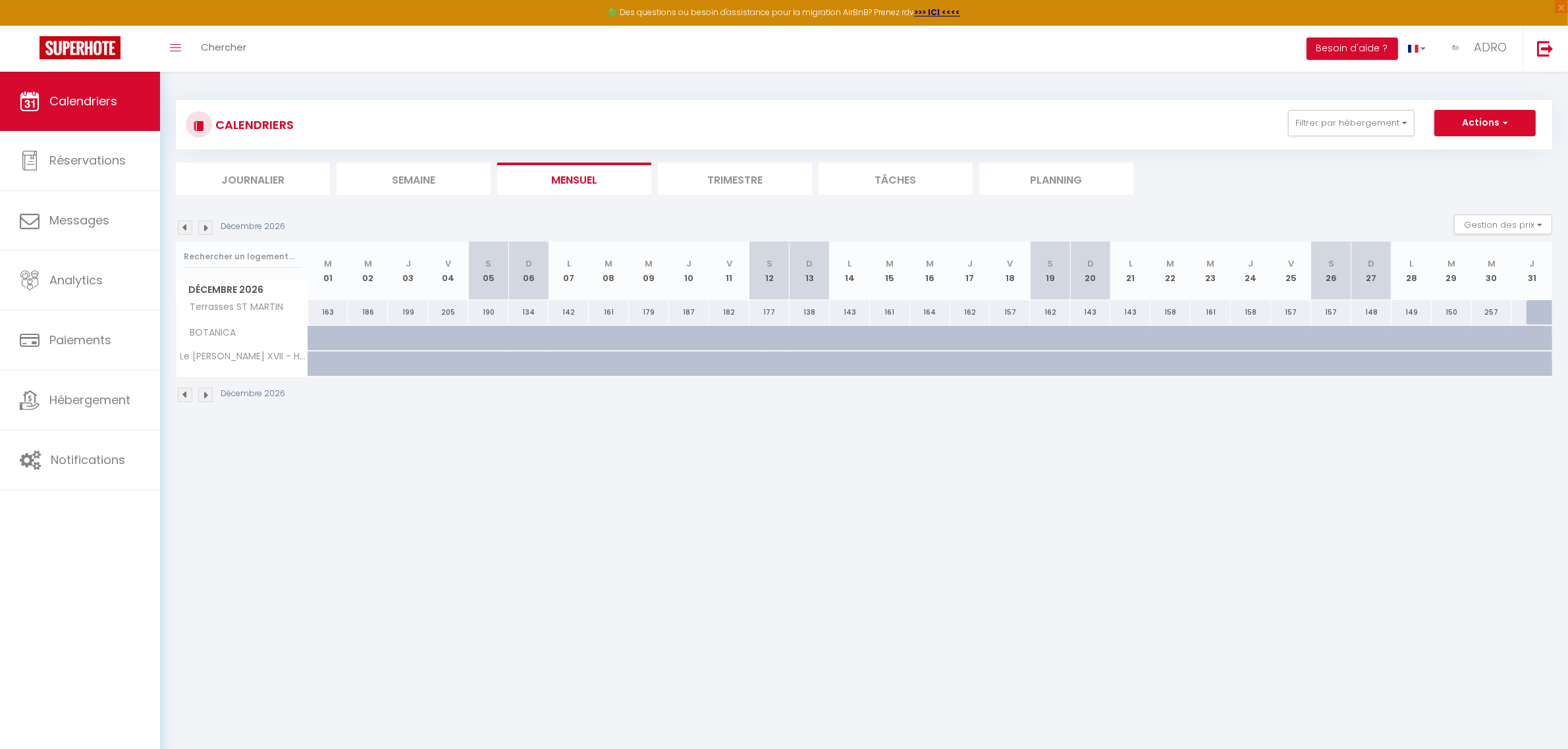
click at [202, 228] on img at bounding box center [206, 227] width 15 height 15
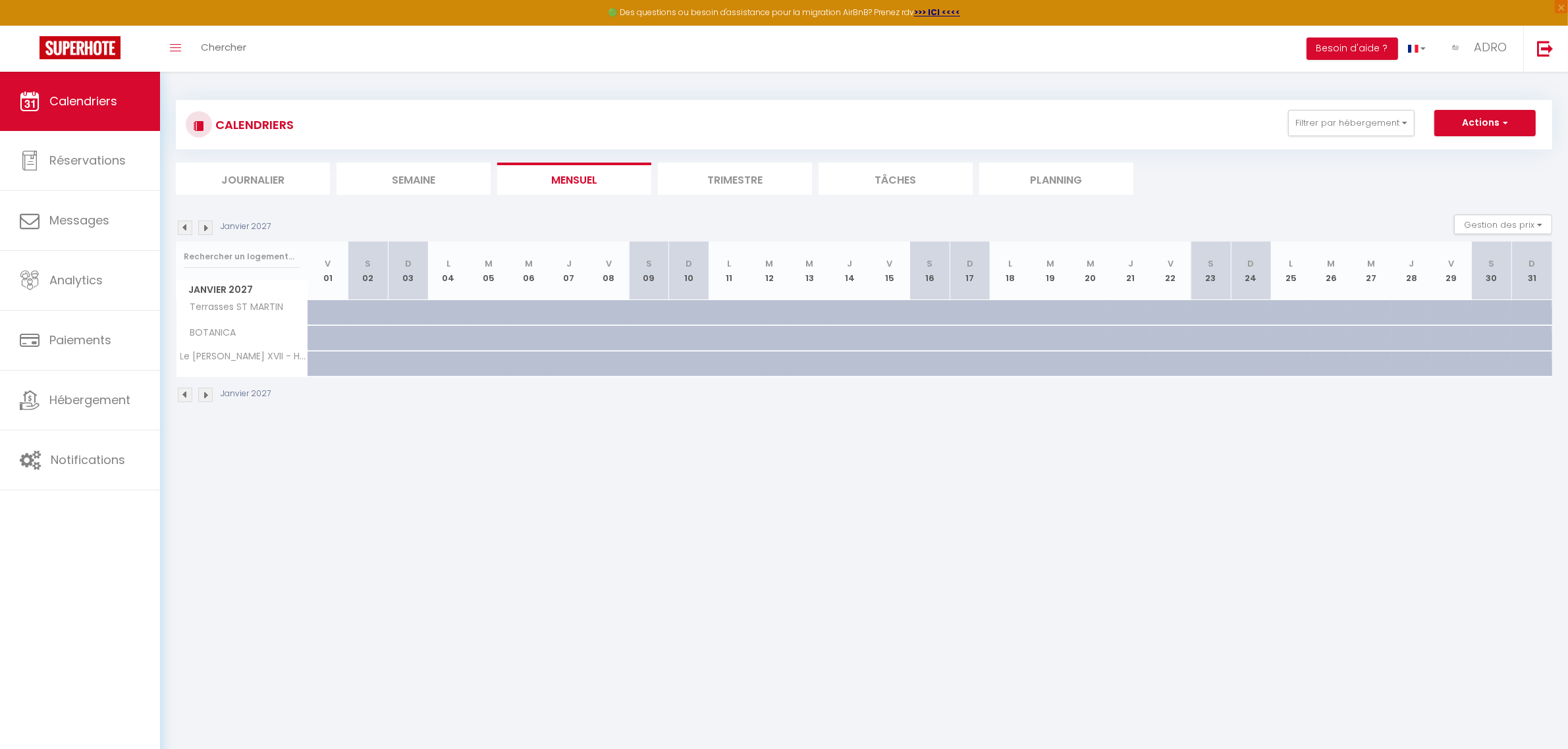
click at [202, 228] on img at bounding box center [206, 227] width 15 height 15
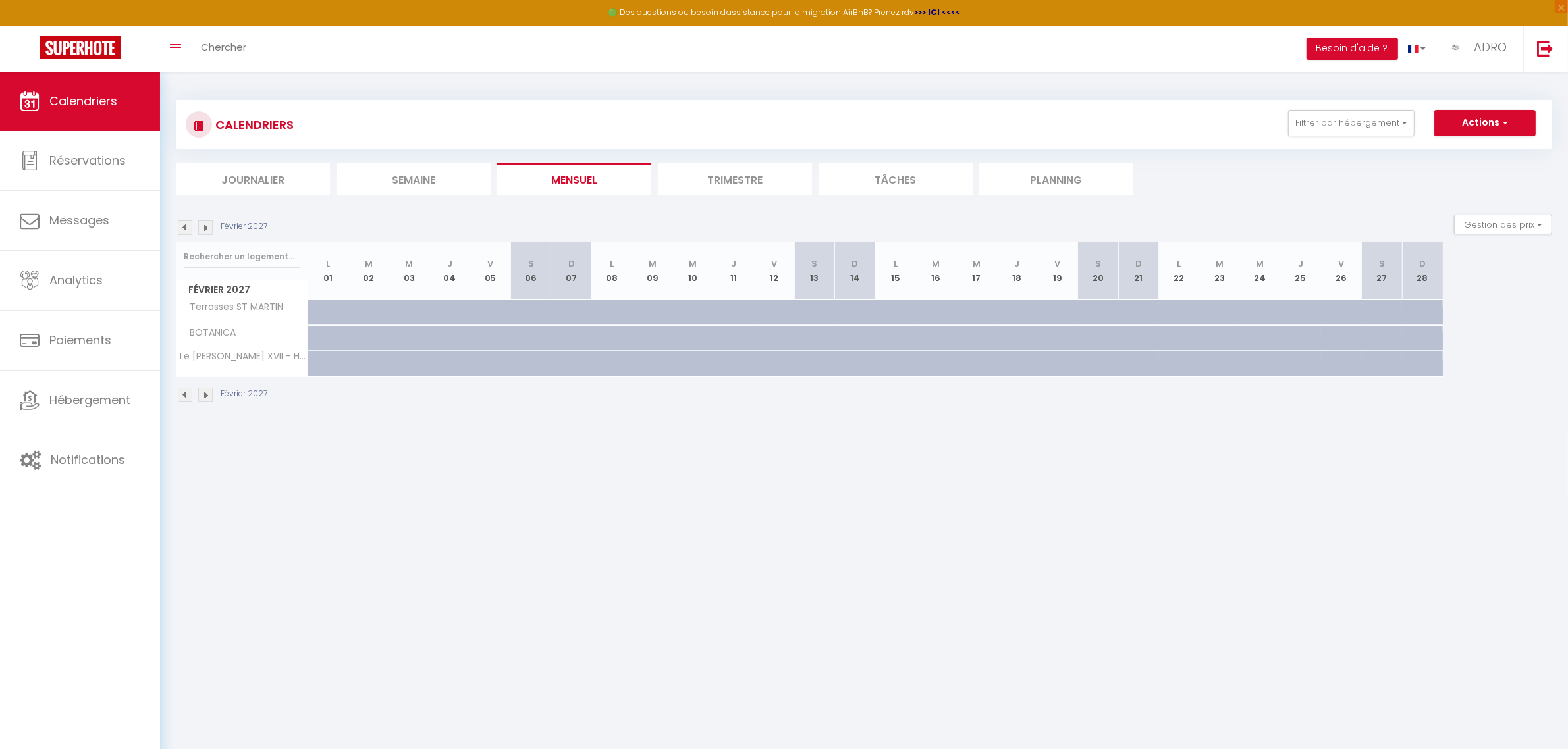
click at [202, 228] on img at bounding box center [206, 227] width 15 height 15
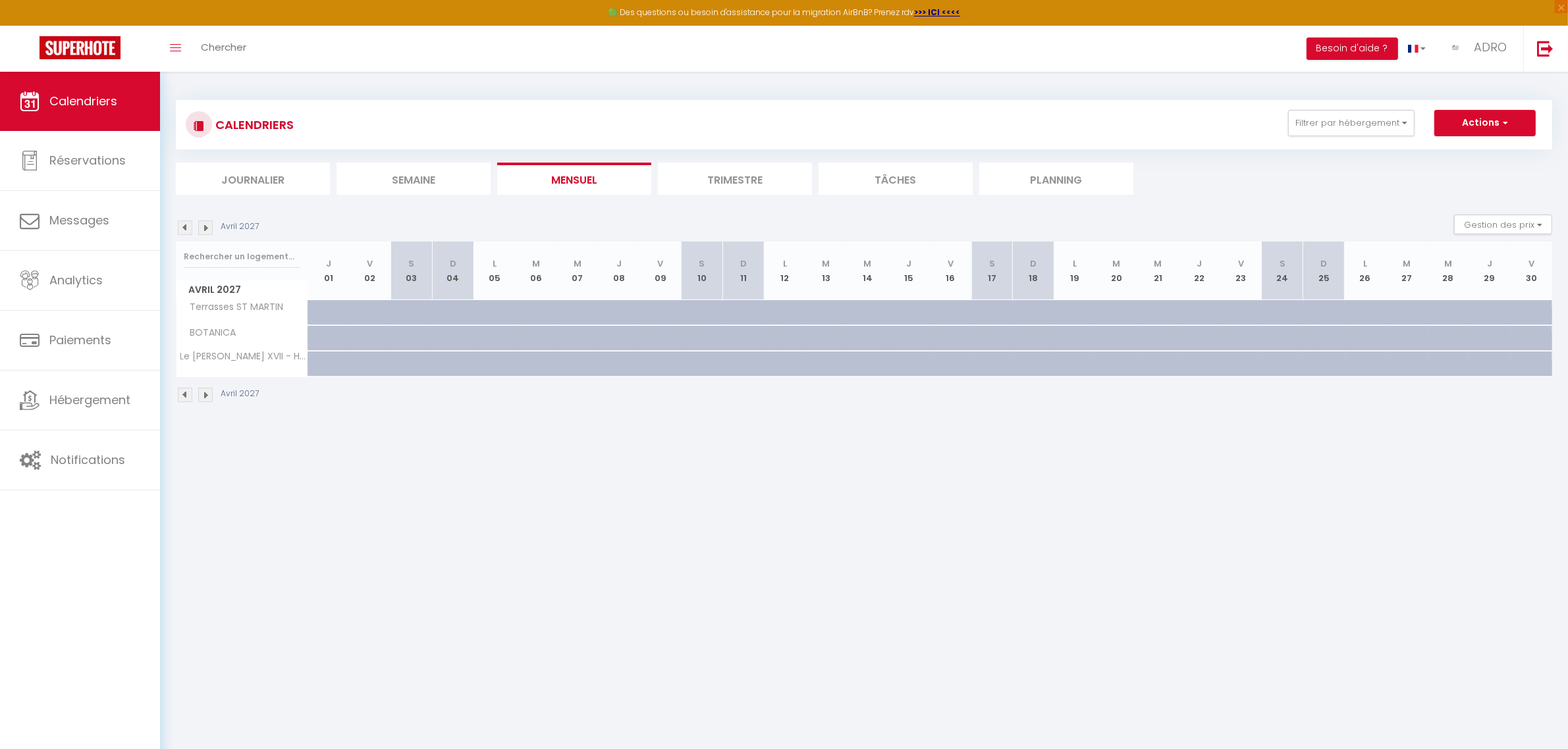
click at [202, 228] on img at bounding box center [206, 227] width 15 height 15
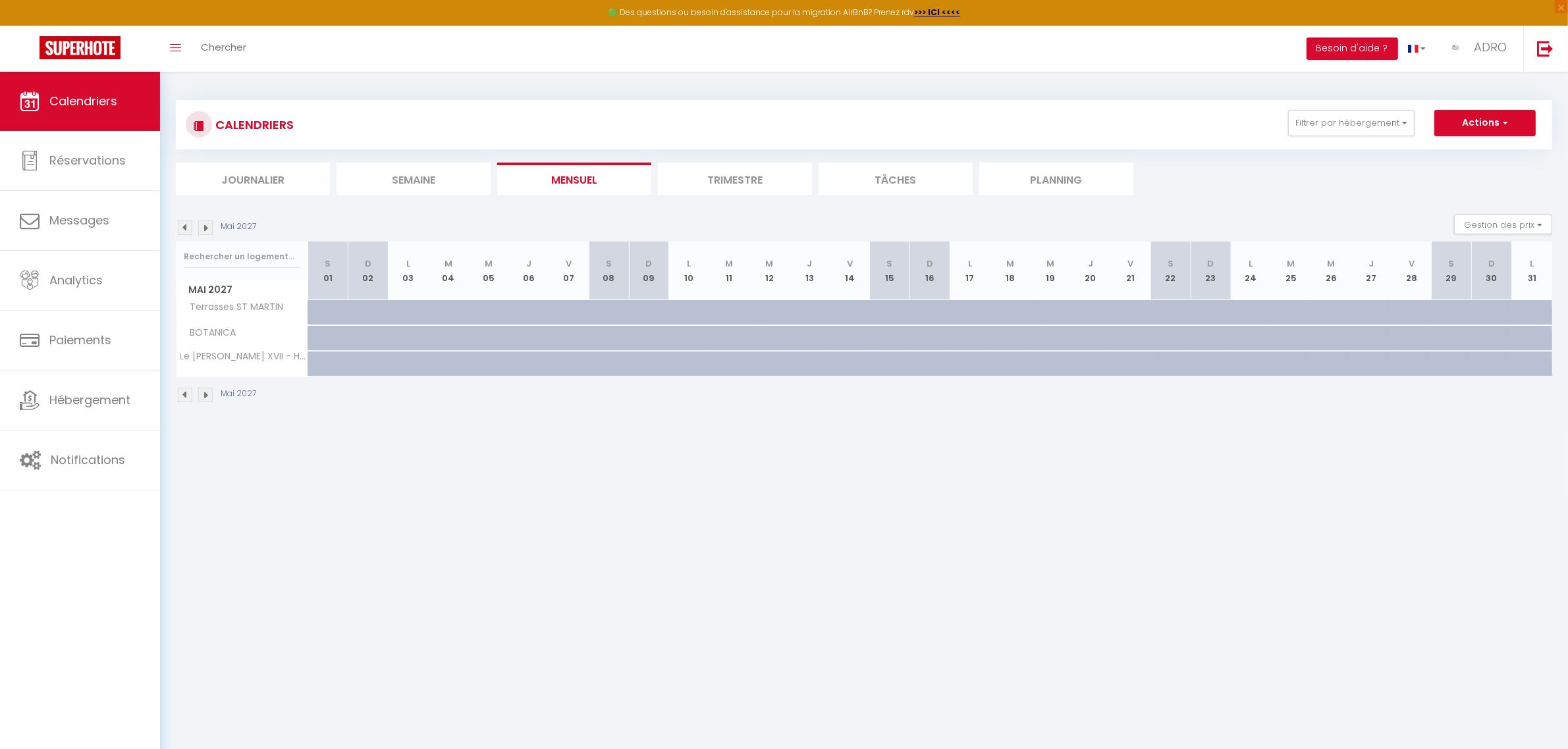
click at [202, 228] on img at bounding box center [206, 227] width 15 height 15
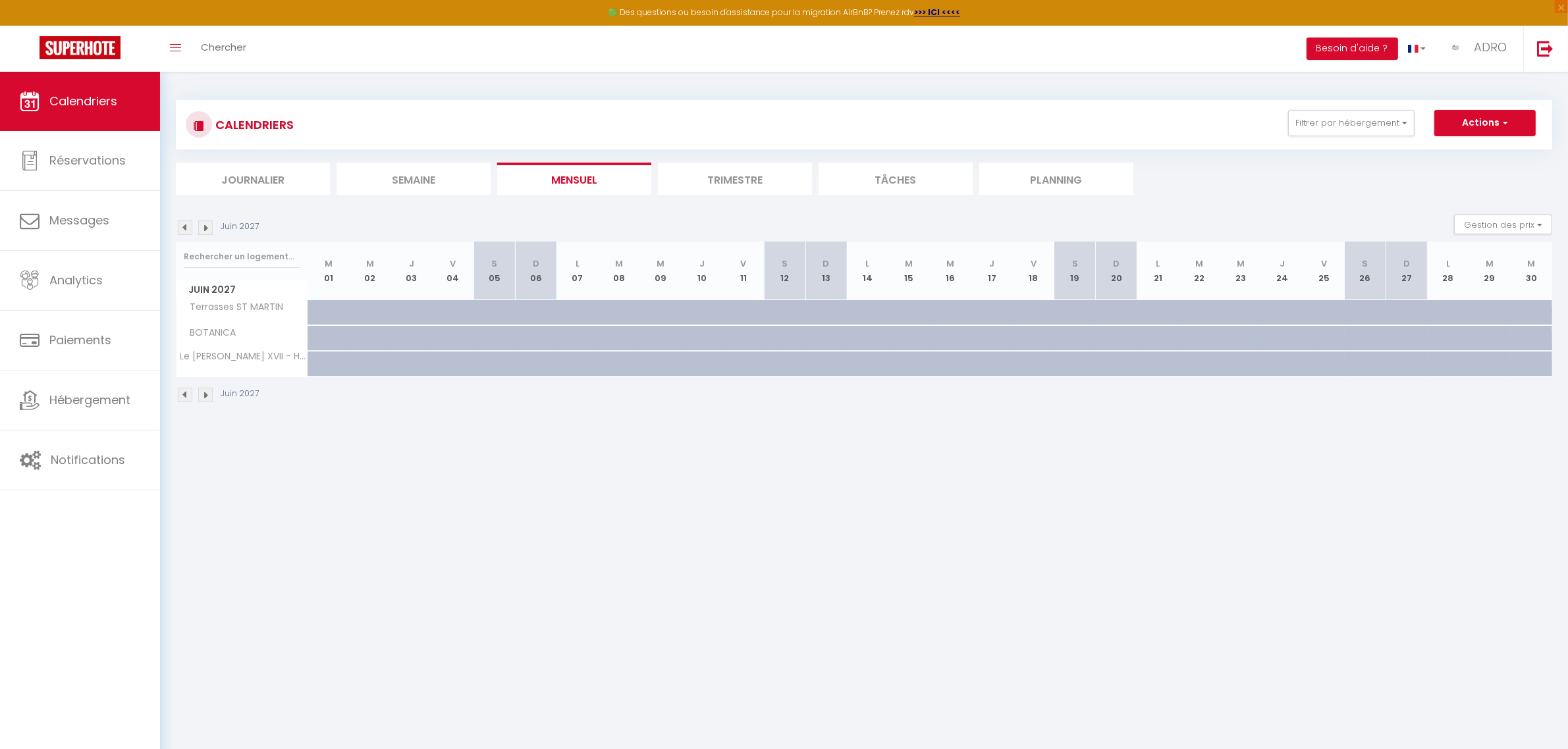
click at [202, 228] on img at bounding box center [206, 227] width 15 height 15
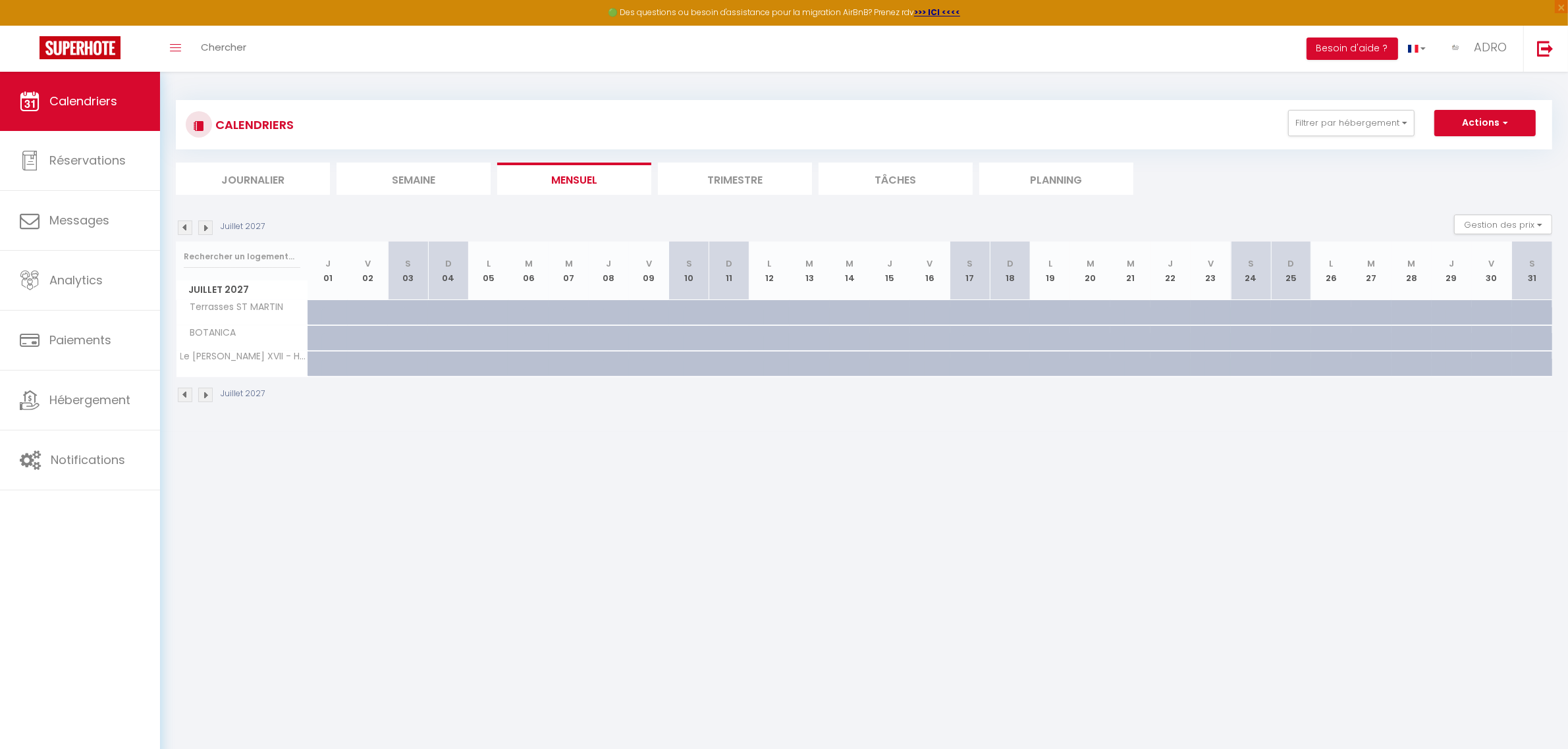
click at [202, 228] on img at bounding box center [206, 227] width 15 height 15
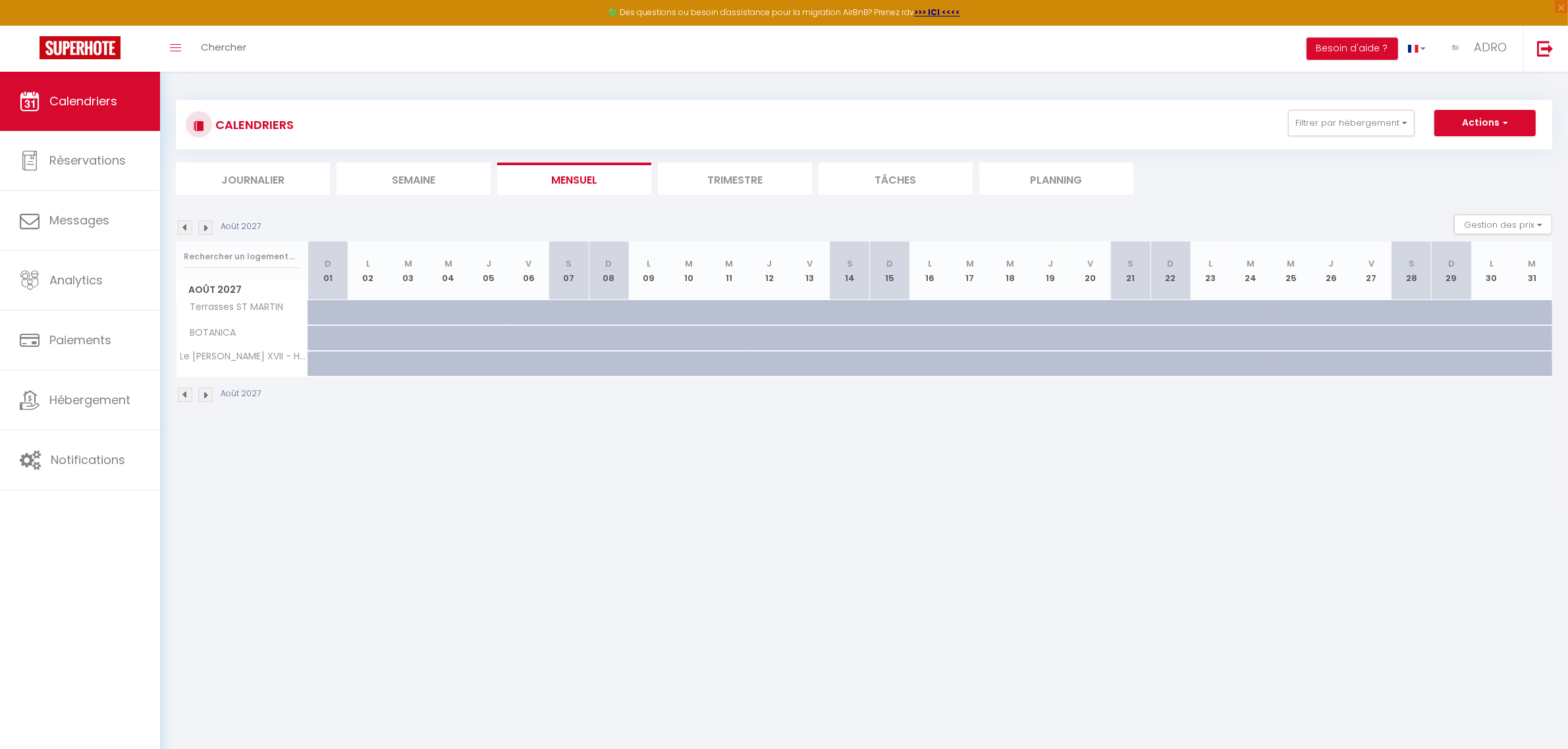
click at [202, 228] on img at bounding box center [206, 227] width 15 height 15
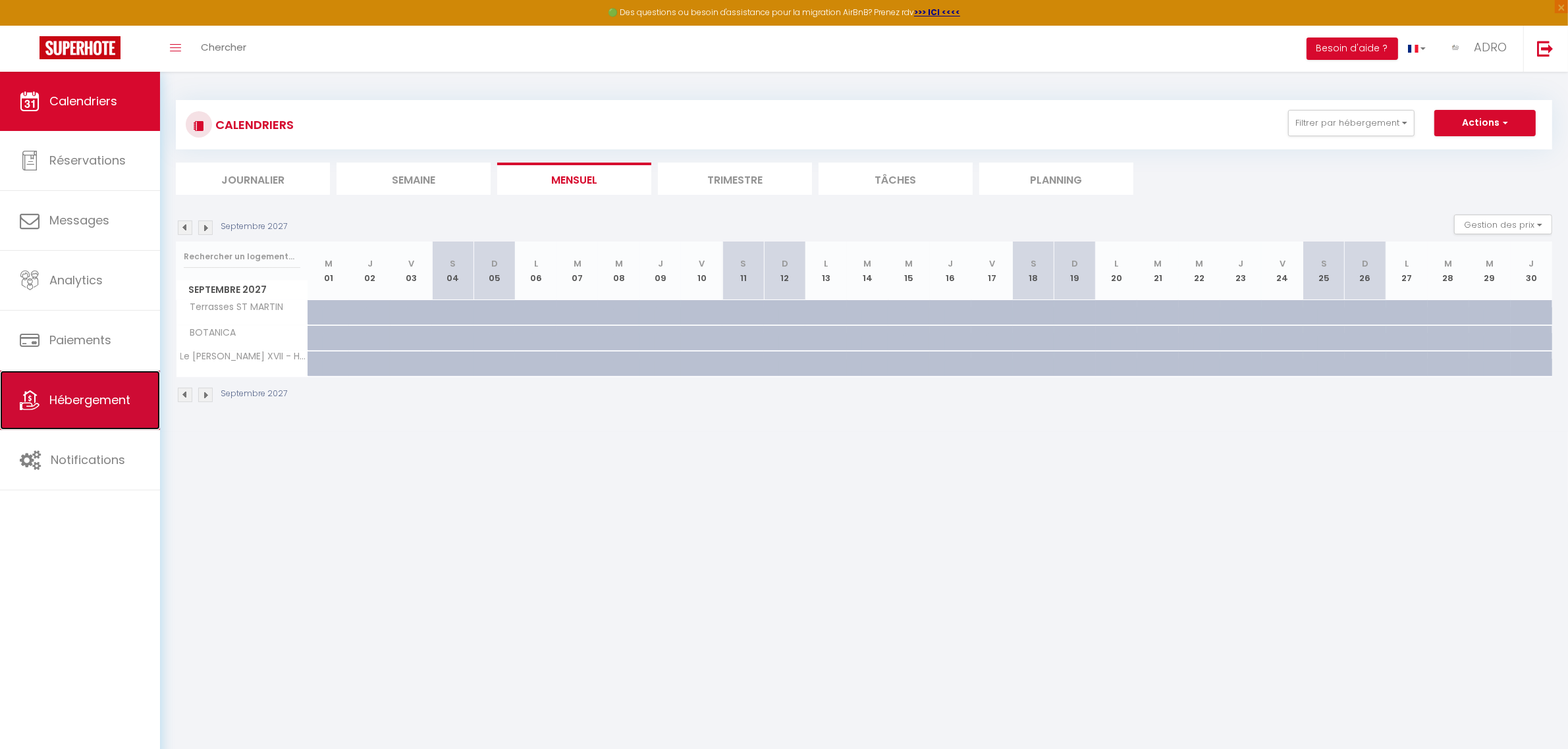
click at [23, 408] on icon at bounding box center [30, 400] width 20 height 20
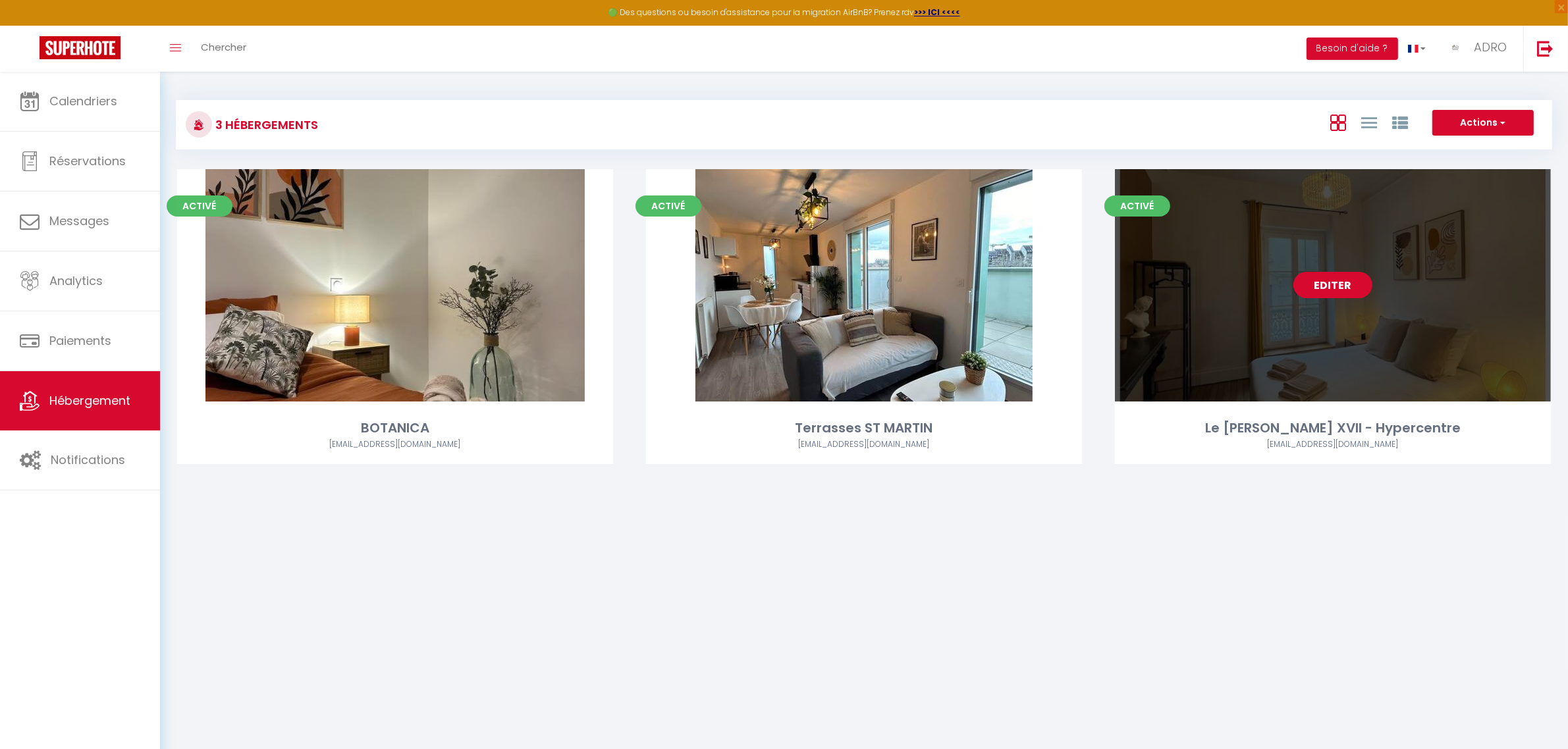
click at [1355, 283] on link "Editer" at bounding box center [1332, 285] width 79 height 26
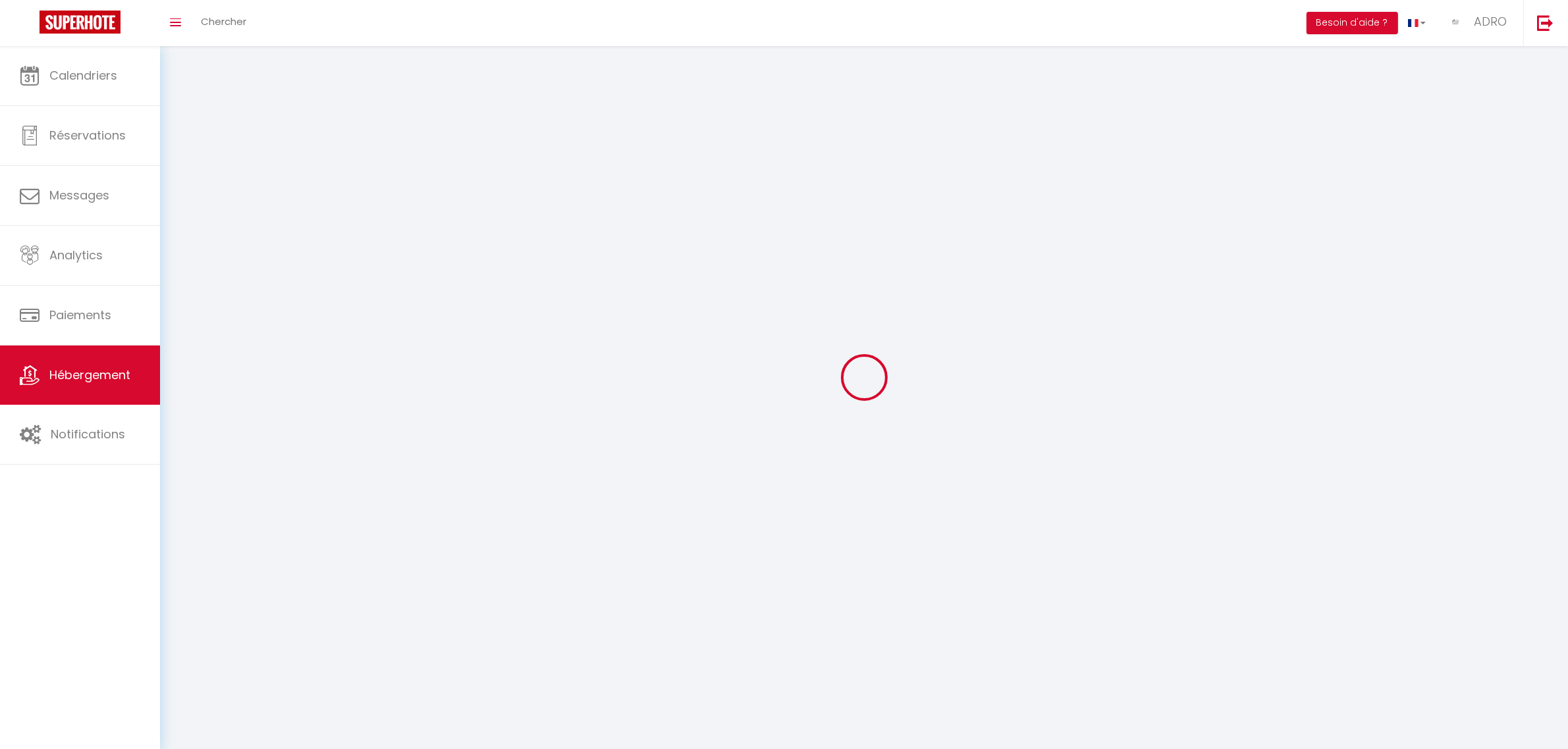
select select
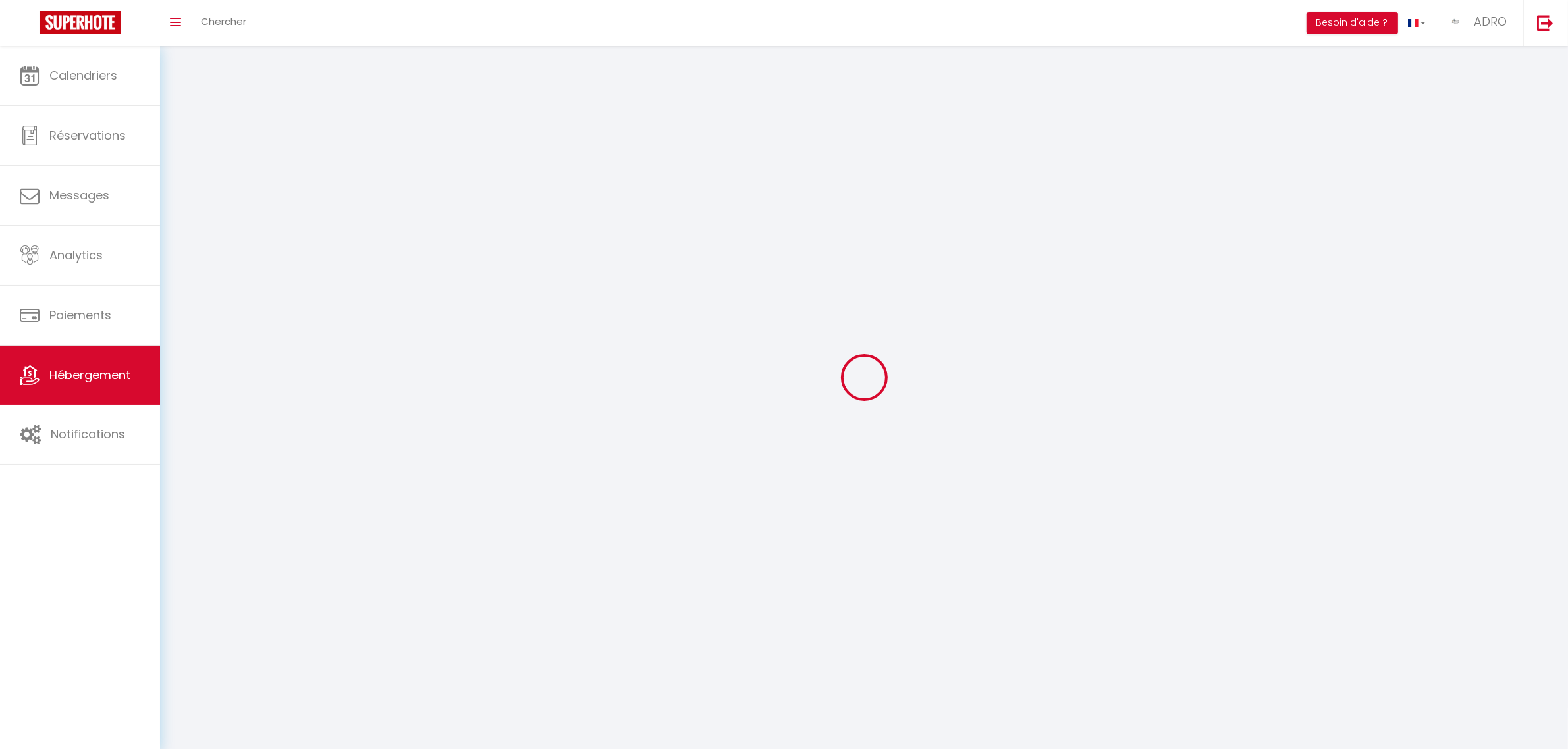
select select "1"
select select
checkbox input "false"
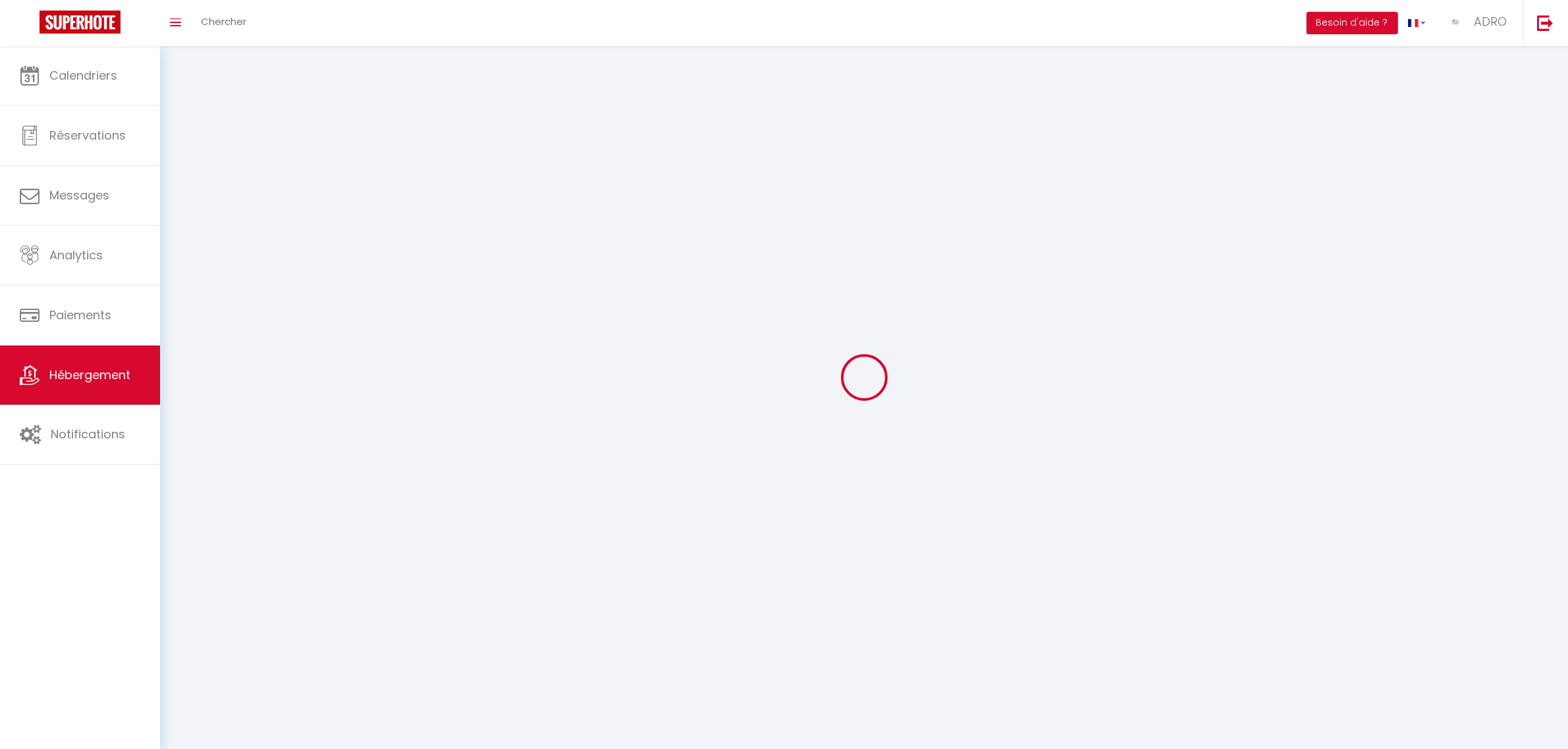
checkbox input "false"
select select "28"
select select
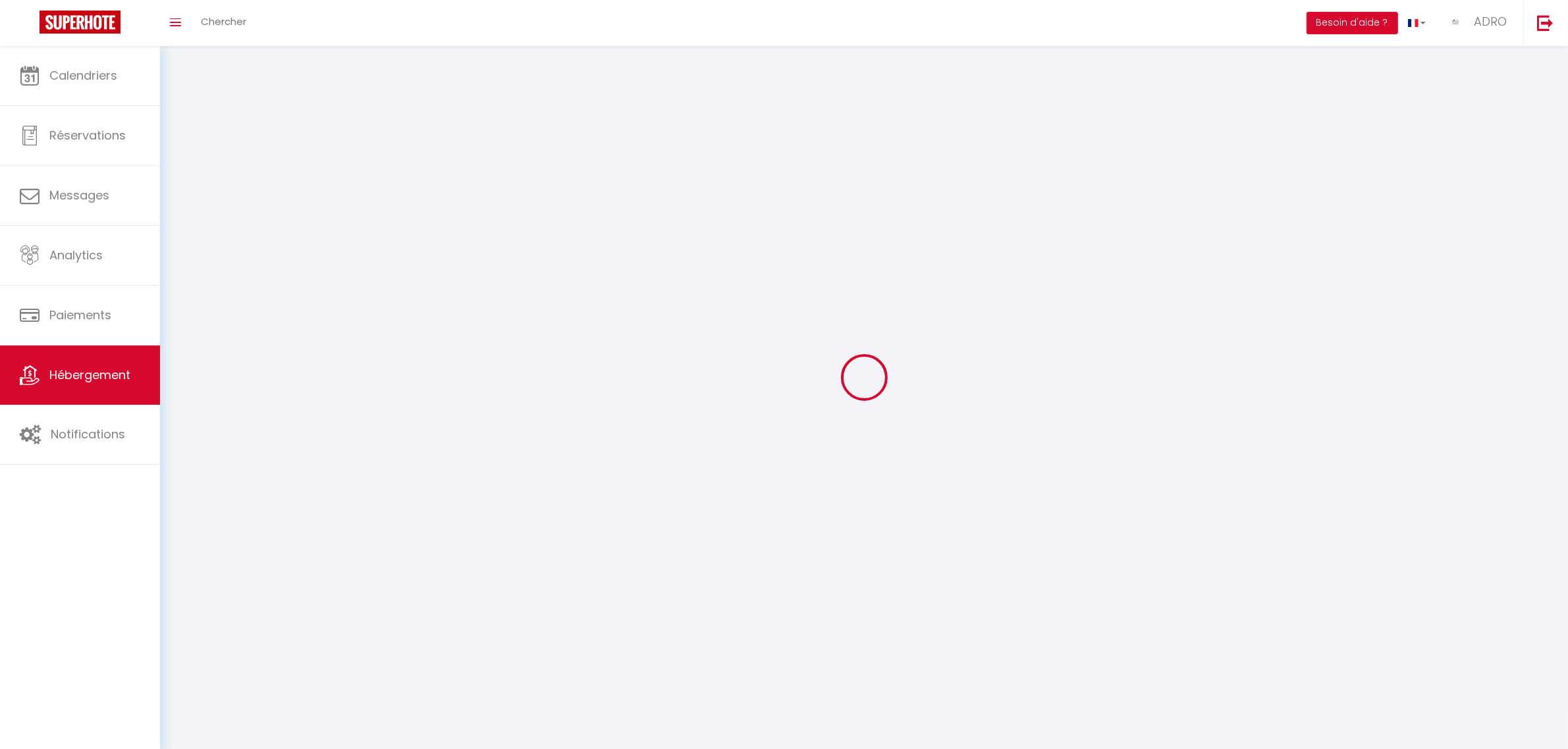
select select
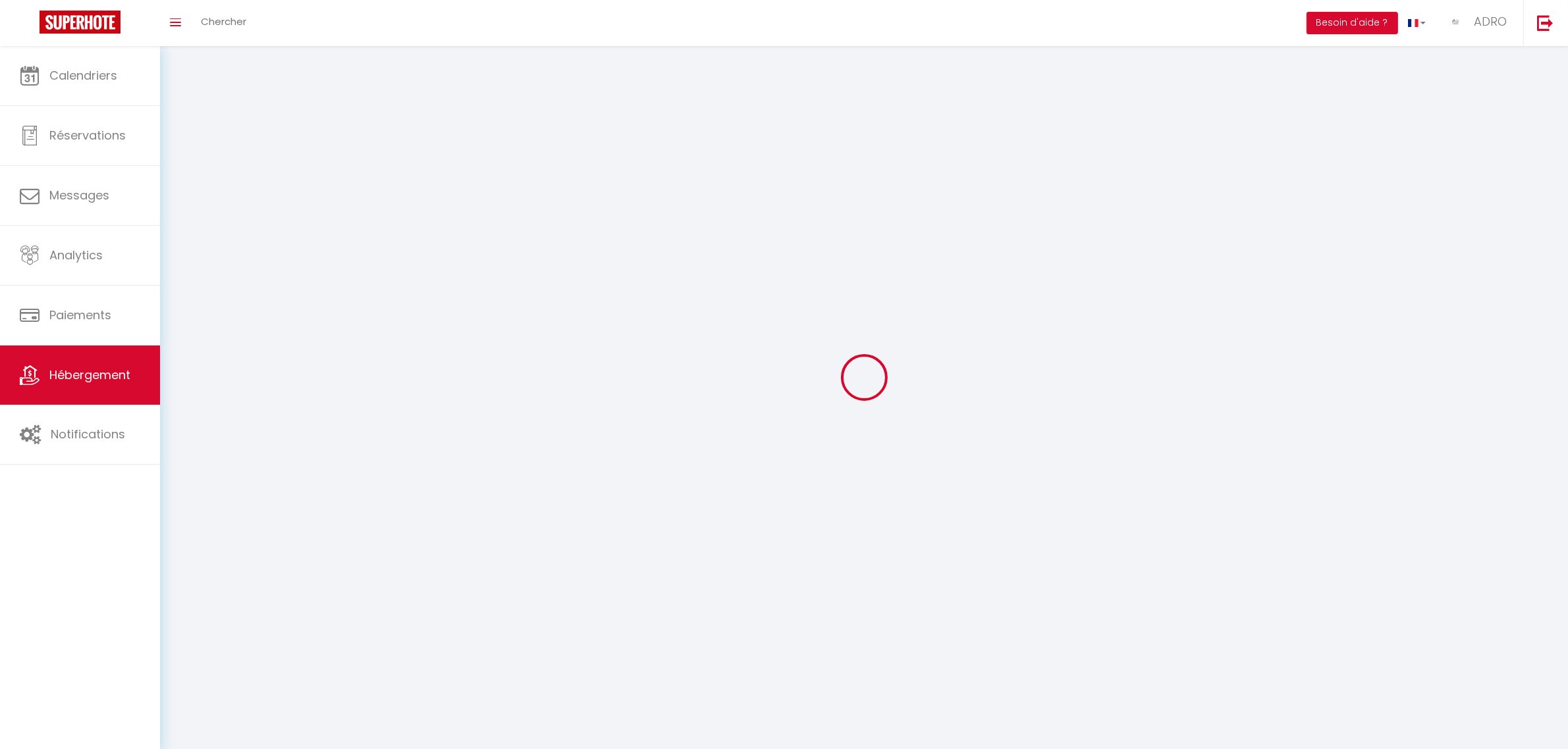
checkbox input "false"
select select
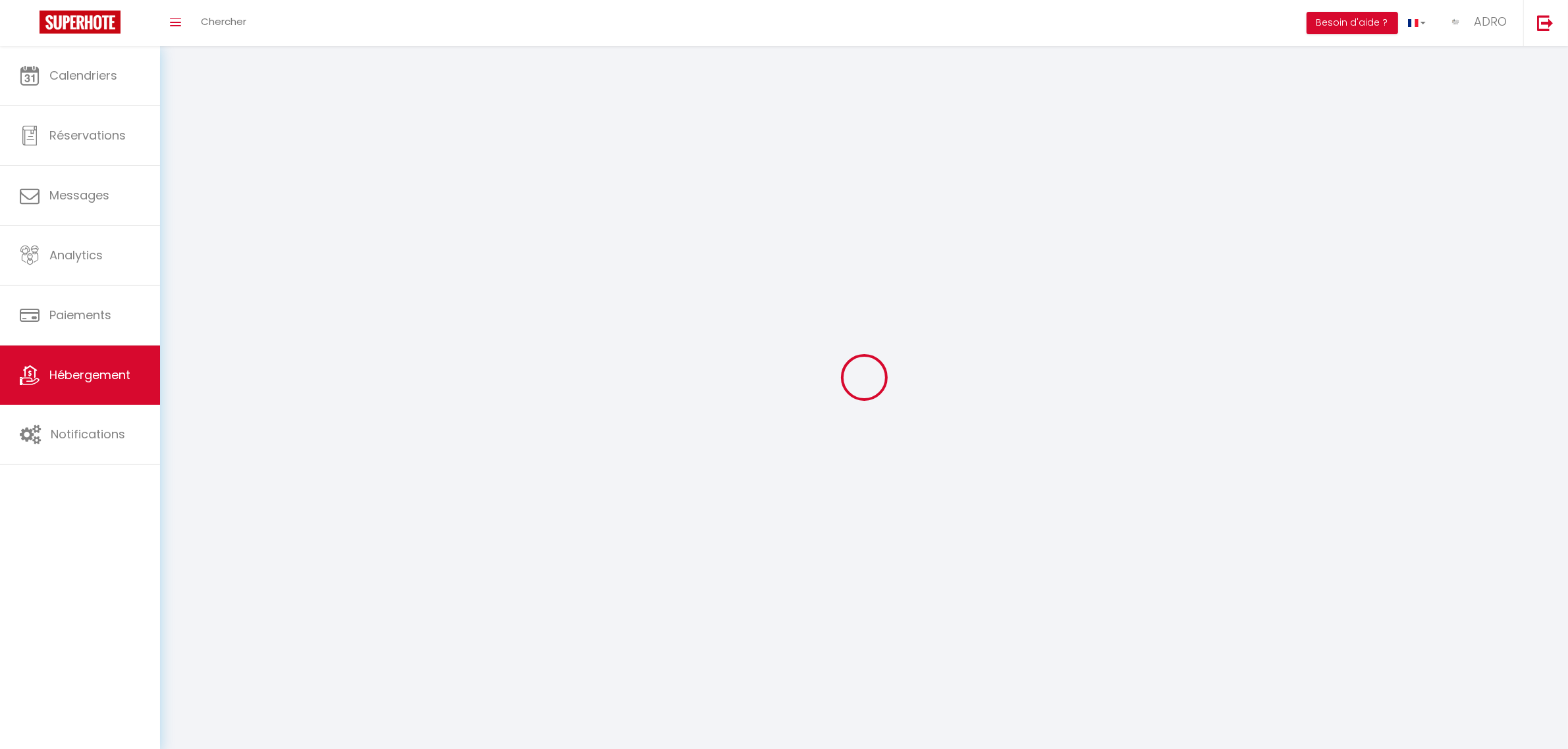
select select
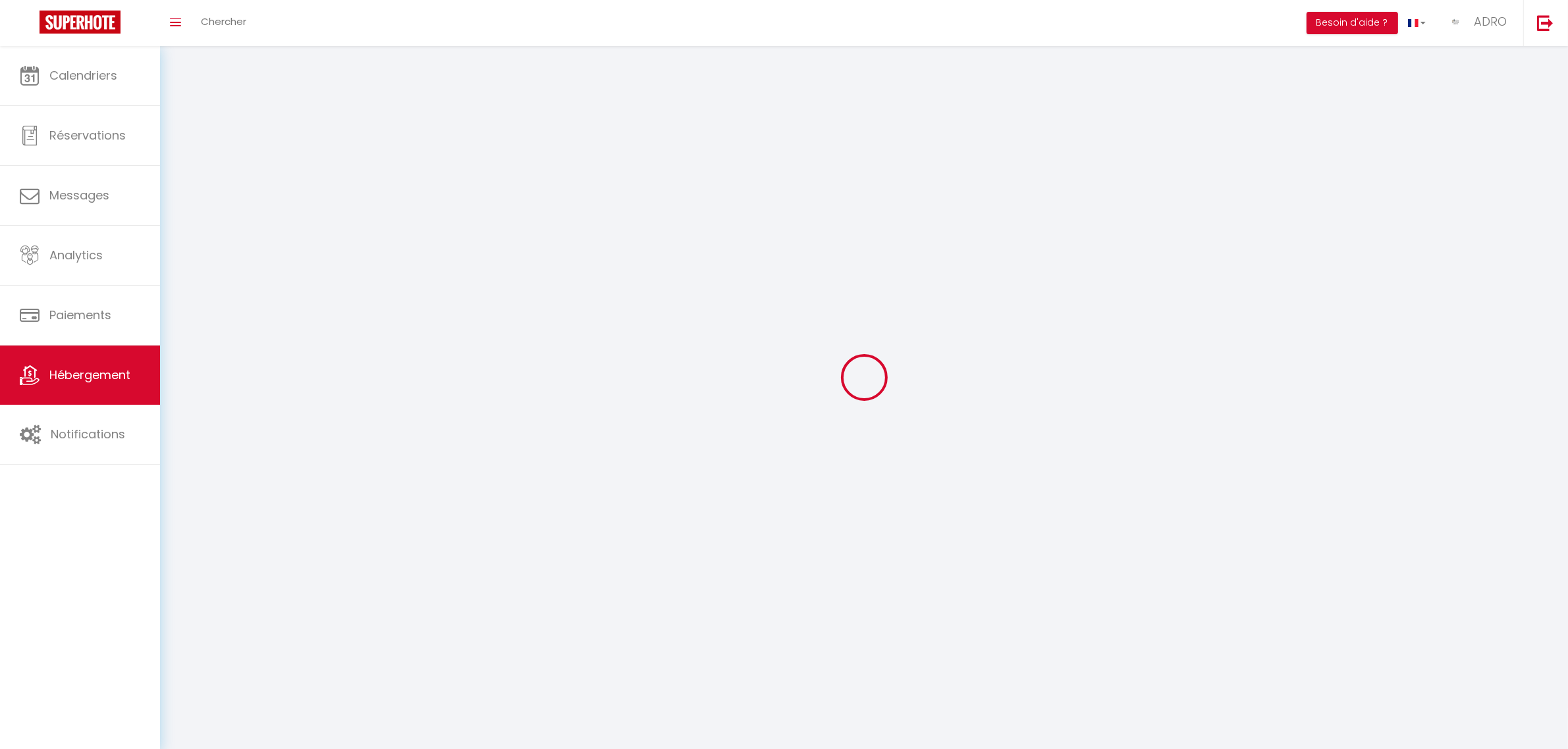
select select
checkbox input "false"
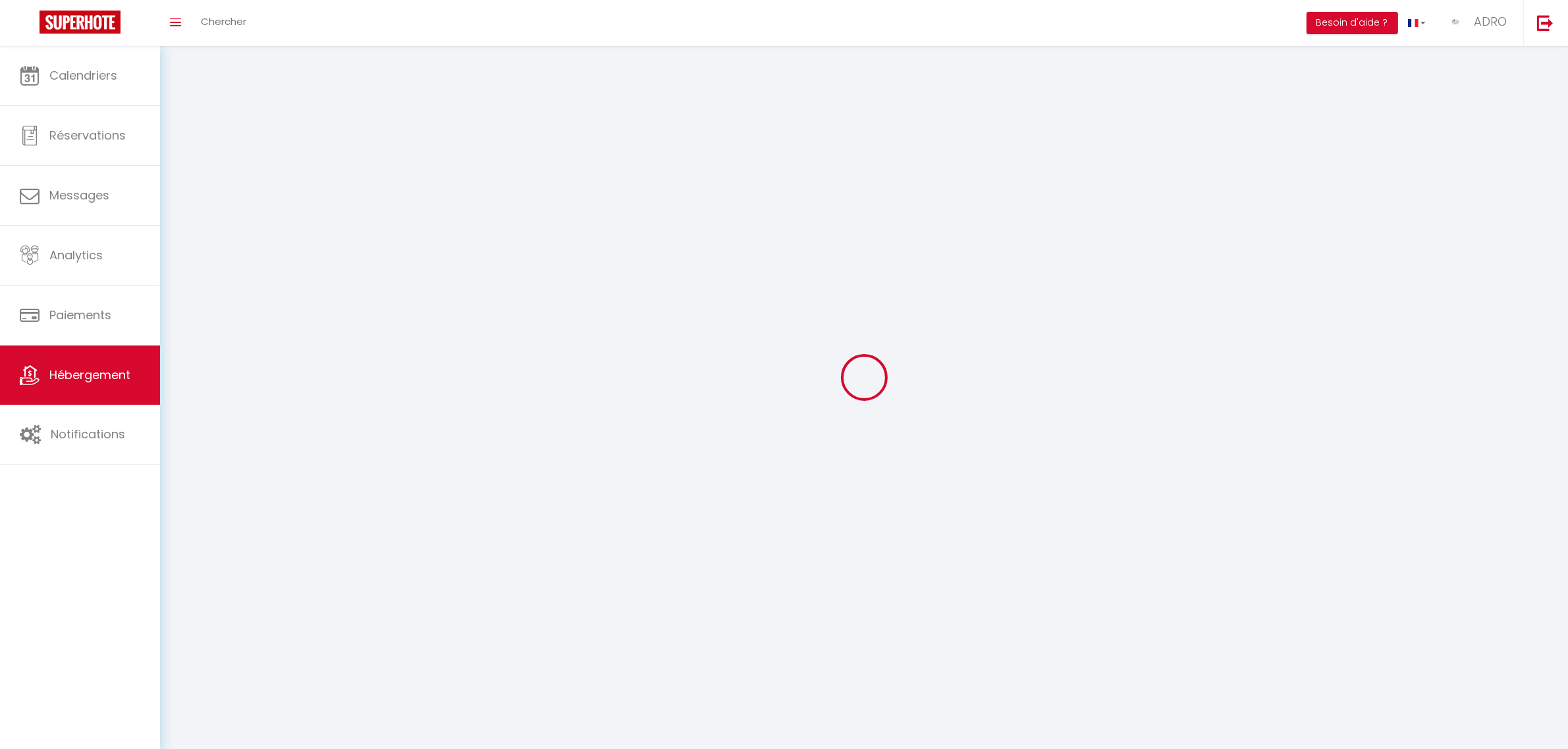
checkbox input "false"
select select
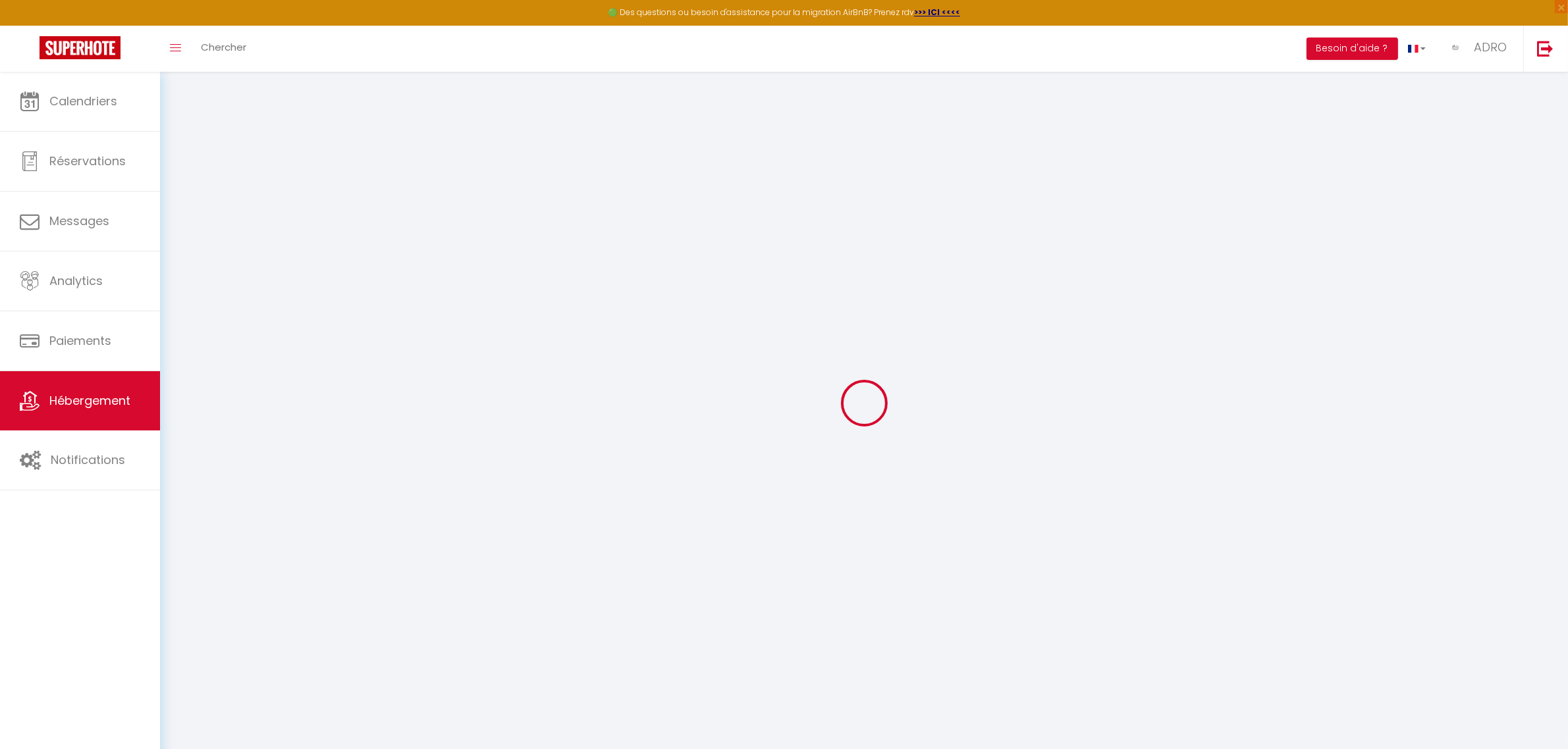
select select
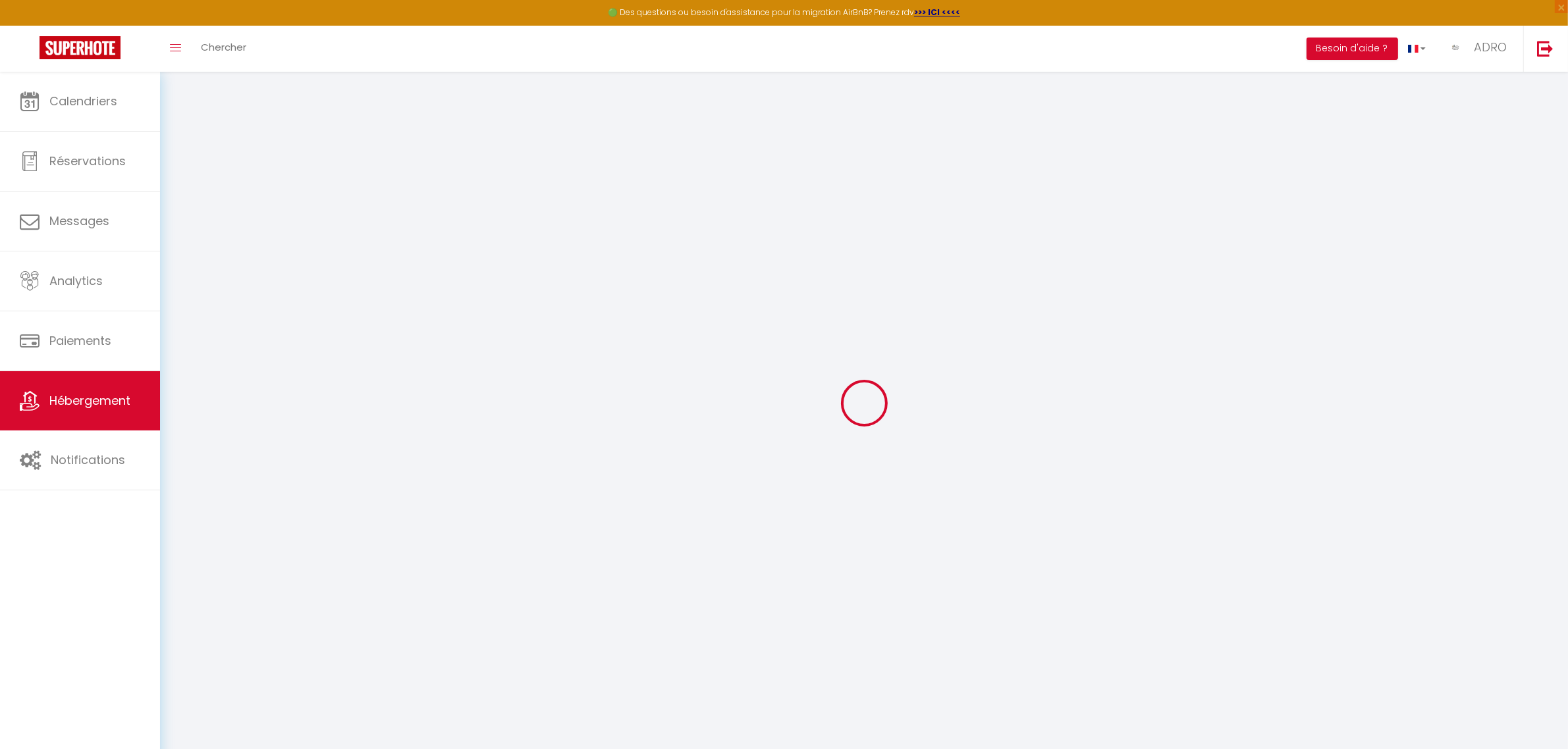
select select
checkbox input "false"
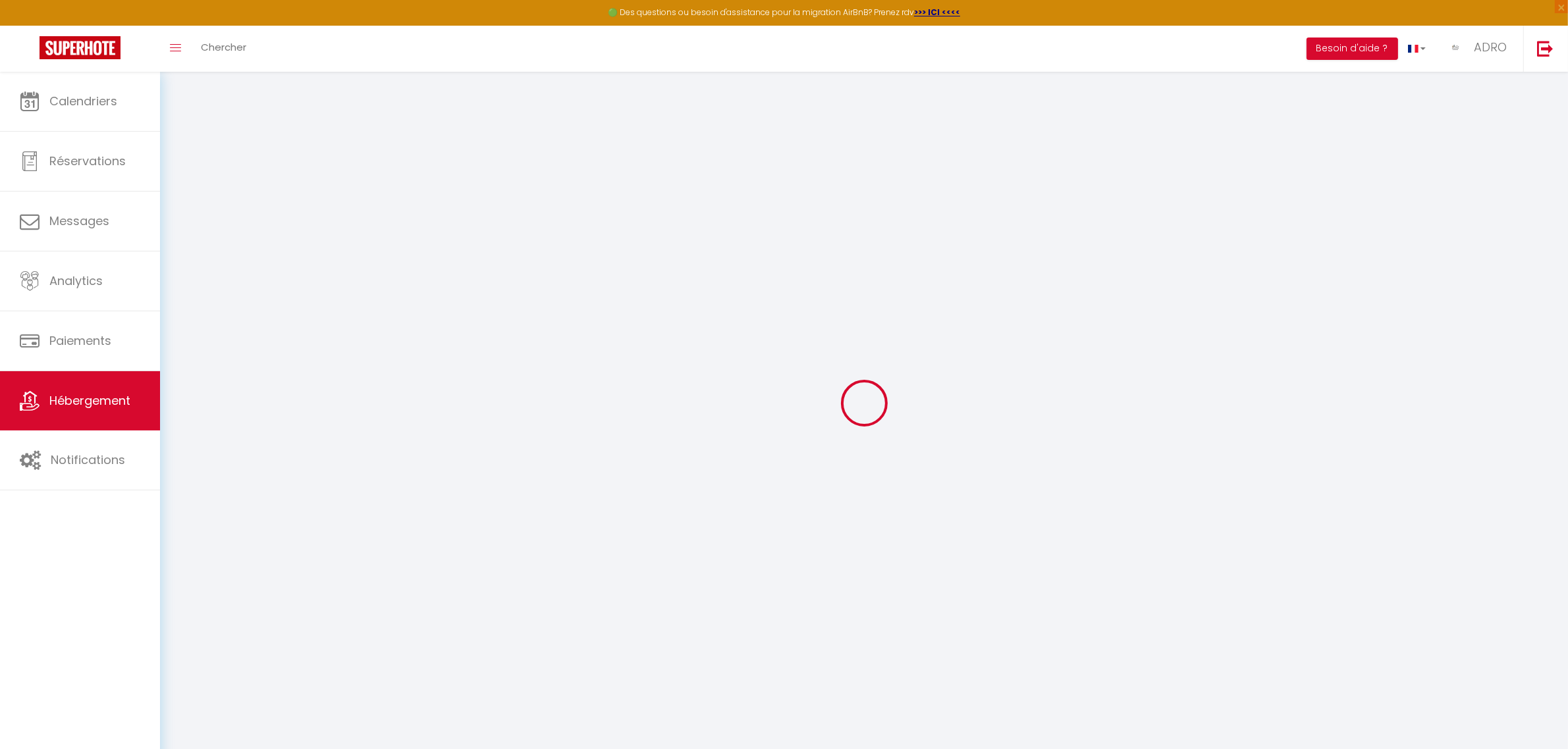
select select
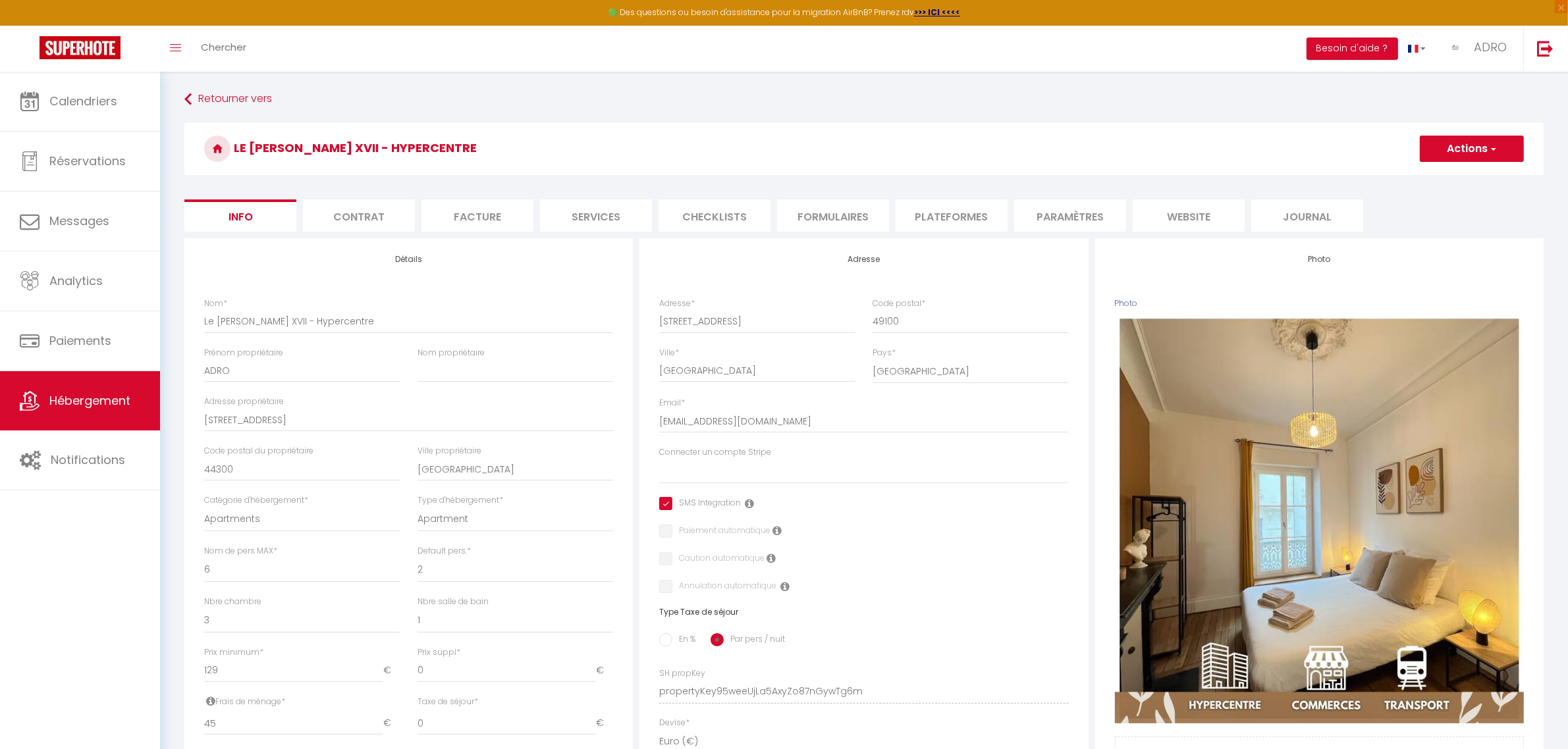
click at [1482, 146] on button "Actions" at bounding box center [1472, 148] width 104 height 26
click at [1435, 209] on link "Supprimer" at bounding box center [1453, 212] width 141 height 17
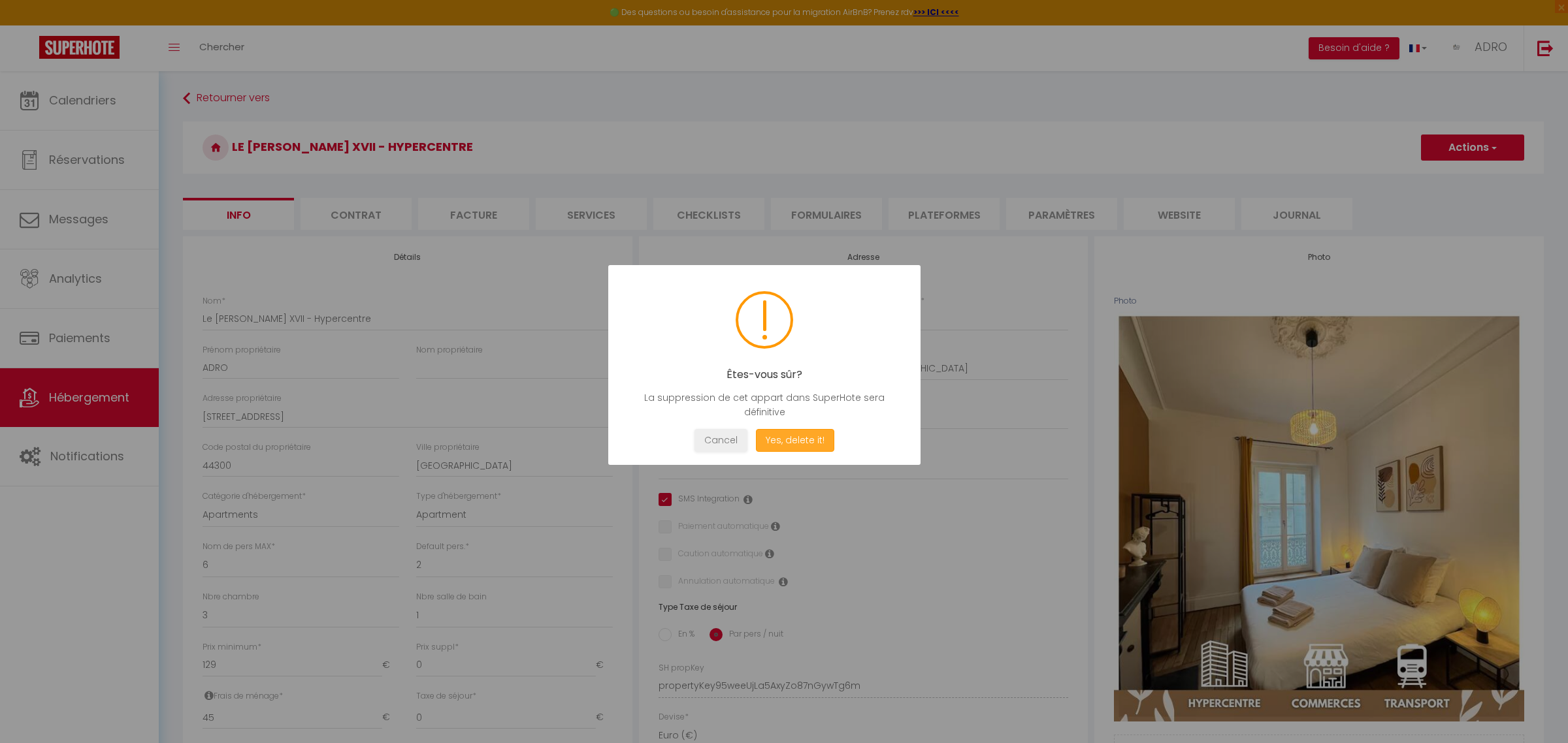
click at [794, 439] on button "Yes, delete it!" at bounding box center [795, 439] width 78 height 23
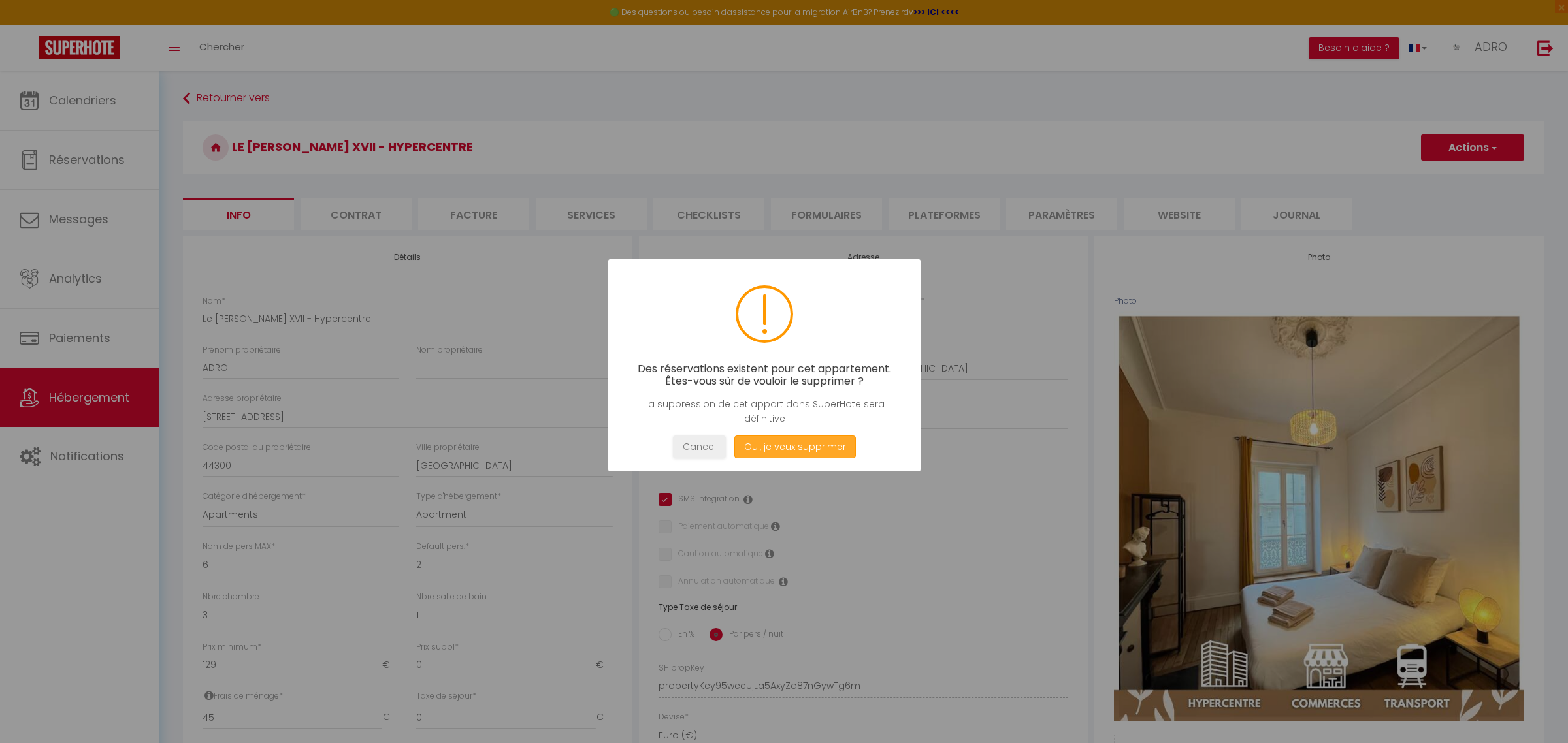
click at [785, 445] on button "Oui, je veux supprimer" at bounding box center [795, 447] width 121 height 23
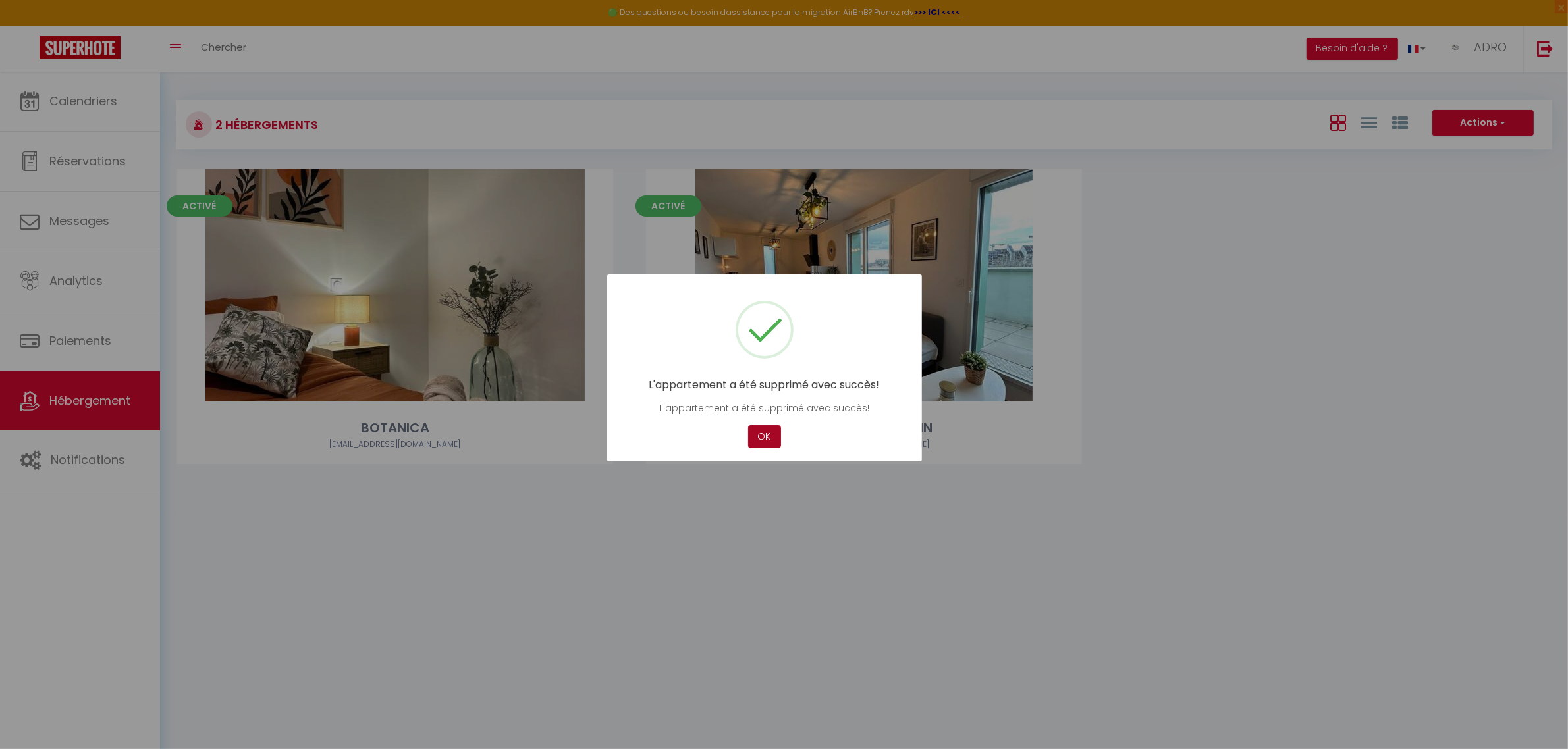
click at [761, 436] on button "OK" at bounding box center [765, 437] width 33 height 23
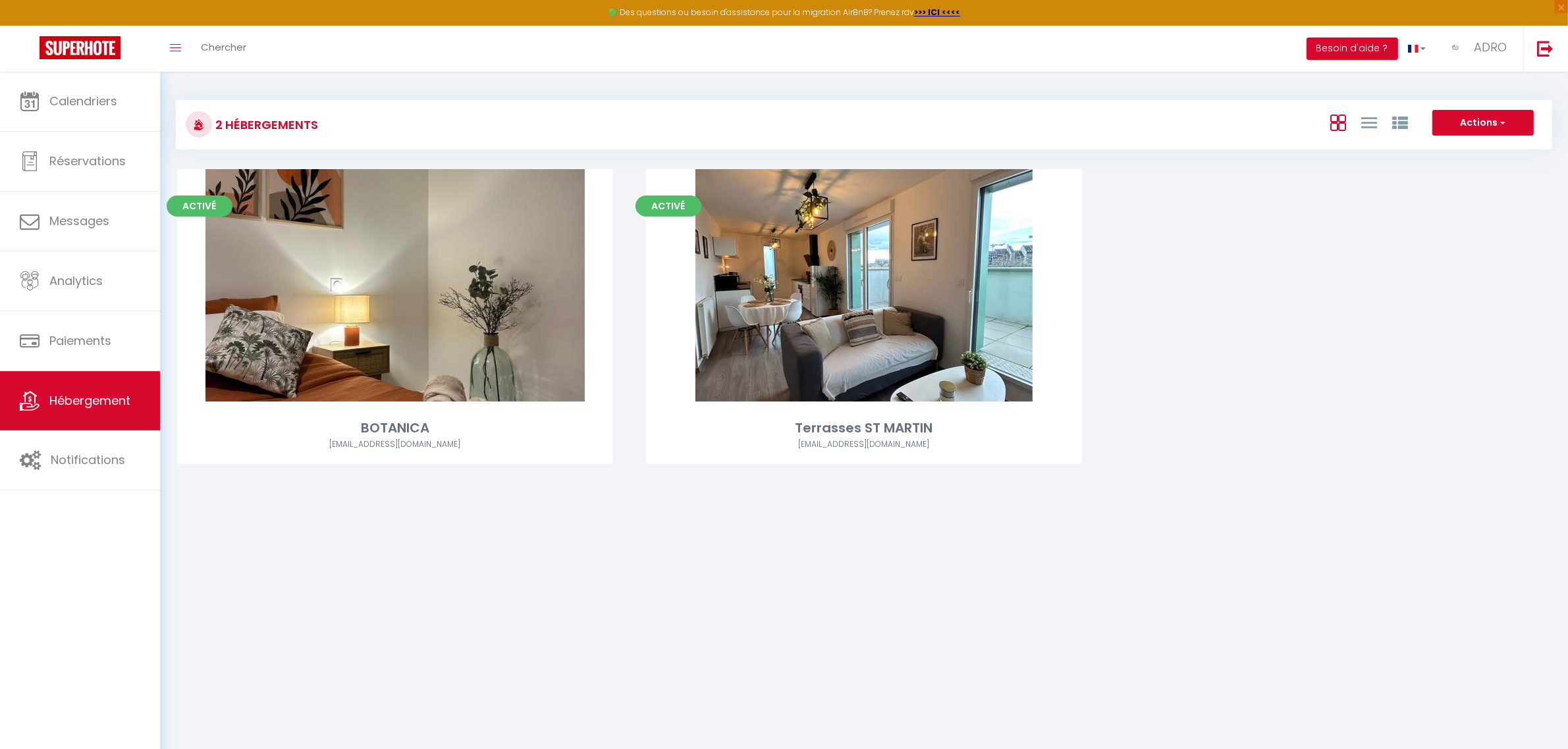
scroll to position [71, 0]
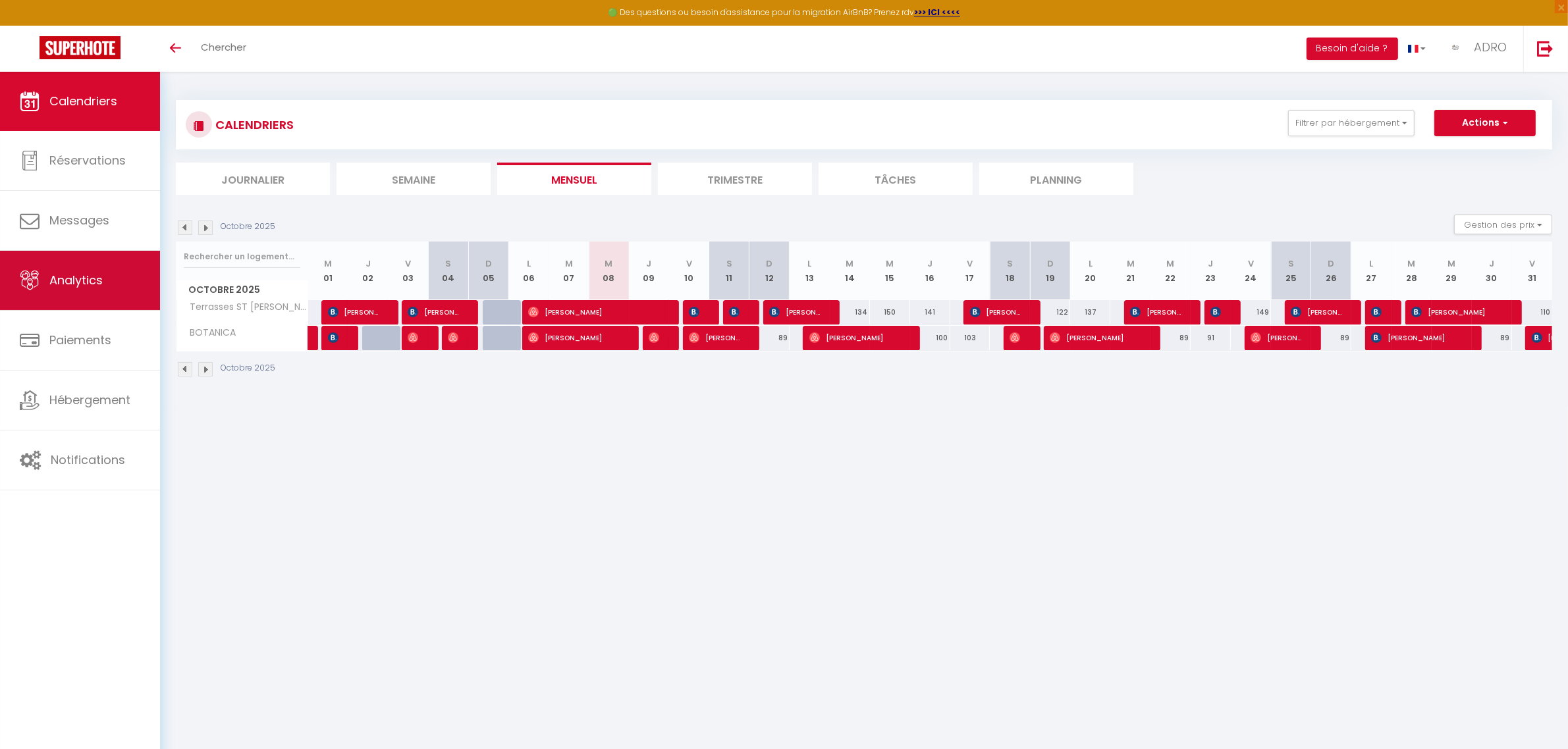
click at [66, 278] on span "Analytics" at bounding box center [76, 280] width 53 height 16
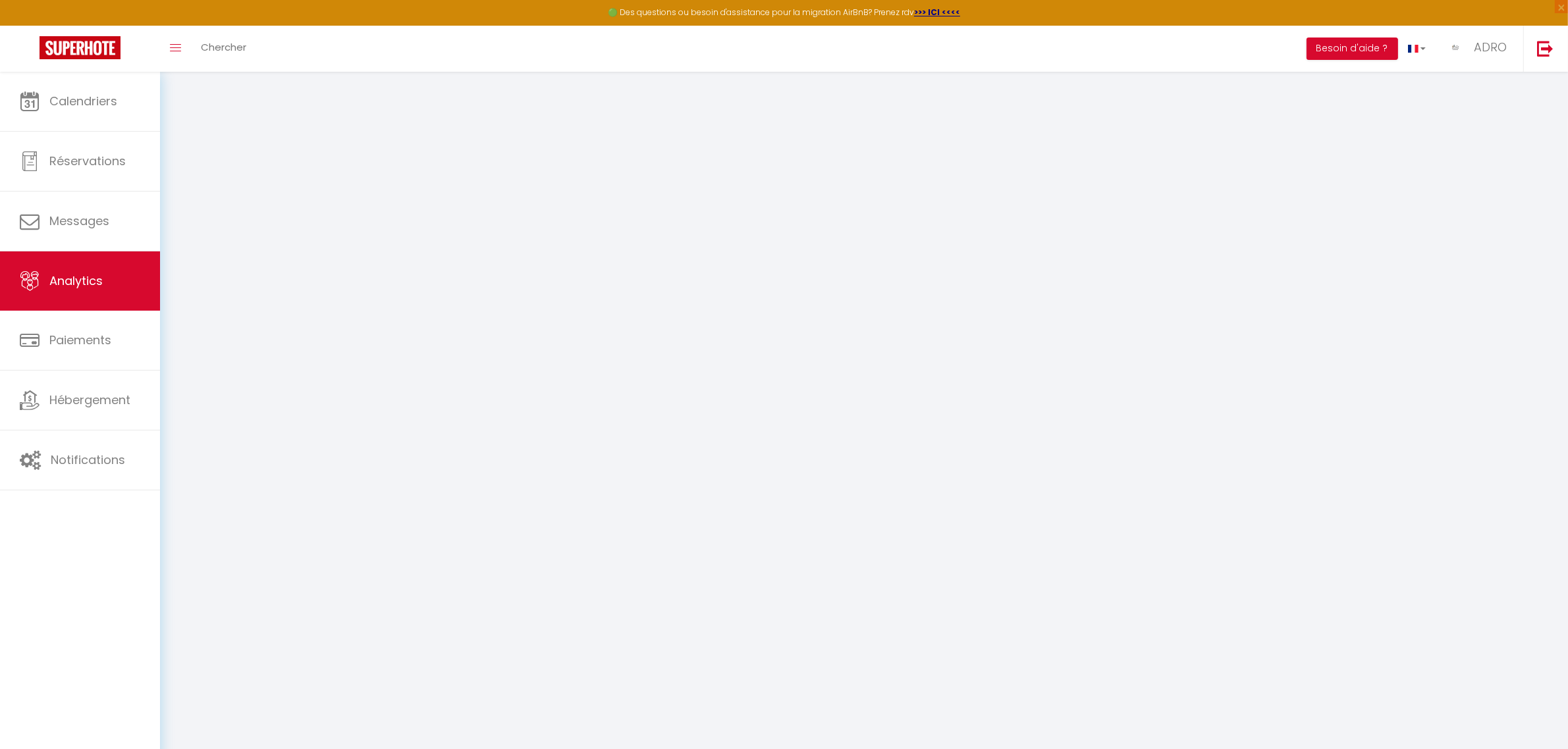
select select "2025"
select select "10"
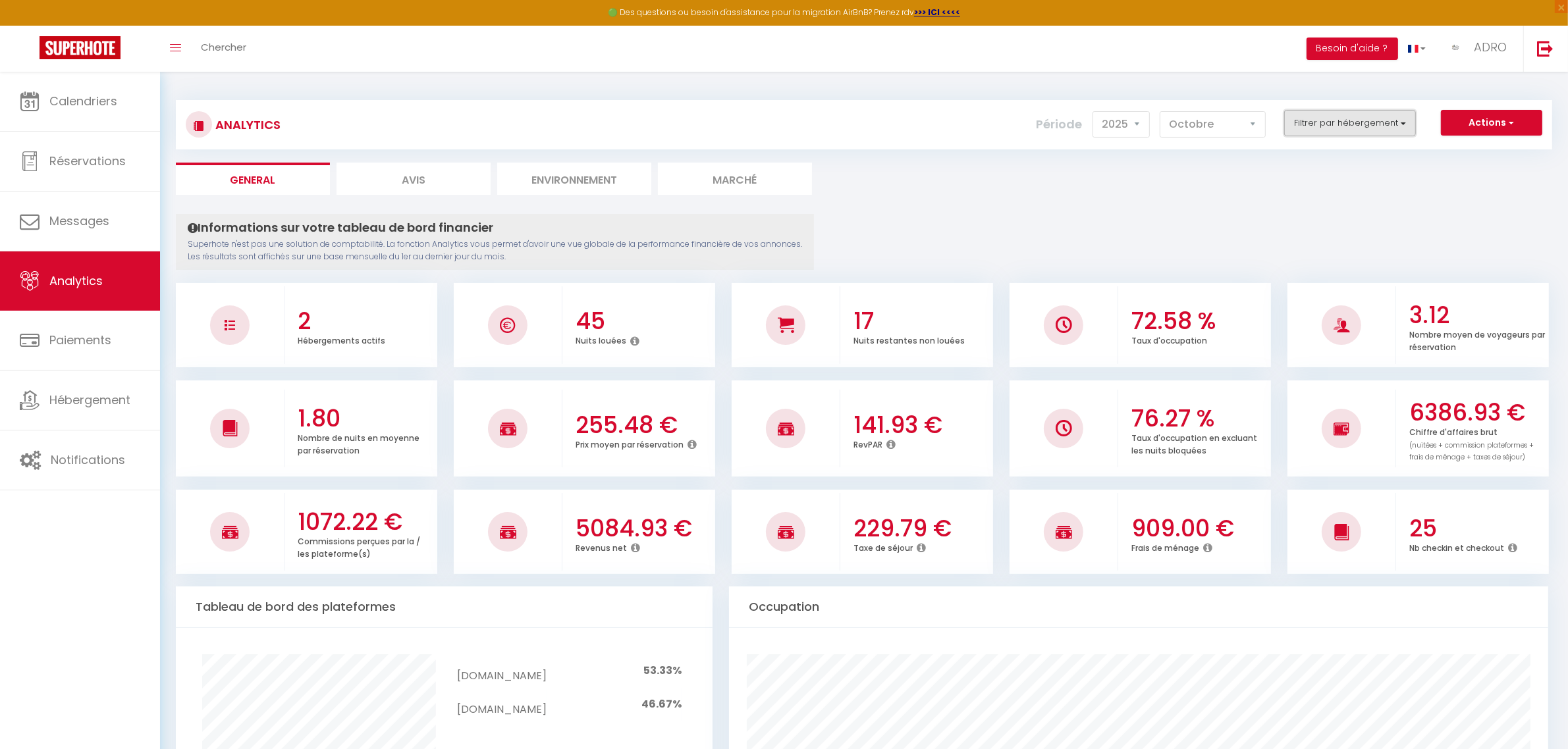
click at [1381, 115] on button "Filtrer par hébergement" at bounding box center [1350, 122] width 132 height 26
click at [1312, 175] on input "checkbox" at bounding box center [1387, 175] width 171 height 13
checkbox input "true"
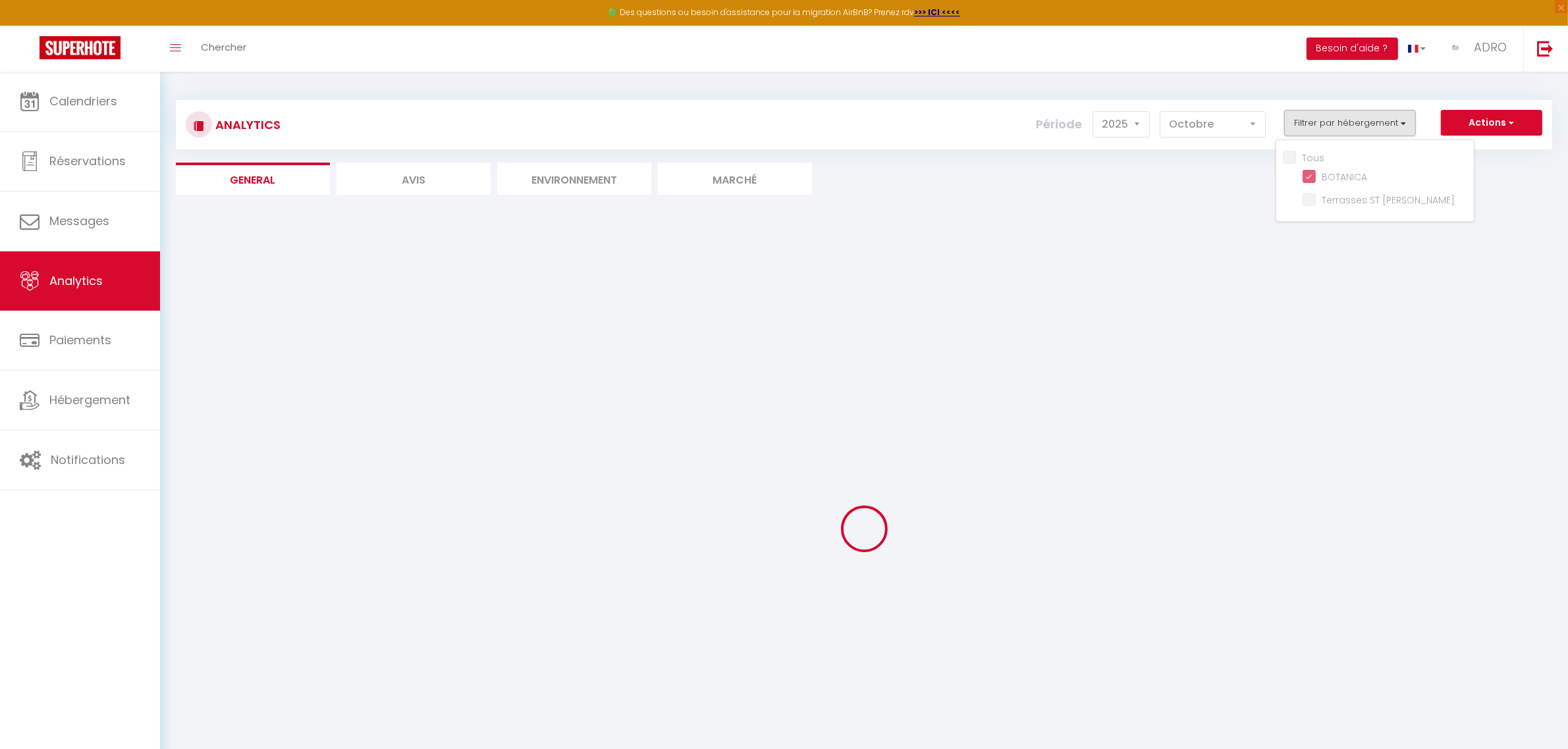
checkbox MARTIN "false"
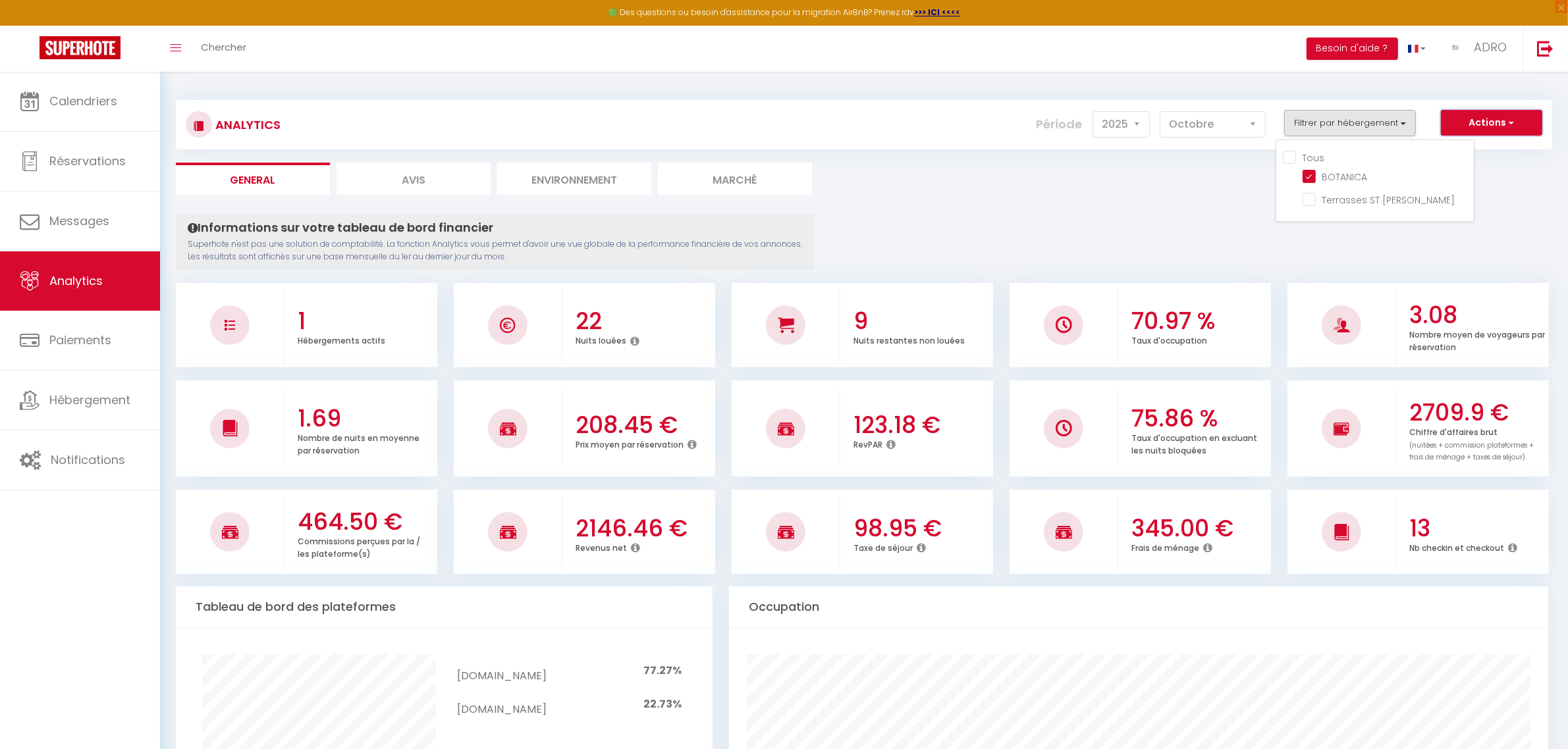
click at [1501, 112] on button "Actions" at bounding box center [1491, 122] width 101 height 26
click at [1475, 123] on button "Actions" at bounding box center [1491, 122] width 101 height 26
click at [1215, 137] on select "[PERSON_NAME] Mars [PERSON_NAME] Juin Juillet Août Septembre Octobre Novembre D…" at bounding box center [1213, 124] width 106 height 26
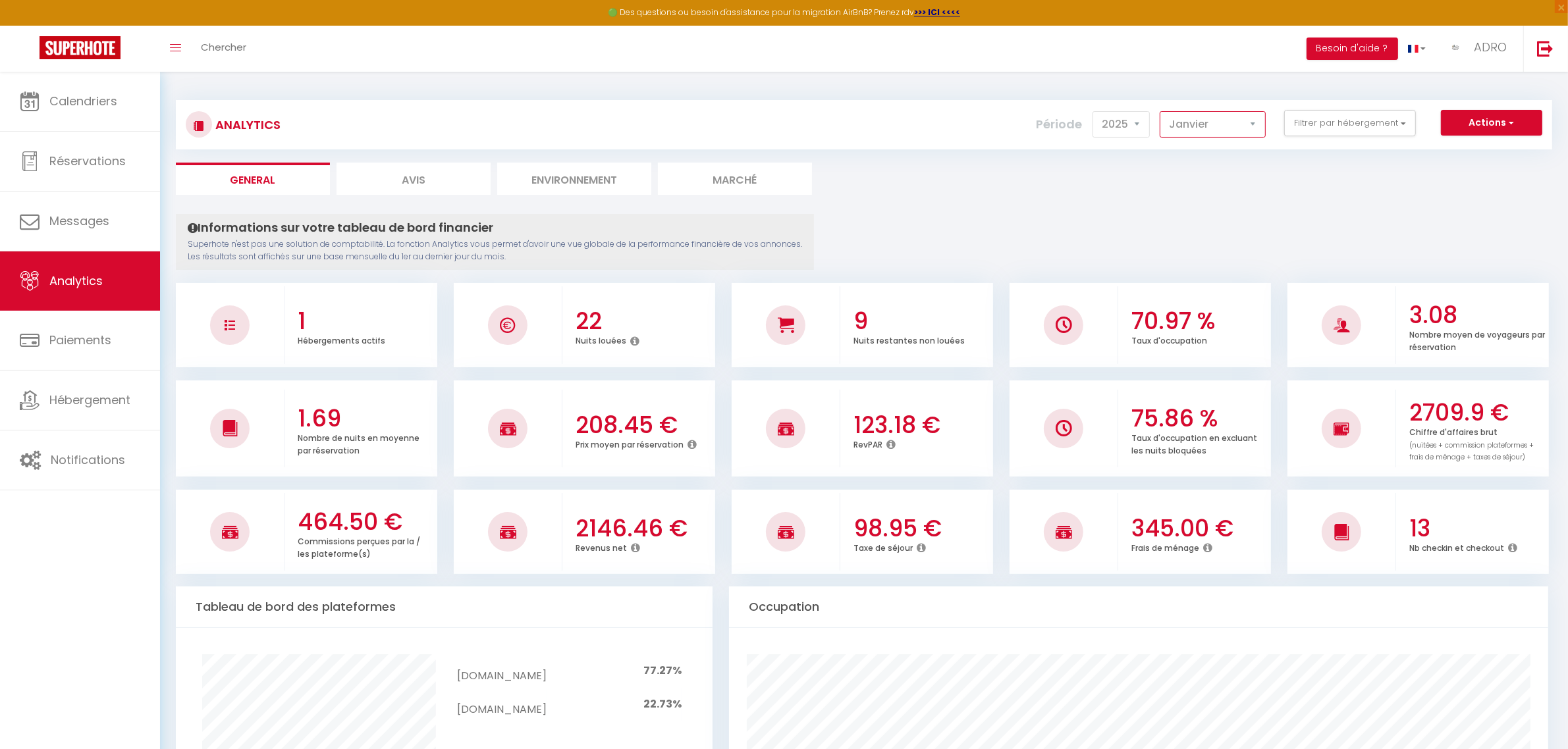
click at [1160, 111] on select "[PERSON_NAME] Mars [PERSON_NAME] Juin Juillet Août Septembre Octobre Novembre D…" at bounding box center [1213, 124] width 106 height 26
click at [1177, 532] on h3 "397.50 €" at bounding box center [1199, 529] width 136 height 27
click at [1244, 121] on select "[PERSON_NAME] Mars [PERSON_NAME] Juin Juillet Août Septembre Octobre Novembre D…" at bounding box center [1213, 124] width 106 height 26
click at [1160, 111] on select "[PERSON_NAME] Mars [PERSON_NAME] Juin Juillet Août Septembre Octobre Novembre D…" at bounding box center [1213, 124] width 106 height 26
click at [1219, 123] on select "[PERSON_NAME] Mars [PERSON_NAME] Juin Juillet Août Septembre Octobre Novembre D…" at bounding box center [1213, 124] width 106 height 26
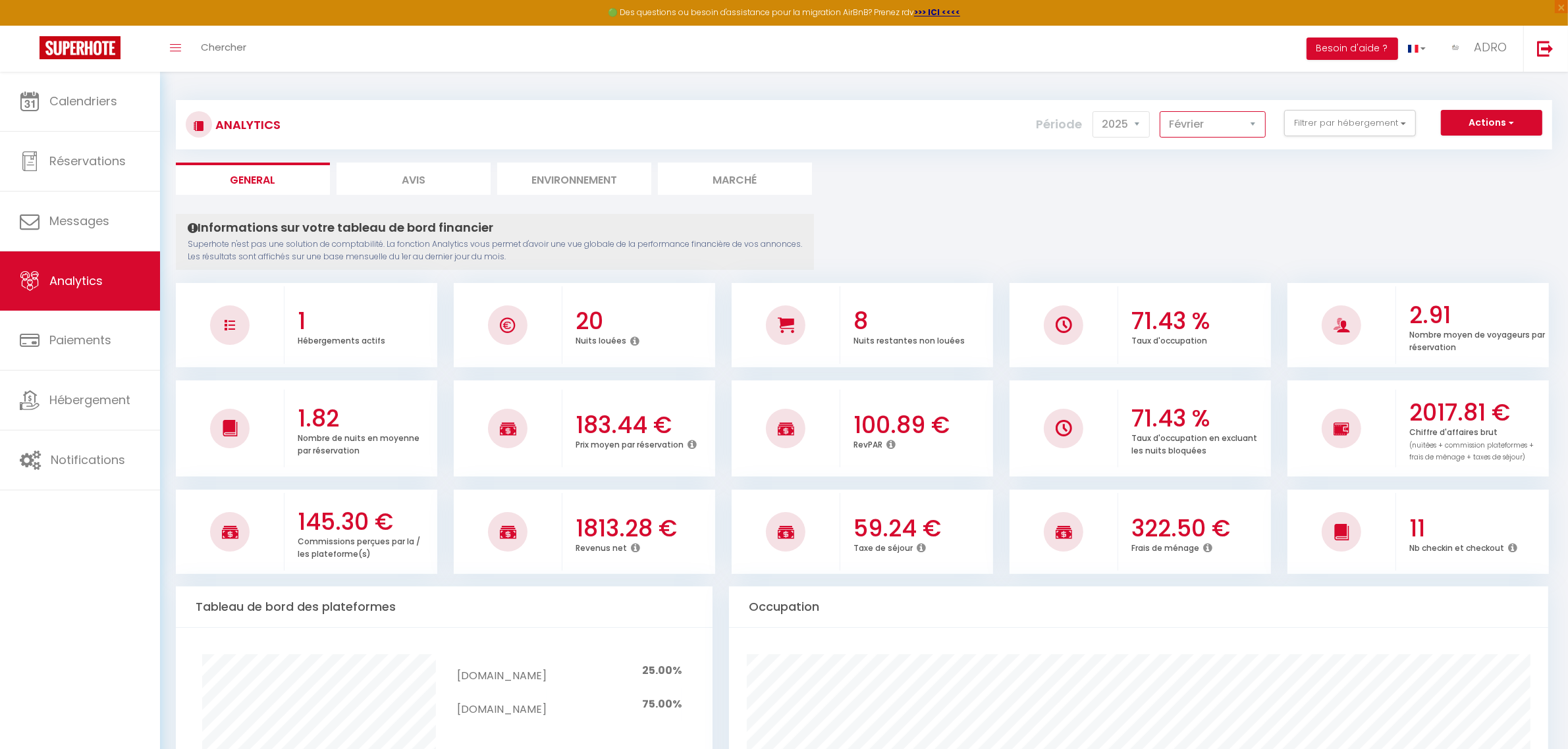
click at [1160, 111] on select "[PERSON_NAME] Mars [PERSON_NAME] Juin Juillet Août Septembre Octobre Novembre D…" at bounding box center [1213, 124] width 106 height 26
click at [1216, 119] on select "[PERSON_NAME] Mars [PERSON_NAME] Juin Juillet Août Septembre Octobre Novembre D…" at bounding box center [1213, 124] width 106 height 26
click at [1160, 111] on select "[PERSON_NAME] Mars [PERSON_NAME] Juin Juillet Août Septembre Octobre Novembre D…" at bounding box center [1213, 124] width 106 height 26
click at [1218, 121] on select "[PERSON_NAME] Mars [PERSON_NAME] Juin Juillet Août Septembre Octobre Novembre D…" at bounding box center [1213, 124] width 106 height 26
click at [1160, 111] on select "[PERSON_NAME] Mars [PERSON_NAME] Juin Juillet Août Septembre Octobre Novembre D…" at bounding box center [1213, 124] width 106 height 26
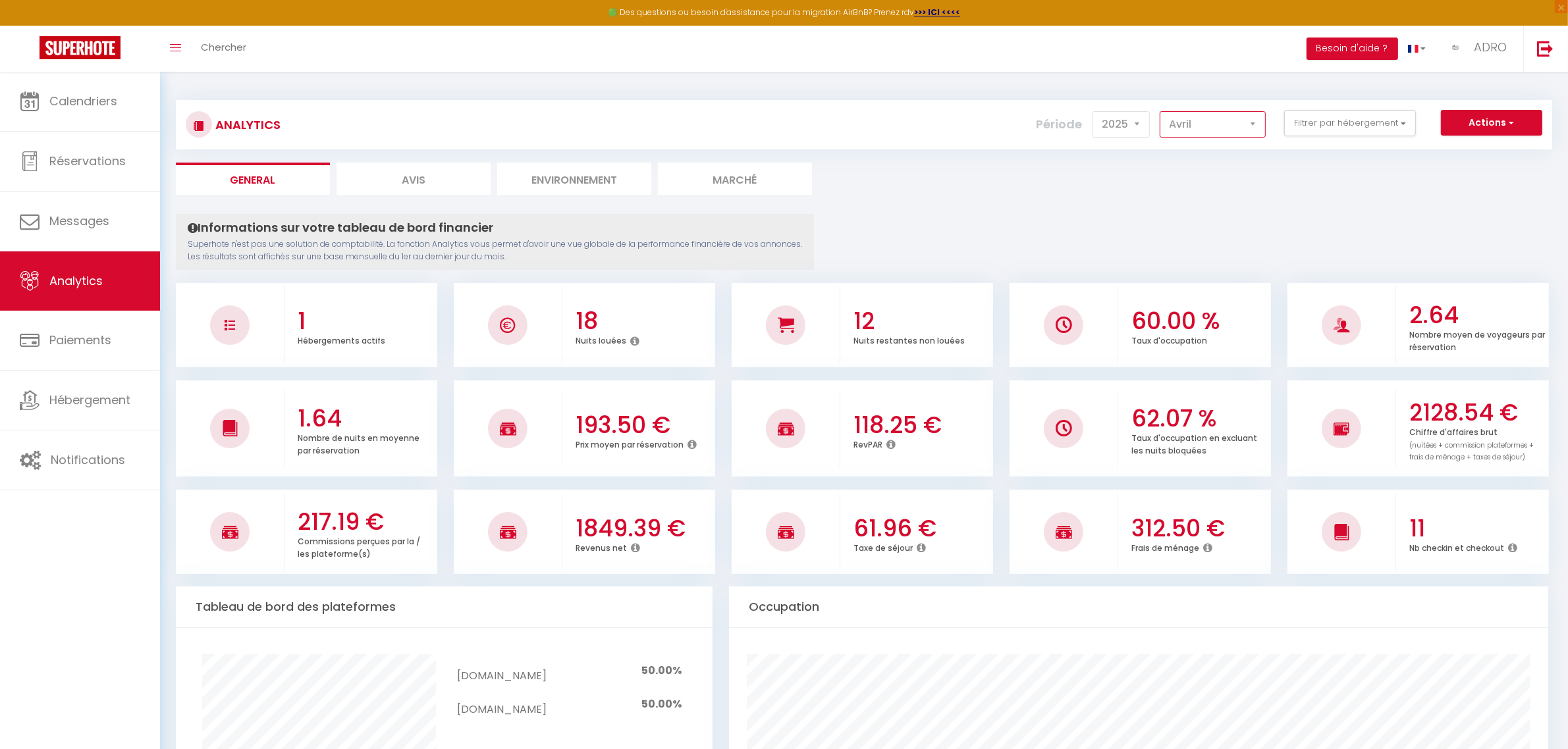
click at [1228, 126] on select "[PERSON_NAME] Mars [PERSON_NAME] Juin Juillet Août Septembre Octobre Novembre D…" at bounding box center [1213, 124] width 106 height 26
click at [1160, 111] on select "[PERSON_NAME] Mars [PERSON_NAME] Juin Juillet Août Septembre Octobre Novembre D…" at bounding box center [1213, 124] width 106 height 26
click at [1210, 133] on select "[PERSON_NAME] Mars [PERSON_NAME] Juin Juillet Août Septembre Octobre Novembre D…" at bounding box center [1213, 124] width 106 height 26
click at [1160, 111] on select "[PERSON_NAME] Mars [PERSON_NAME] Juin Juillet Août Septembre Octobre Novembre D…" at bounding box center [1213, 124] width 106 height 26
click at [1196, 121] on select "[PERSON_NAME] Mars [PERSON_NAME] Juin Juillet Août Septembre Octobre Novembre D…" at bounding box center [1213, 124] width 106 height 26
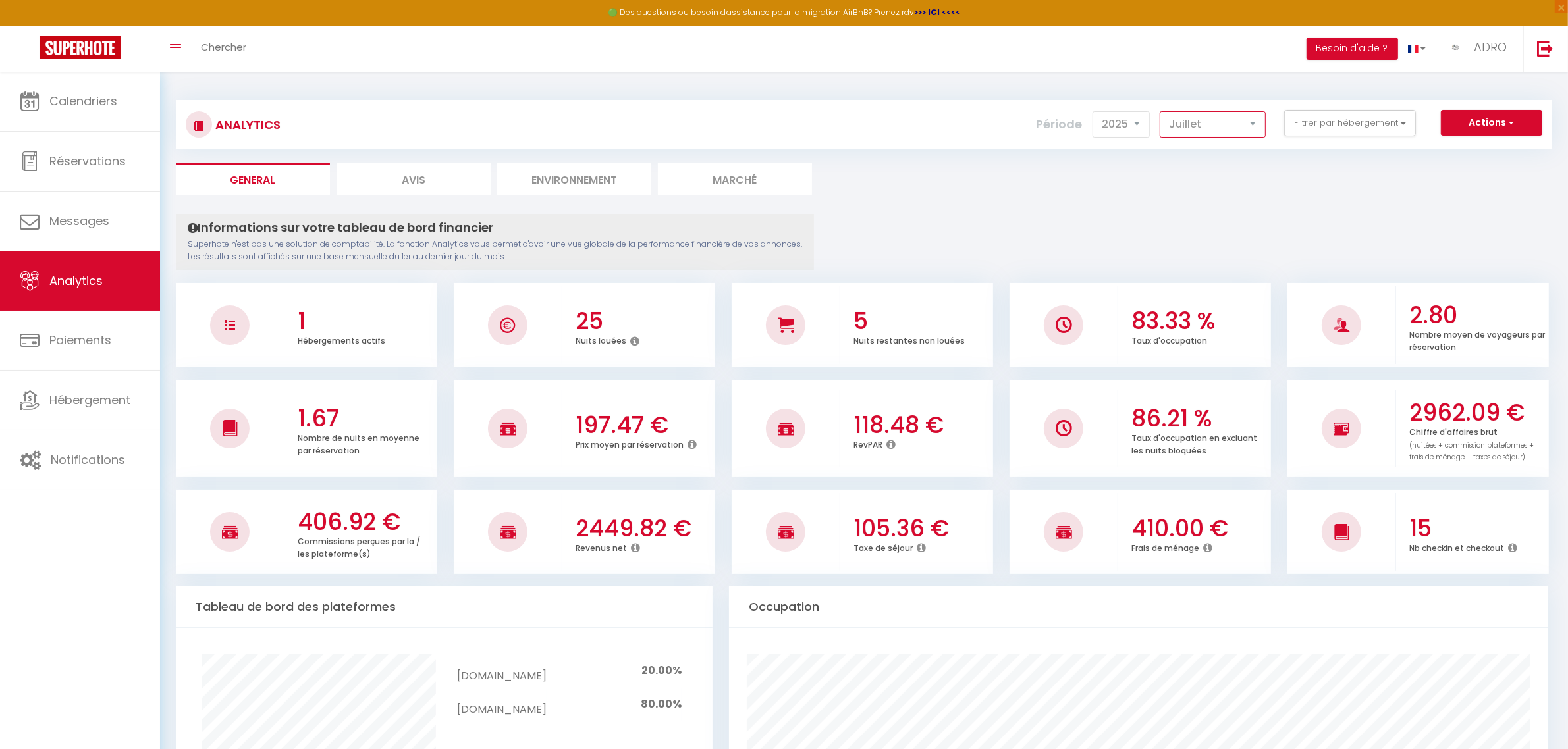
click at [1160, 111] on select "[PERSON_NAME] Mars [PERSON_NAME] Juin Juillet Août Septembre Octobre Novembre D…" at bounding box center [1213, 124] width 106 height 26
click at [1213, 135] on select "[PERSON_NAME] Mars [PERSON_NAME] Juin Juillet Août Septembre Octobre Novembre D…" at bounding box center [1213, 124] width 106 height 26
click at [1160, 111] on select "[PERSON_NAME] Mars [PERSON_NAME] Juin Juillet Août Septembre Octobre Novembre D…" at bounding box center [1213, 124] width 106 height 26
click at [1217, 123] on select "[PERSON_NAME] Mars [PERSON_NAME] Juin Juillet Août Septembre Octobre Novembre D…" at bounding box center [1213, 124] width 106 height 26
click at [1160, 111] on select "[PERSON_NAME] Mars [PERSON_NAME] Juin Juillet Août Septembre Octobre Novembre D…" at bounding box center [1213, 124] width 106 height 26
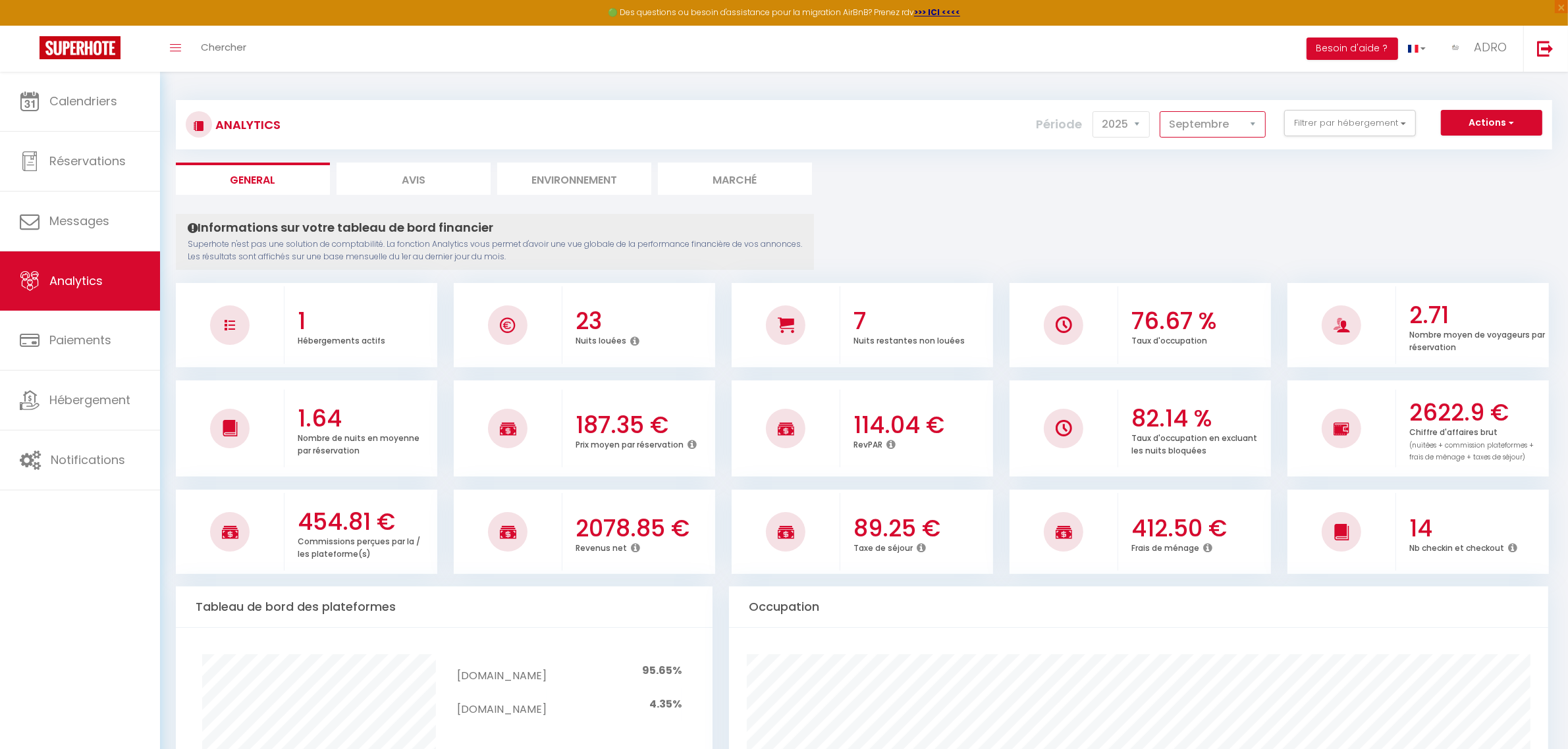
click at [1236, 133] on select "[PERSON_NAME] Mars [PERSON_NAME] Juin Juillet Août Septembre Octobre Novembre D…" at bounding box center [1213, 124] width 106 height 26
click at [1160, 111] on select "[PERSON_NAME] Mars [PERSON_NAME] Juin Juillet Août Septembre Octobre Novembre D…" at bounding box center [1213, 124] width 106 height 26
click at [1192, 133] on select "[PERSON_NAME] Mars [PERSON_NAME] Juin Juillet Août Septembre Octobre Novembre D…" at bounding box center [1213, 124] width 106 height 26
click at [1160, 111] on select "[PERSON_NAME] Mars [PERSON_NAME] Juin Juillet Août Septembre Octobre Novembre D…" at bounding box center [1213, 124] width 106 height 26
click at [1236, 114] on select "[PERSON_NAME] Mars [PERSON_NAME] Juin Juillet Août Septembre Octobre Novembre D…" at bounding box center [1213, 124] width 106 height 26
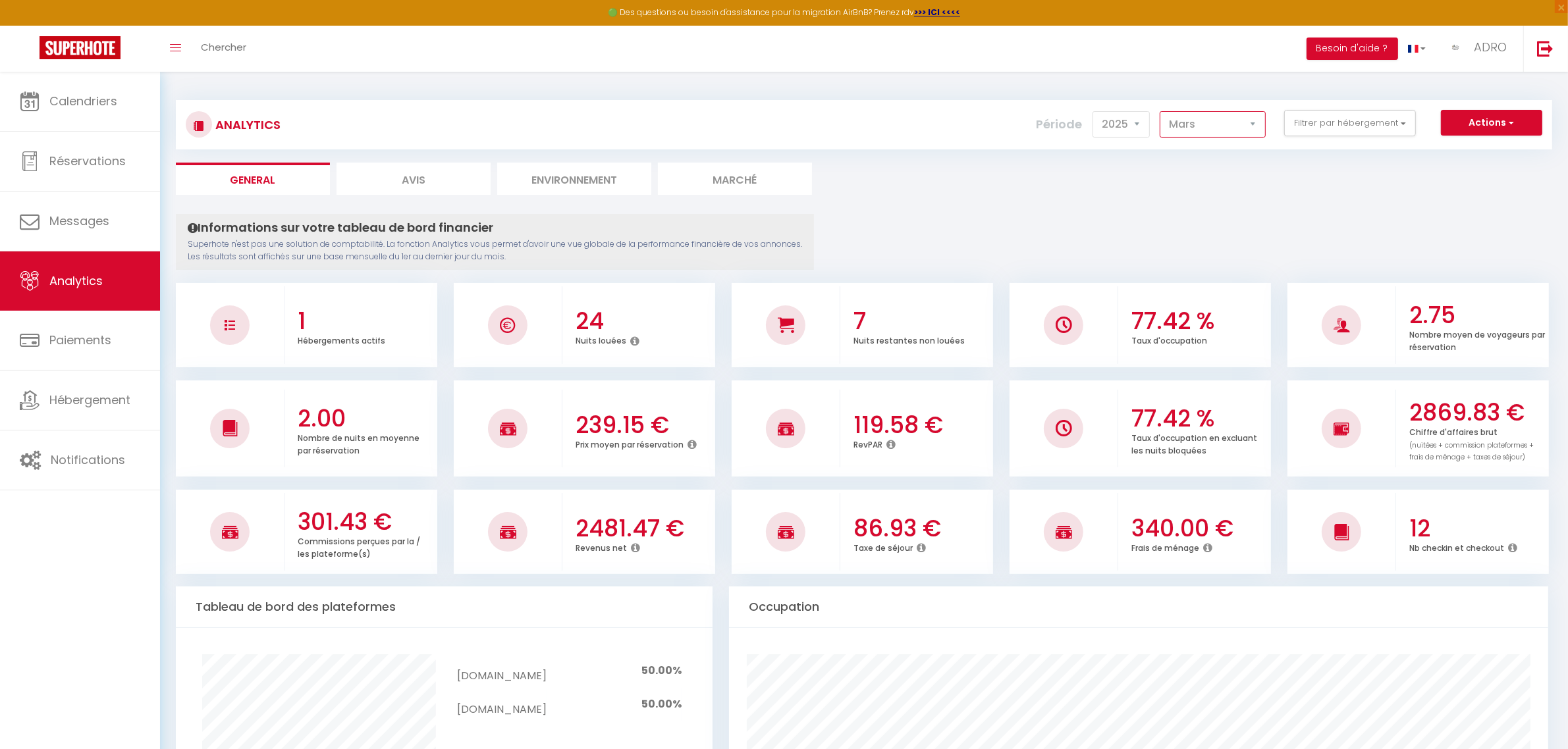
click at [1160, 111] on select "[PERSON_NAME] Mars [PERSON_NAME] Juin Juillet Août Septembre Octobre Novembre D…" at bounding box center [1213, 124] width 106 height 26
click at [1213, 126] on select "[PERSON_NAME] Mars [PERSON_NAME] Juin Juillet Août Septembre Octobre Novembre D…" at bounding box center [1213, 124] width 106 height 26
select select "4"
click at [1160, 111] on select "[PERSON_NAME] Mars [PERSON_NAME] Juin Juillet Août Septembre Octobre Novembre D…" at bounding box center [1213, 124] width 106 height 26
